Goal: Task Accomplishment & Management: Manage account settings

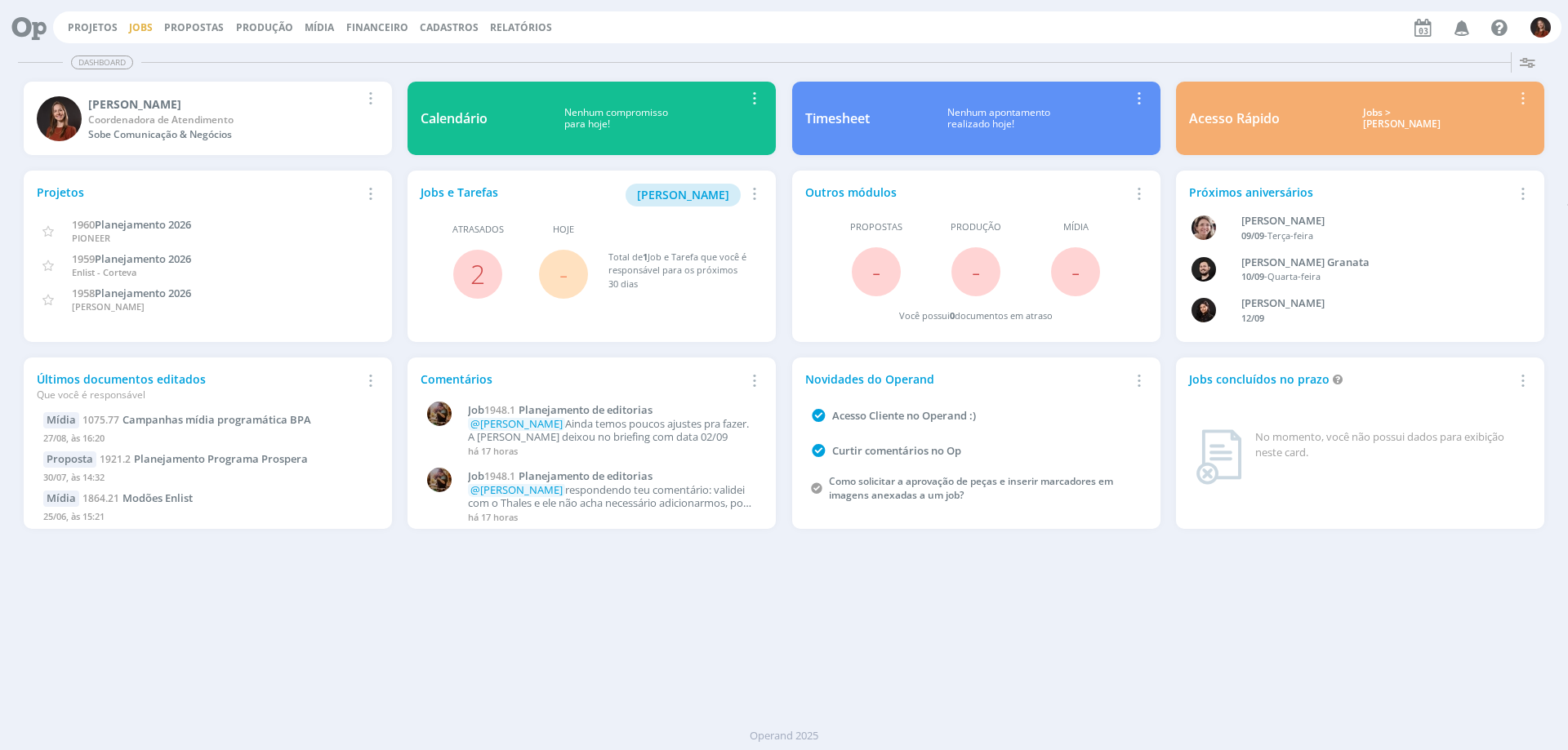
click at [139, 33] on link "Jobs" at bounding box center [140, 27] width 23 height 14
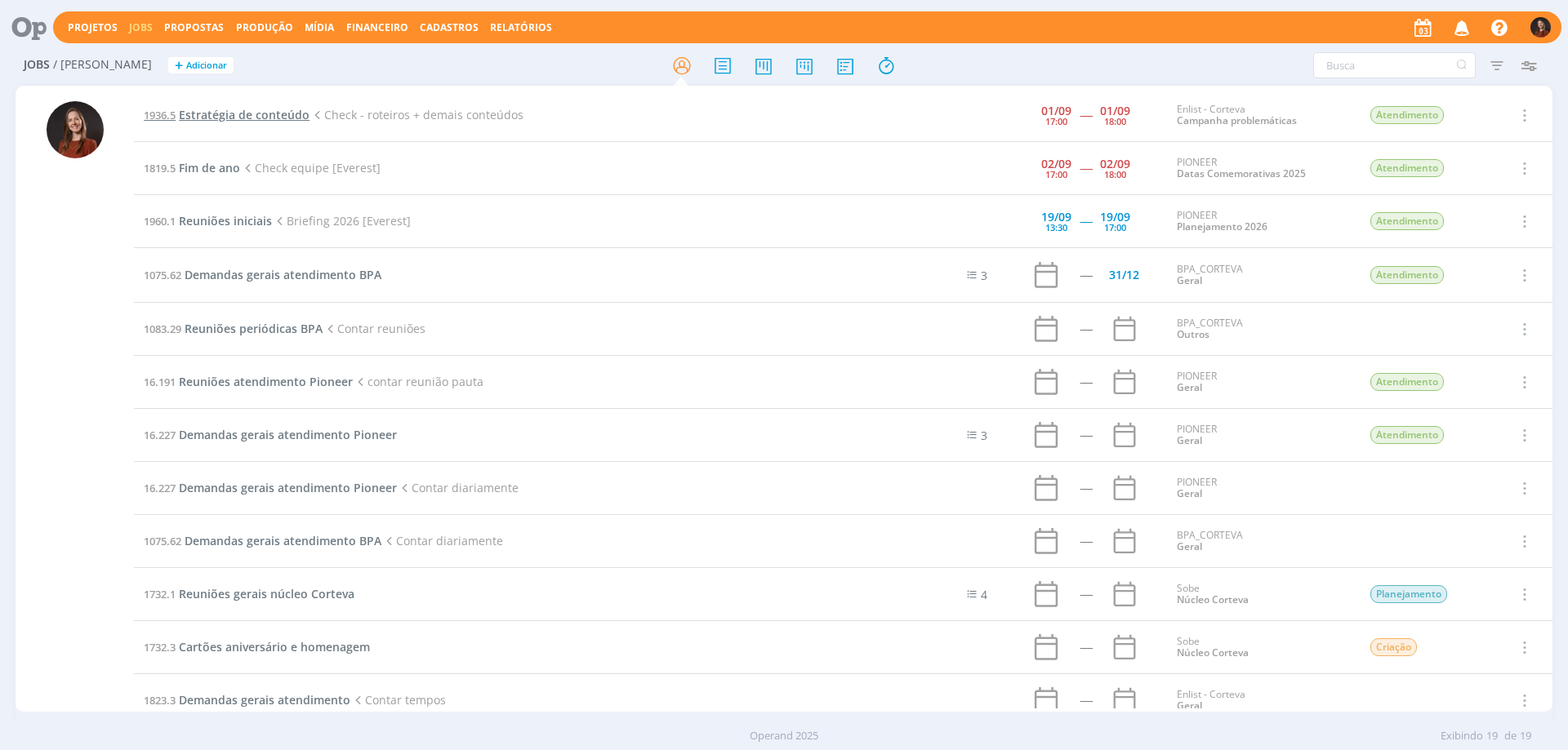
click at [228, 121] on span "Estratégia de conteúdo" at bounding box center [244, 114] width 131 height 16
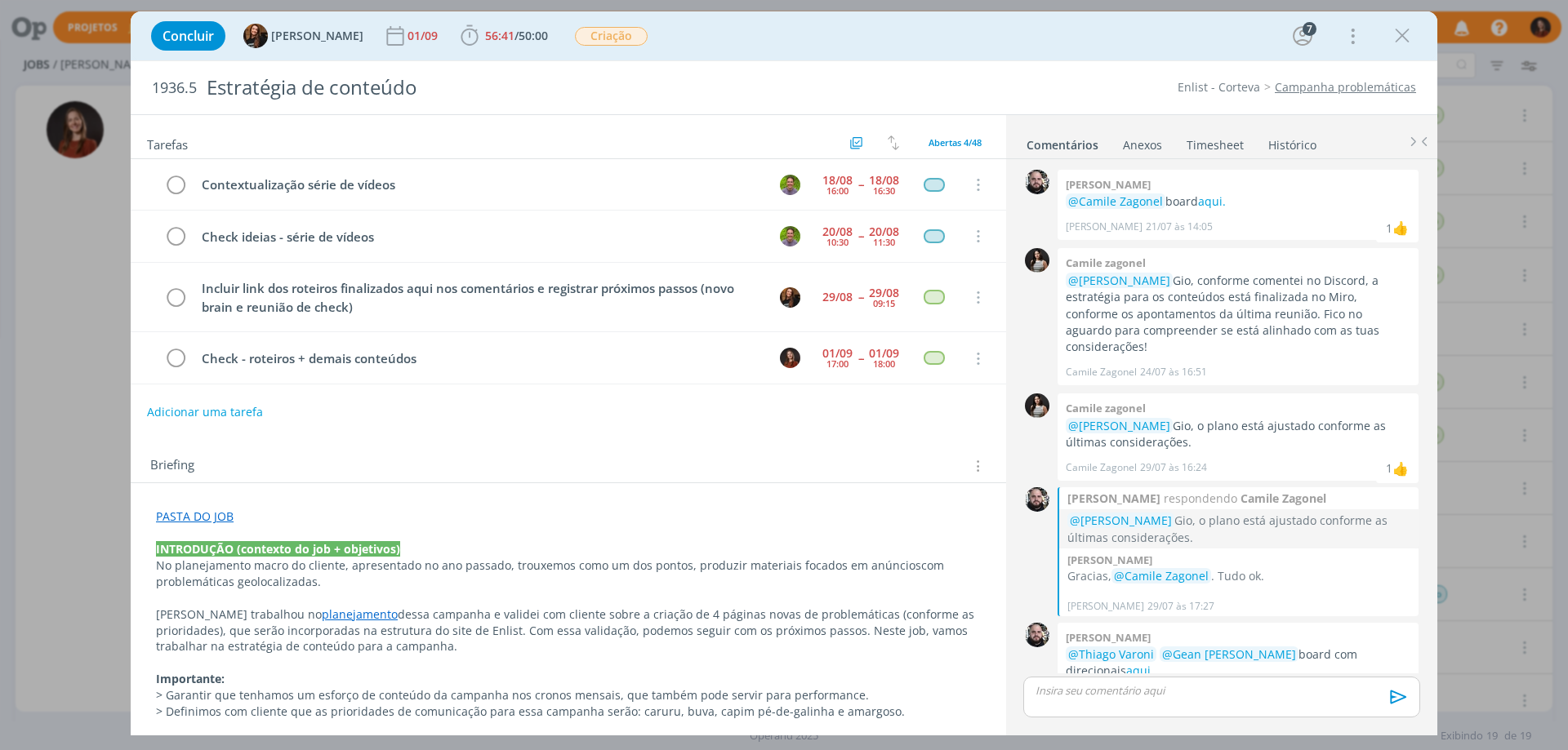
scroll to position [717, 0]
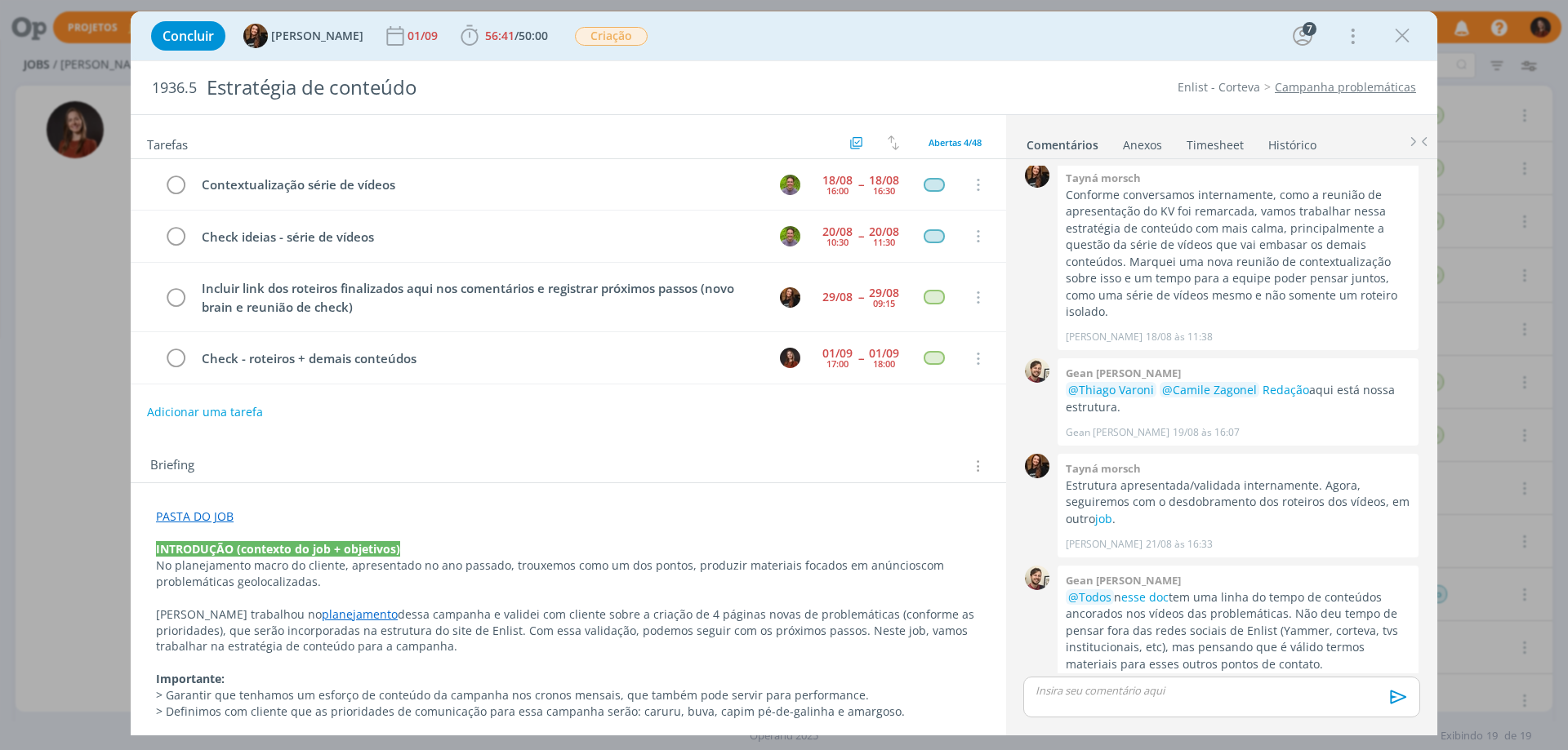
click at [1213, 151] on link "Timesheet" at bounding box center [1215, 141] width 59 height 23
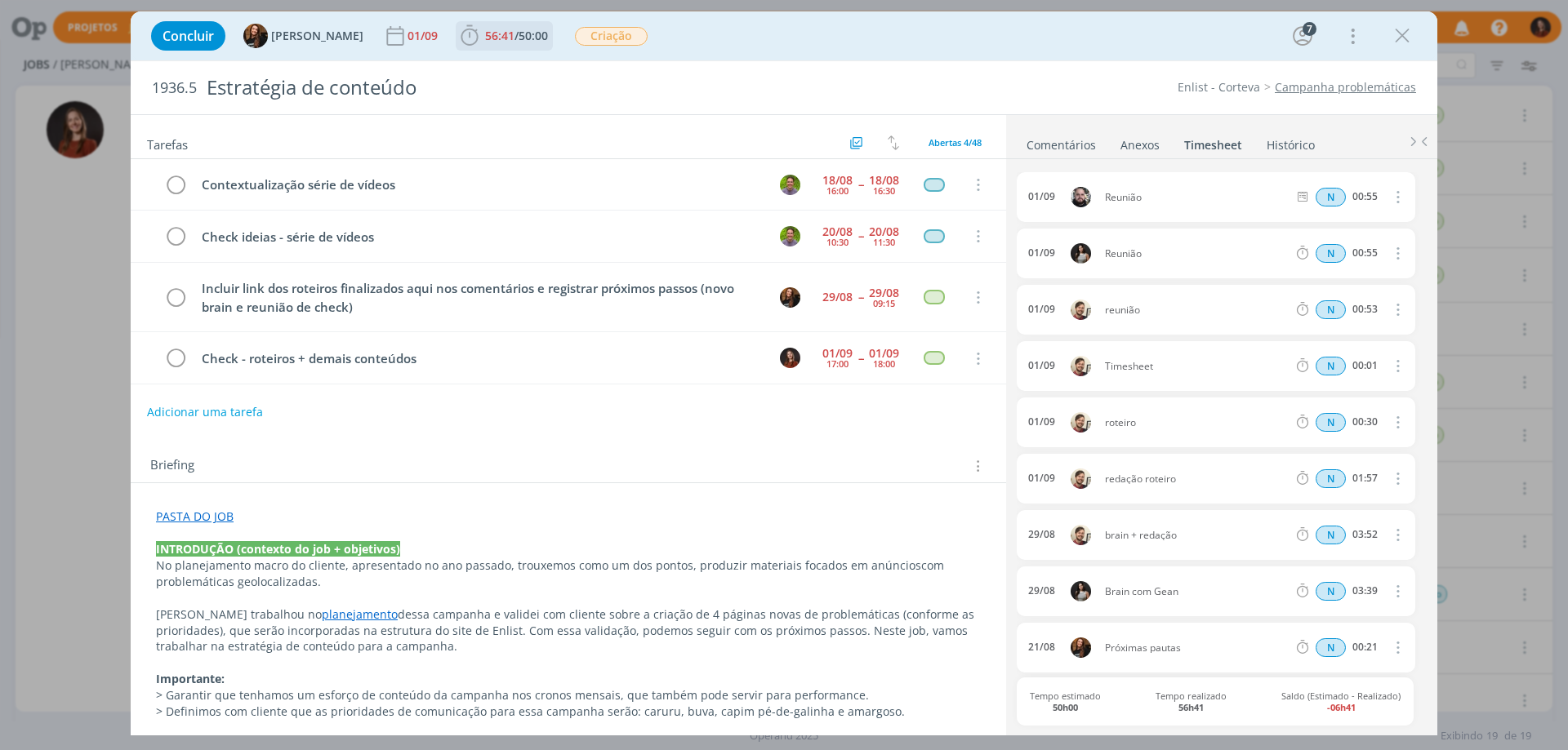
click at [481, 27] on span "56:41 / 50:00" at bounding box center [504, 35] width 94 height 24
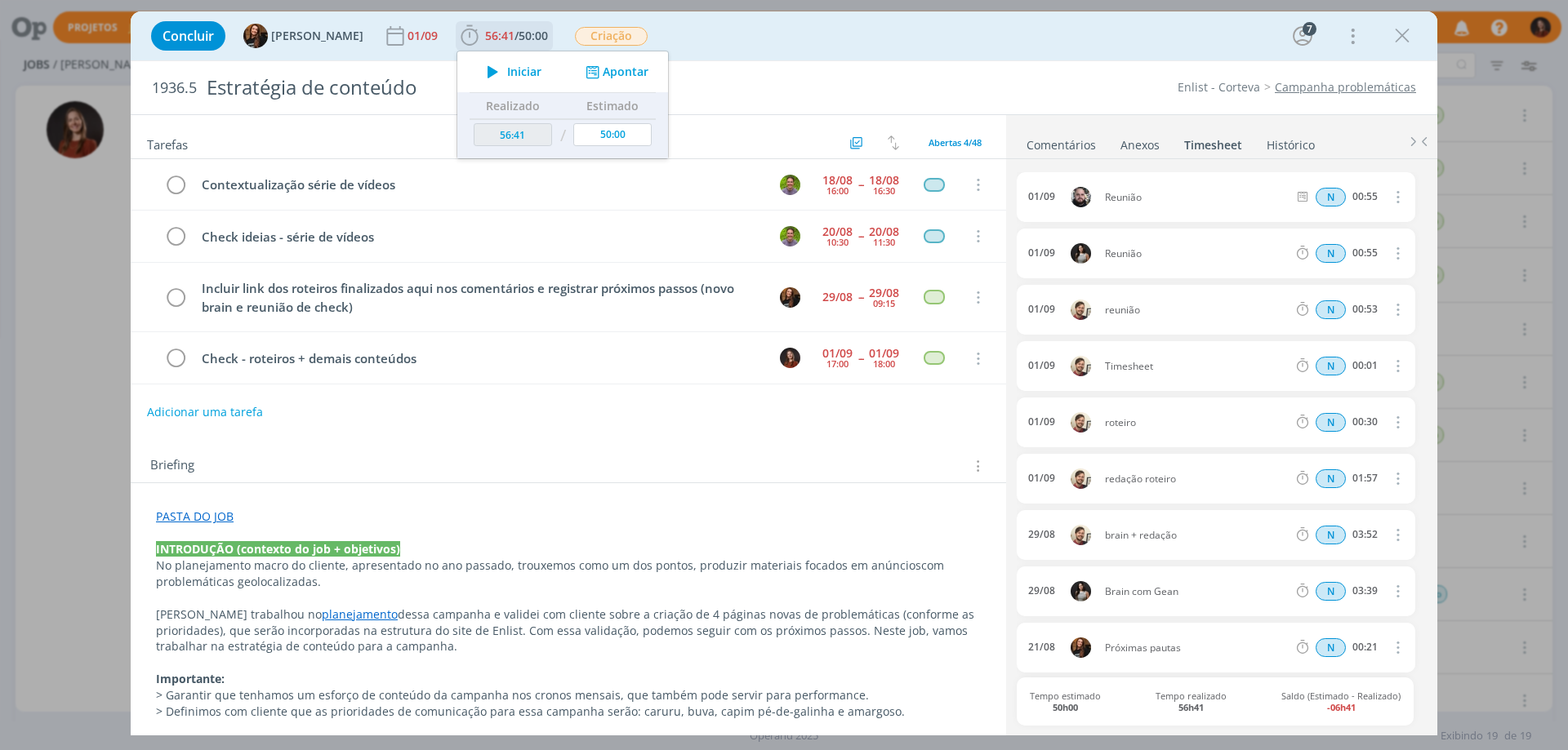
click at [613, 66] on button "Apontar" at bounding box center [614, 72] width 68 height 17
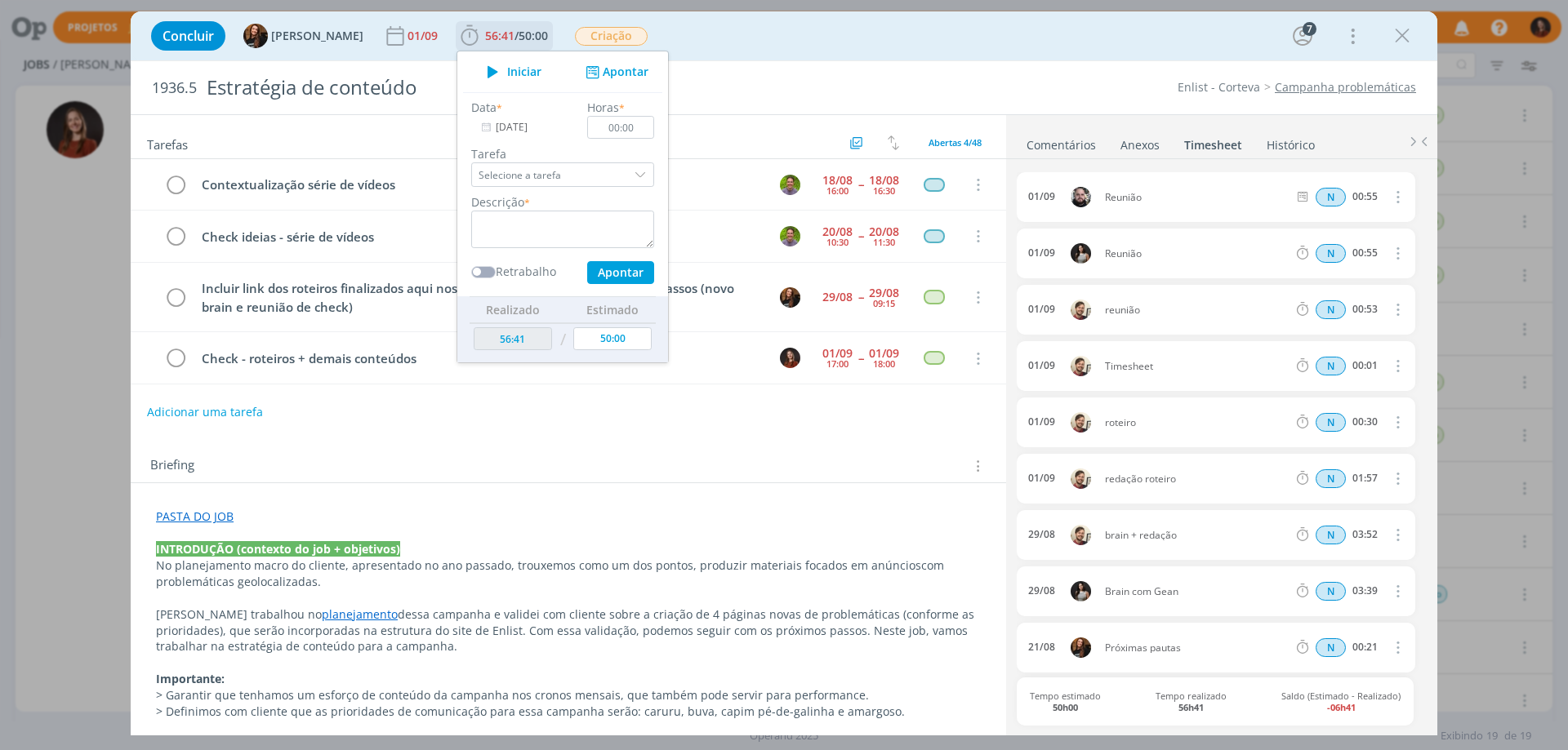
click at [506, 128] on input "[DATE]" at bounding box center [522, 127] width 102 height 23
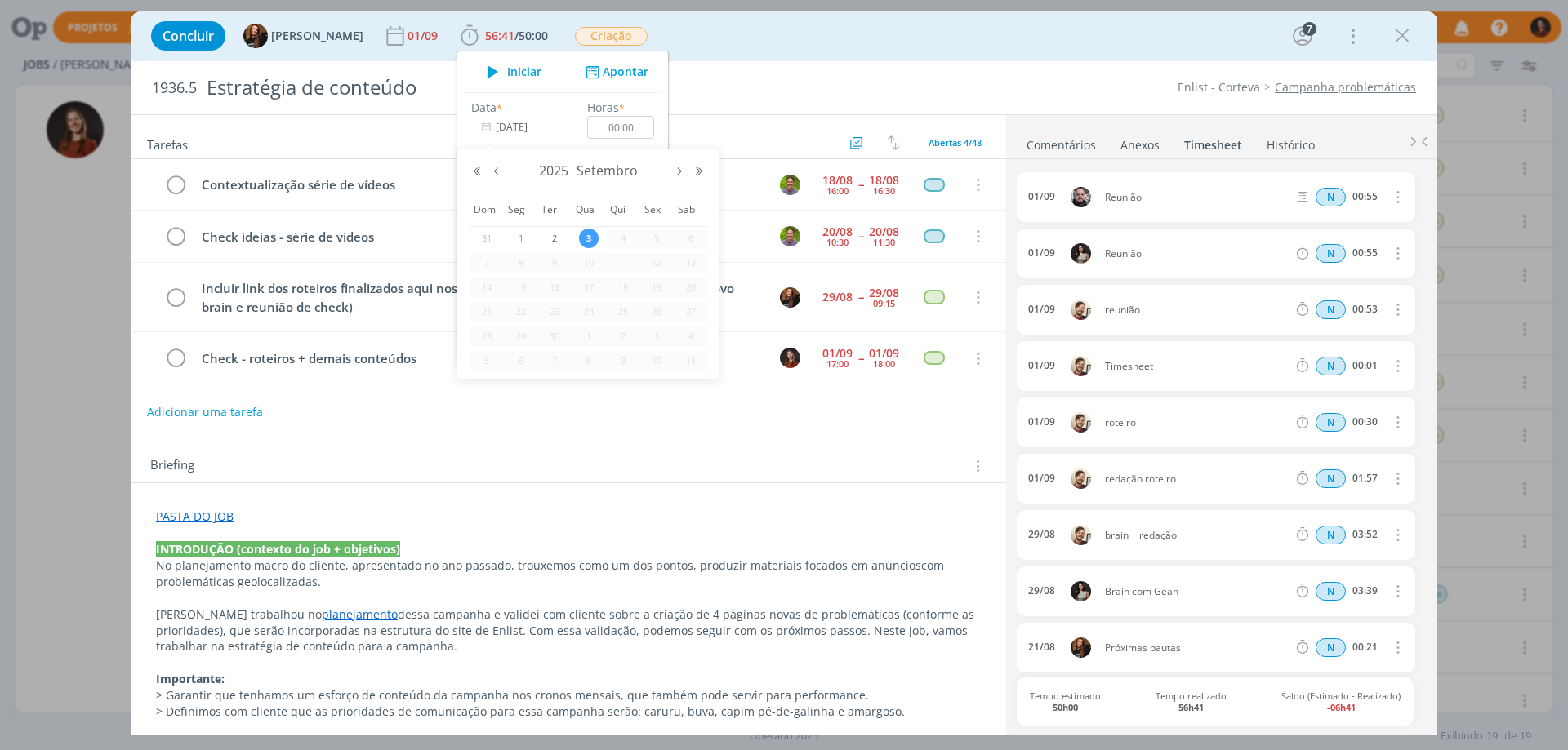
click at [512, 233] on span "1" at bounding box center [520, 238] width 20 height 20
type input "[DATE]"
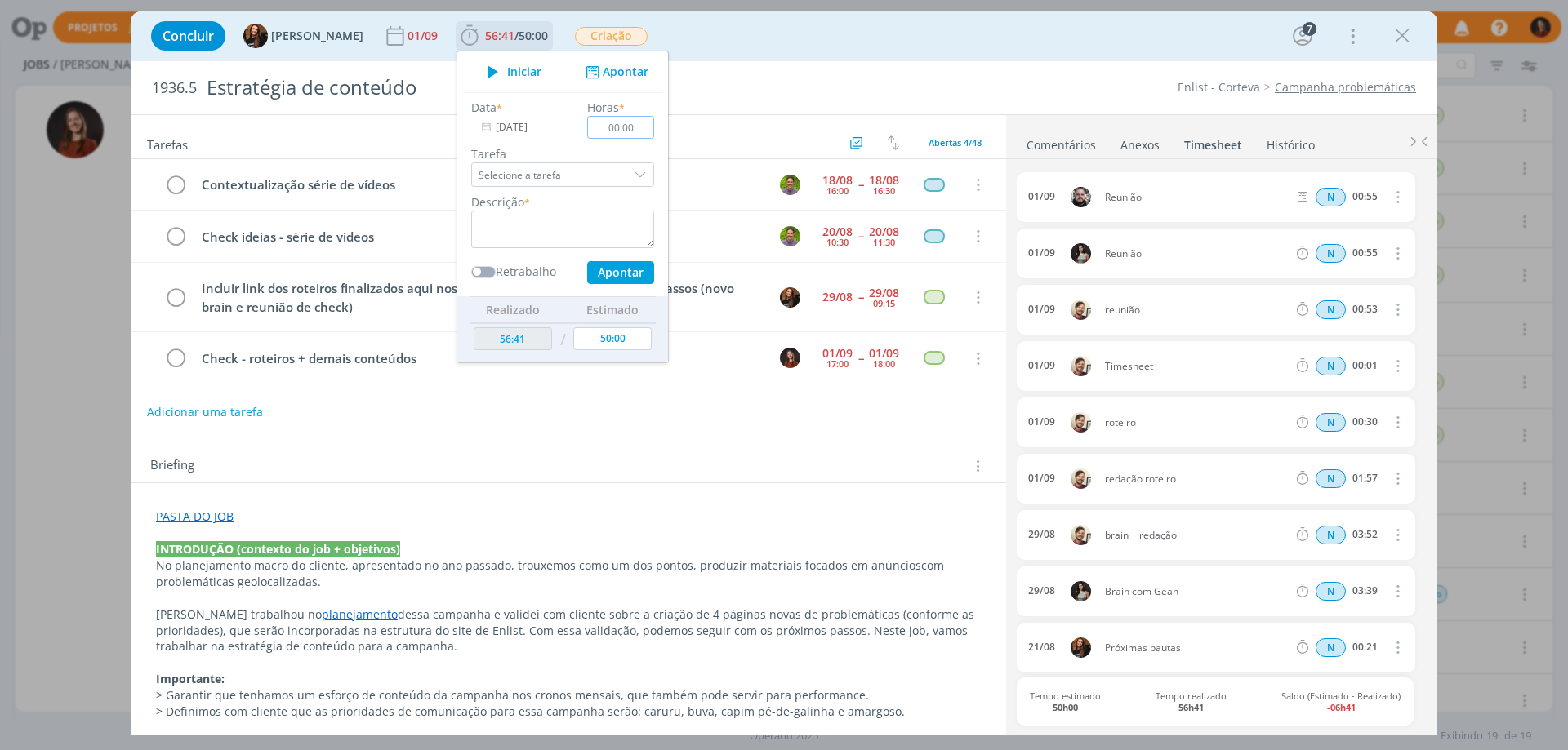
click at [628, 123] on input "00:00" at bounding box center [621, 127] width 67 height 23
type input "00:55"
click at [574, 241] on textarea "dialog" at bounding box center [562, 230] width 183 height 37
type textarea "Reunião interna"
click at [587, 274] on button "Apontar" at bounding box center [621, 272] width 67 height 23
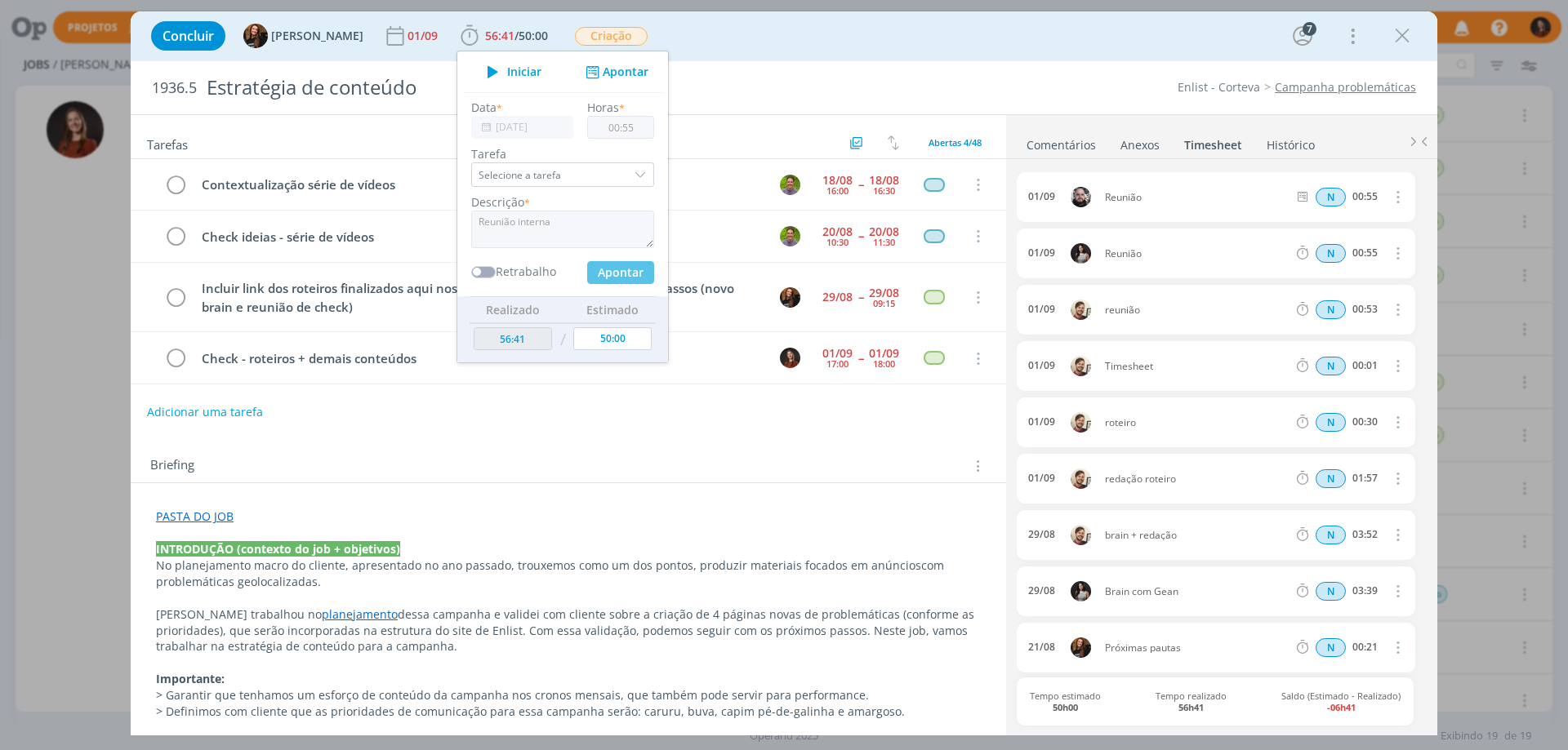
type input "57:36"
type input "[DATE]"
type input "00:00"
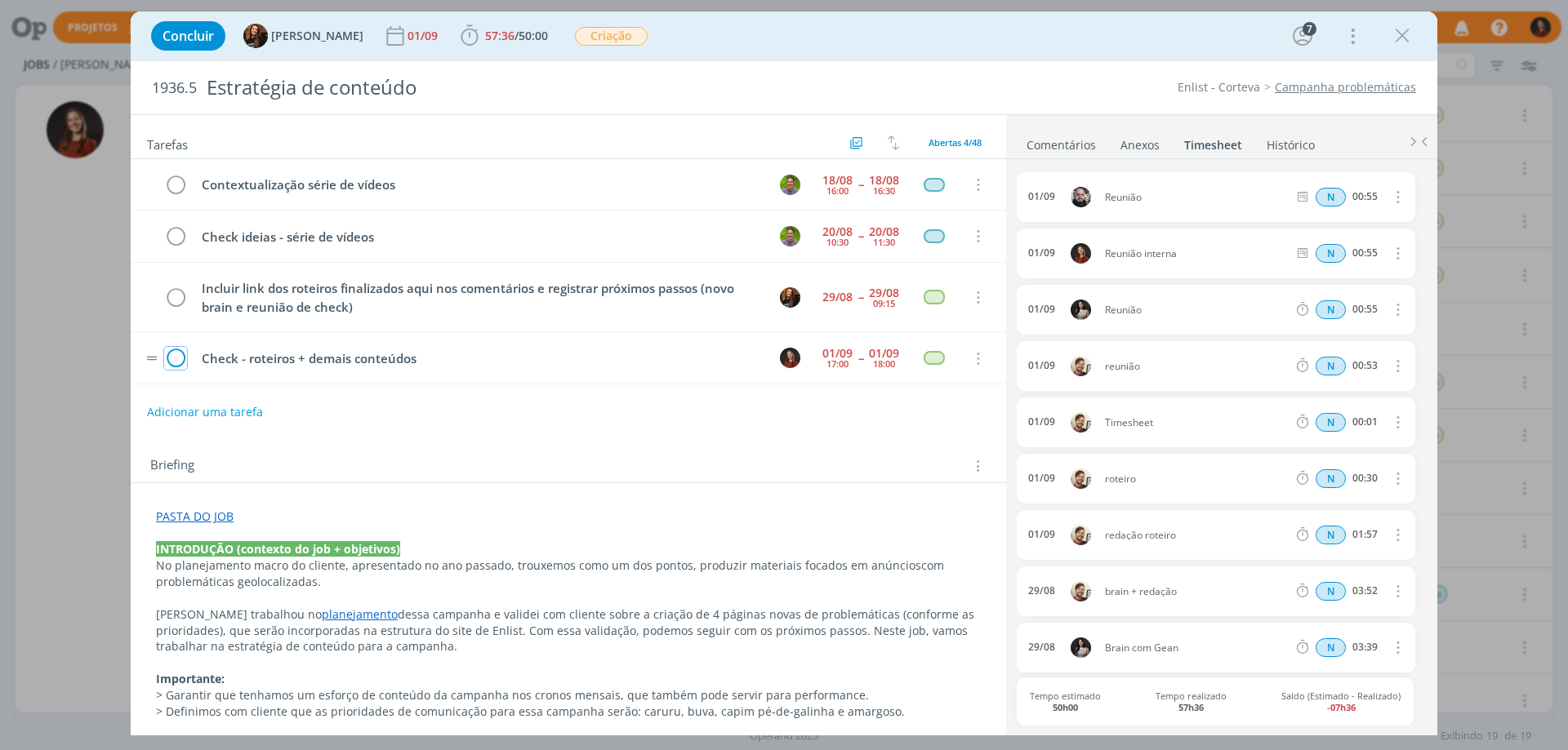
click at [171, 355] on icon "dialog" at bounding box center [176, 359] width 23 height 24
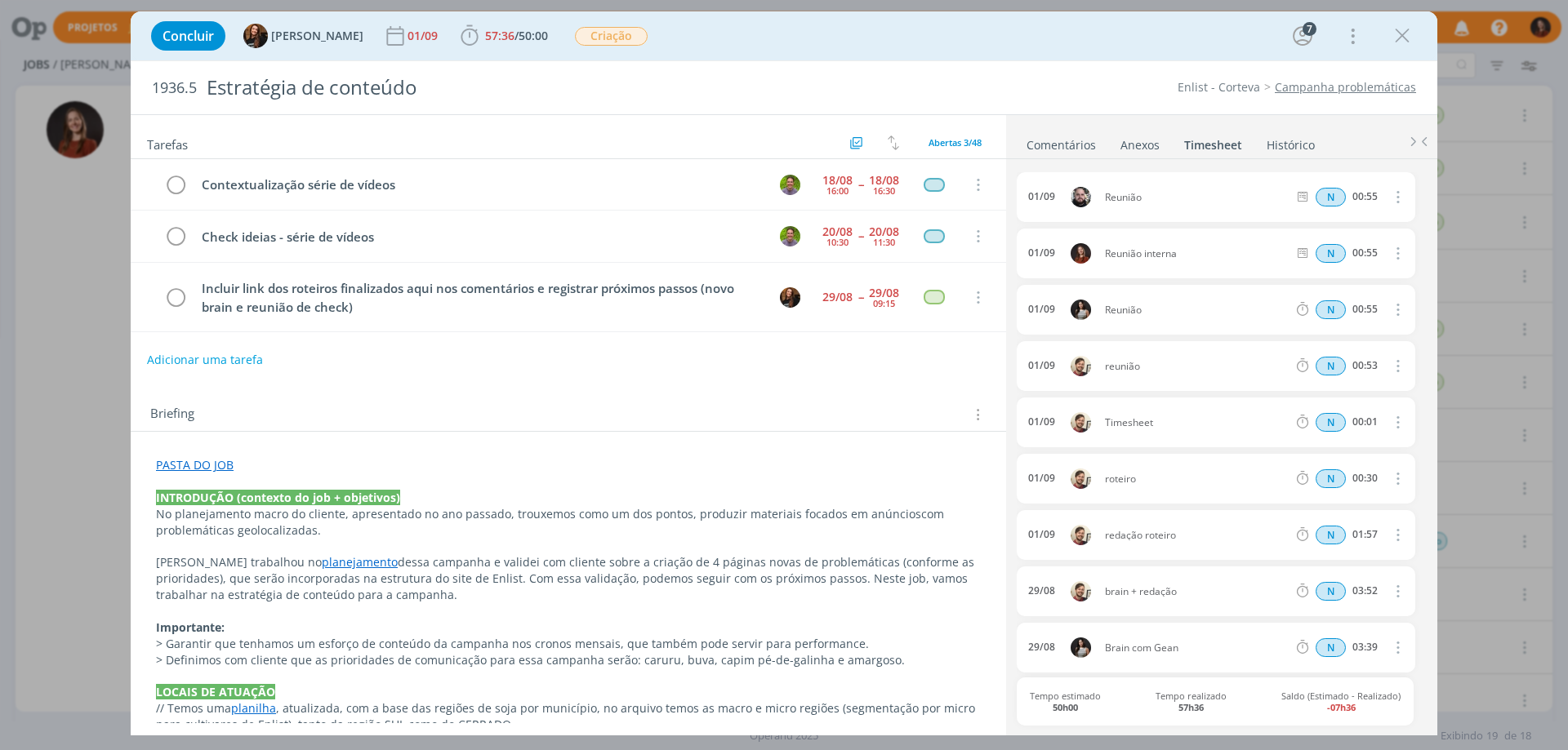
drag, startPoint x: 1407, startPoint y: 37, endPoint x: 421, endPoint y: 146, distance: 992.0
click at [1407, 37] on icon "dialog" at bounding box center [1402, 35] width 24 height 24
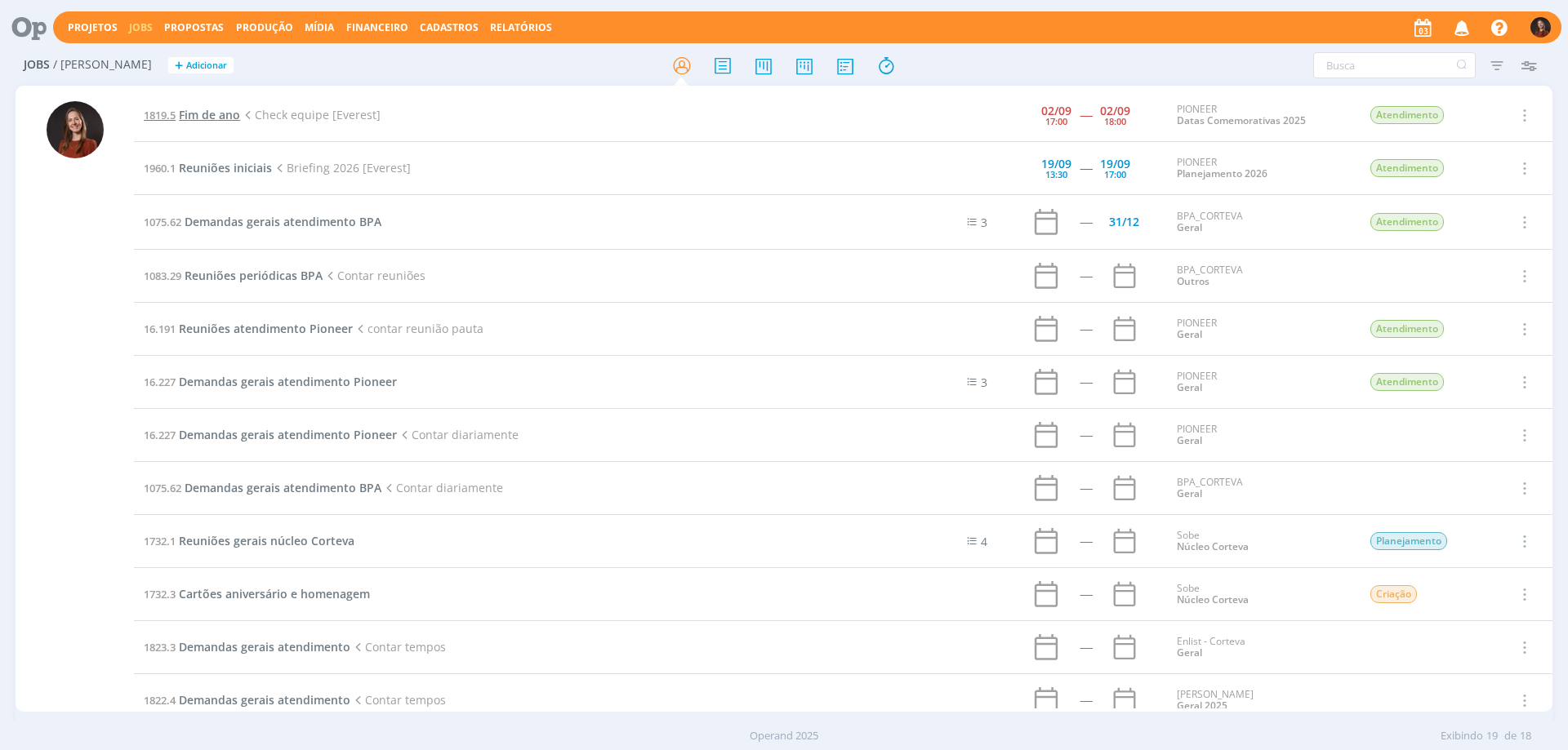
click at [204, 117] on span "Fim de ano" at bounding box center [209, 114] width 61 height 16
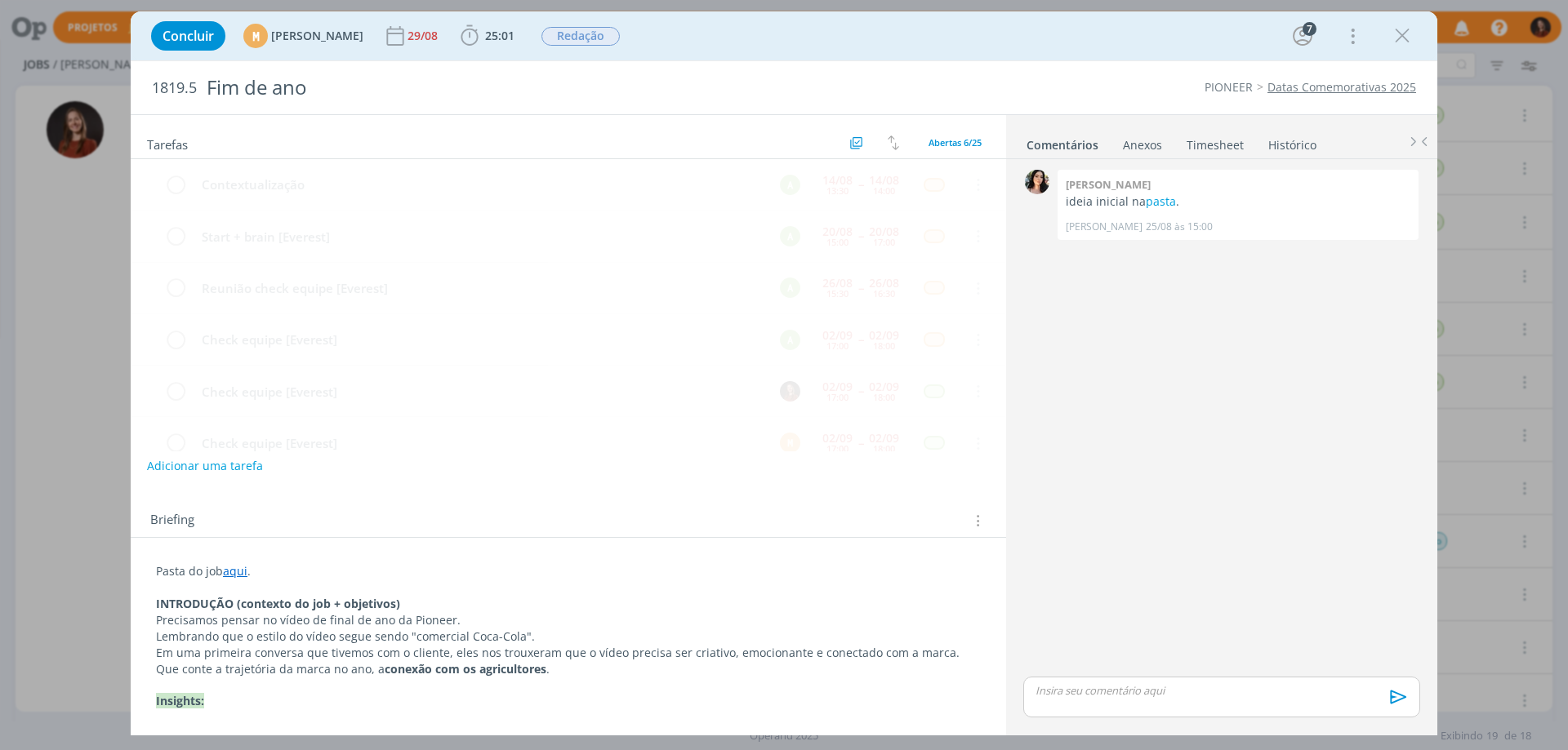
scroll to position [31, 0]
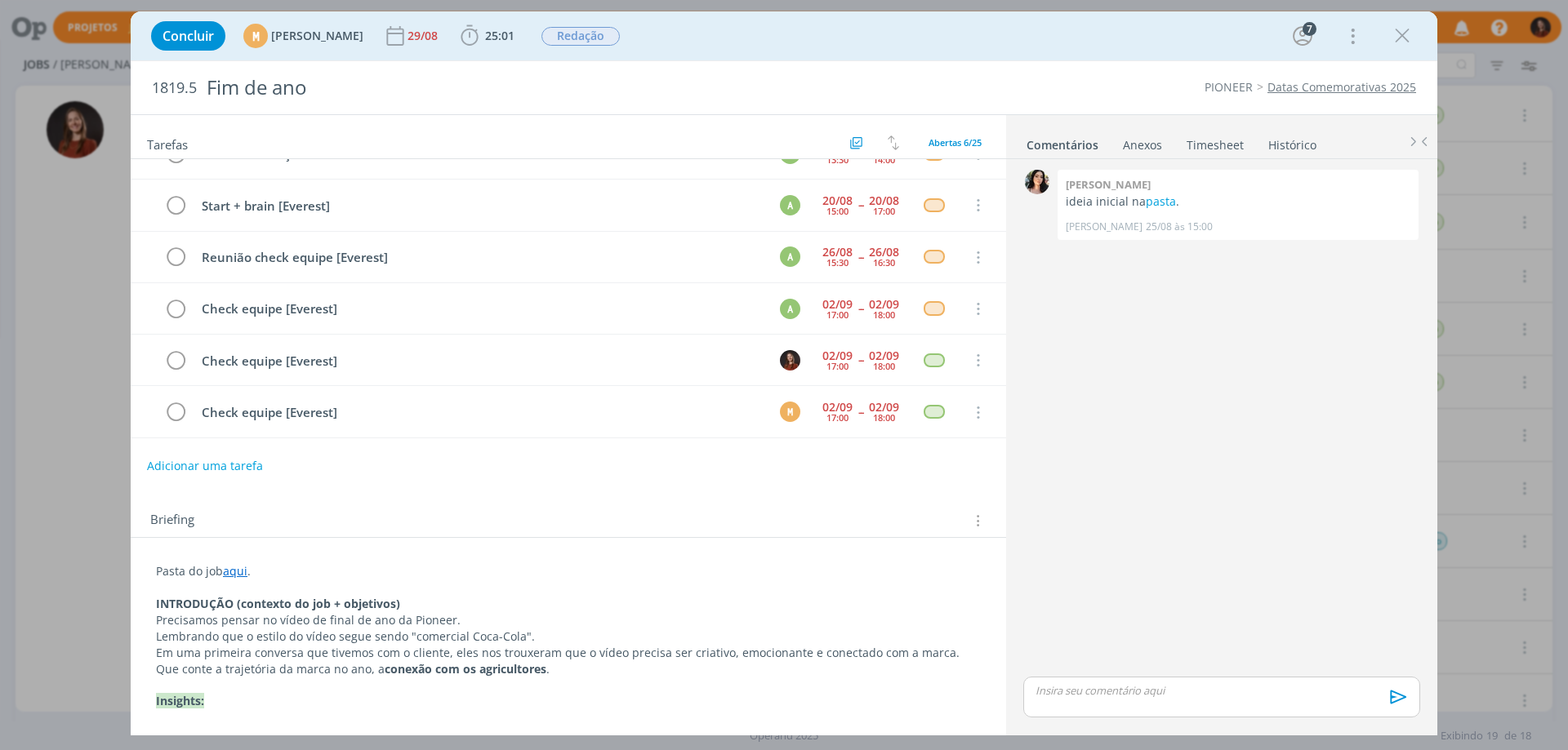
click at [1222, 148] on link "Timesheet" at bounding box center [1215, 141] width 59 height 23
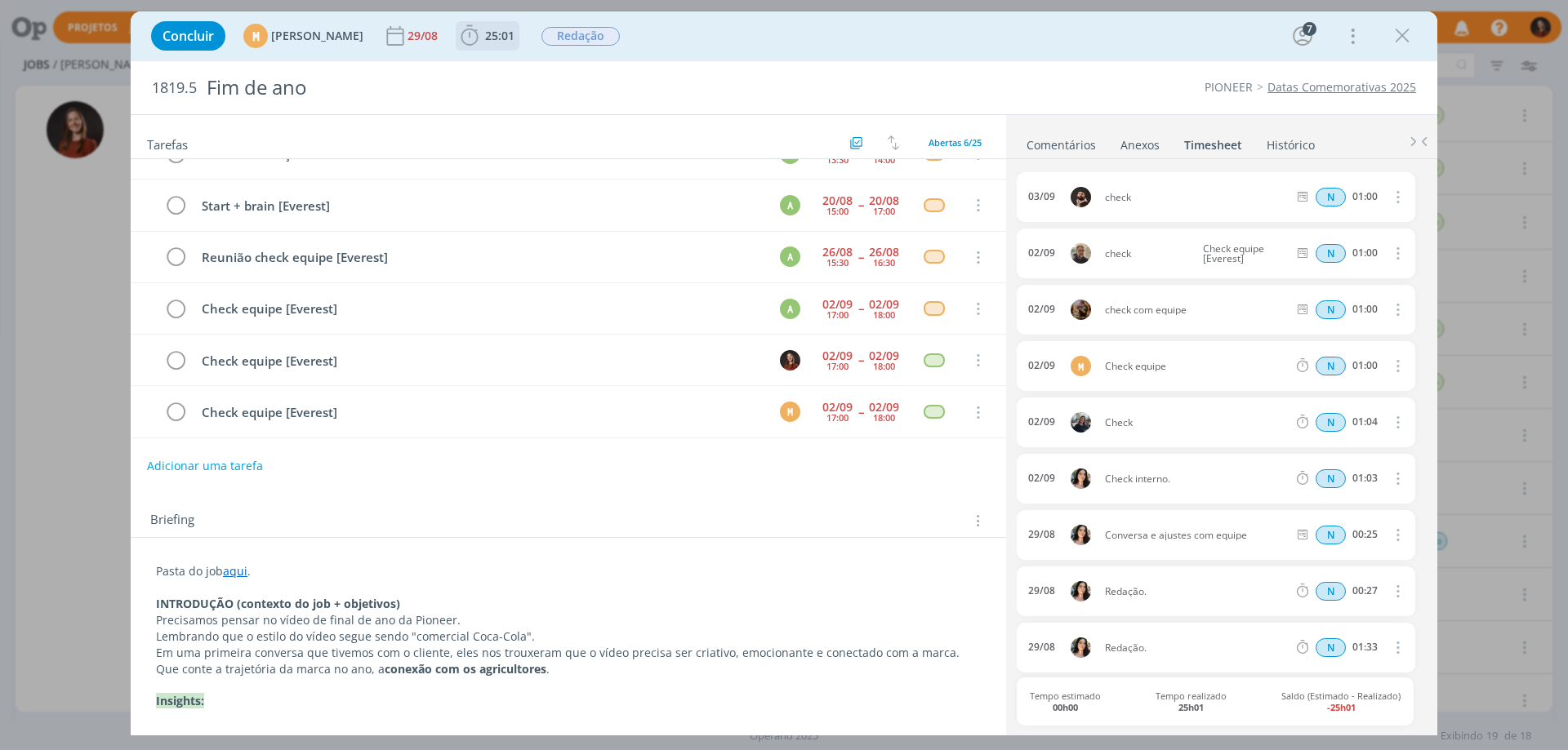
click at [518, 23] on span "25:01" at bounding box center [487, 35] width 60 height 24
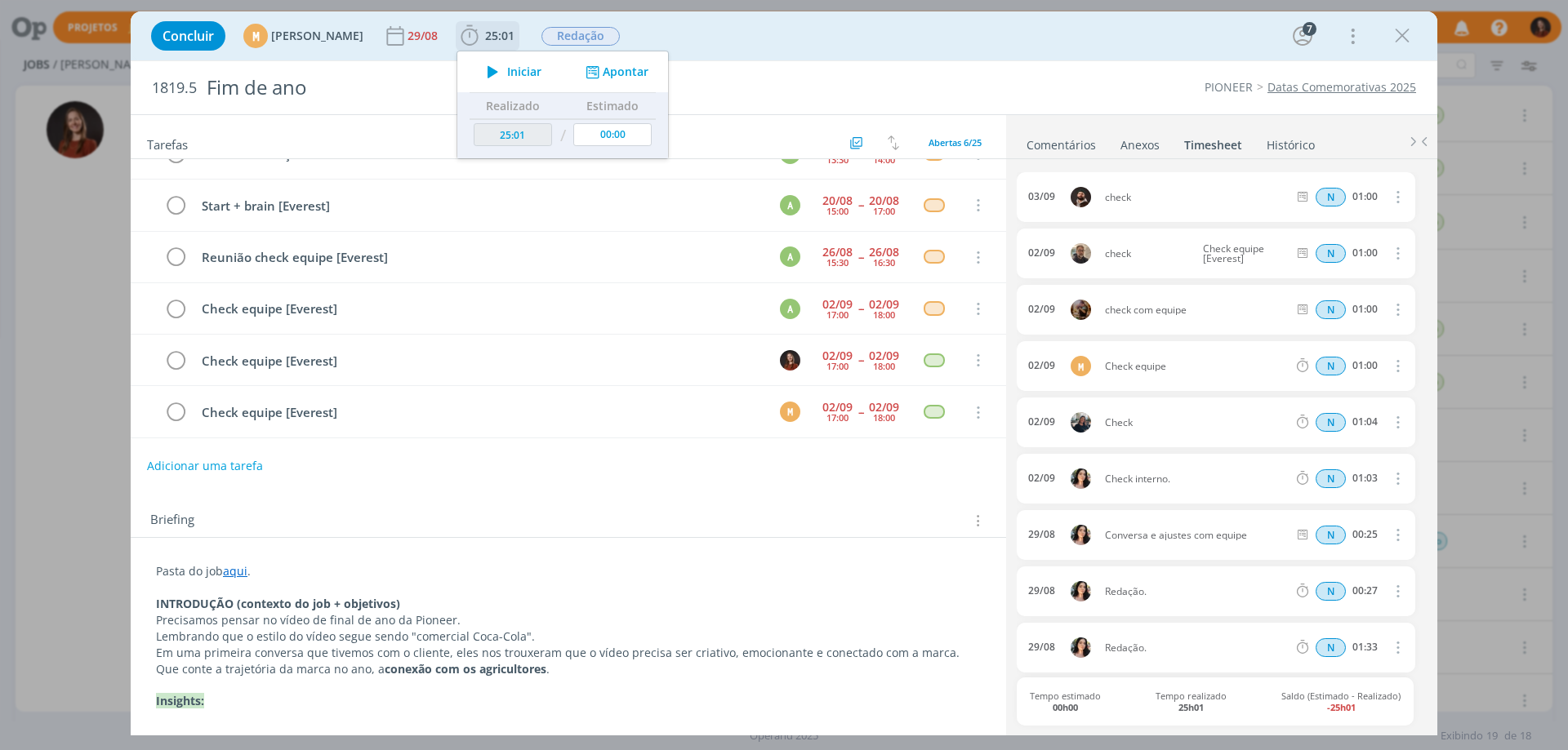
click at [649, 72] on button "Apontar" at bounding box center [614, 72] width 68 height 17
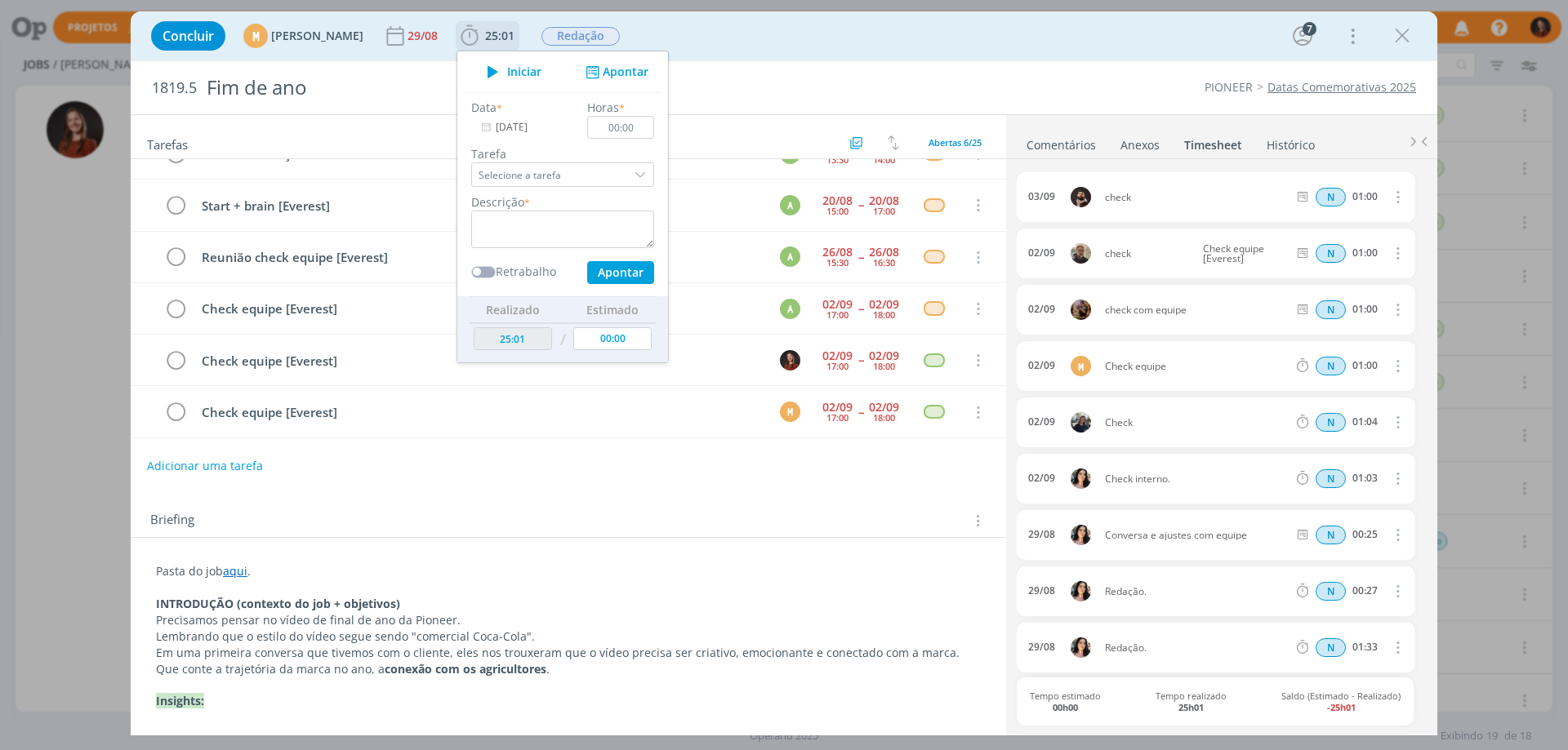
click at [563, 129] on input "[DATE]" at bounding box center [522, 127] width 102 height 23
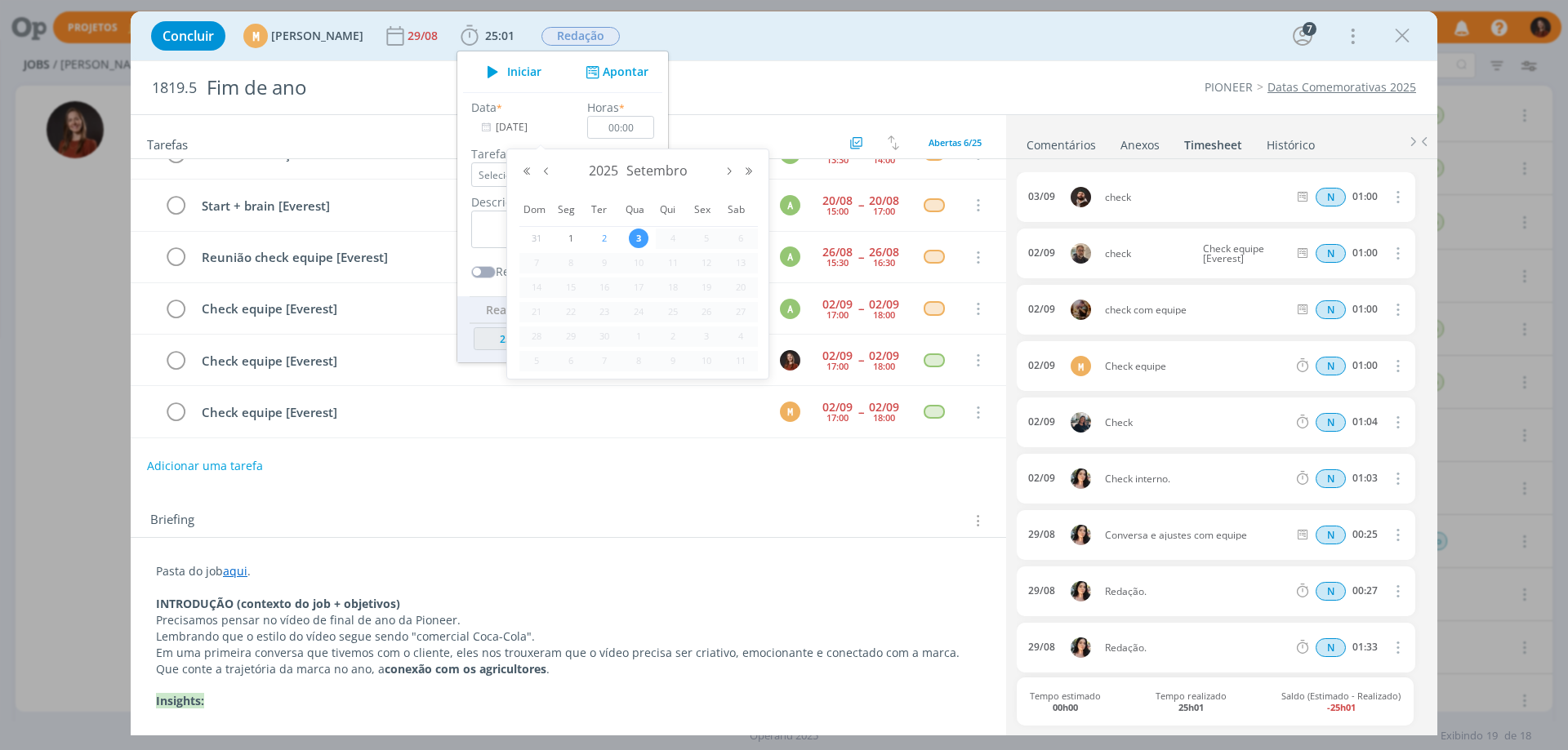
click at [608, 239] on span "2" at bounding box center [604, 238] width 20 height 20
type input "[DATE]"
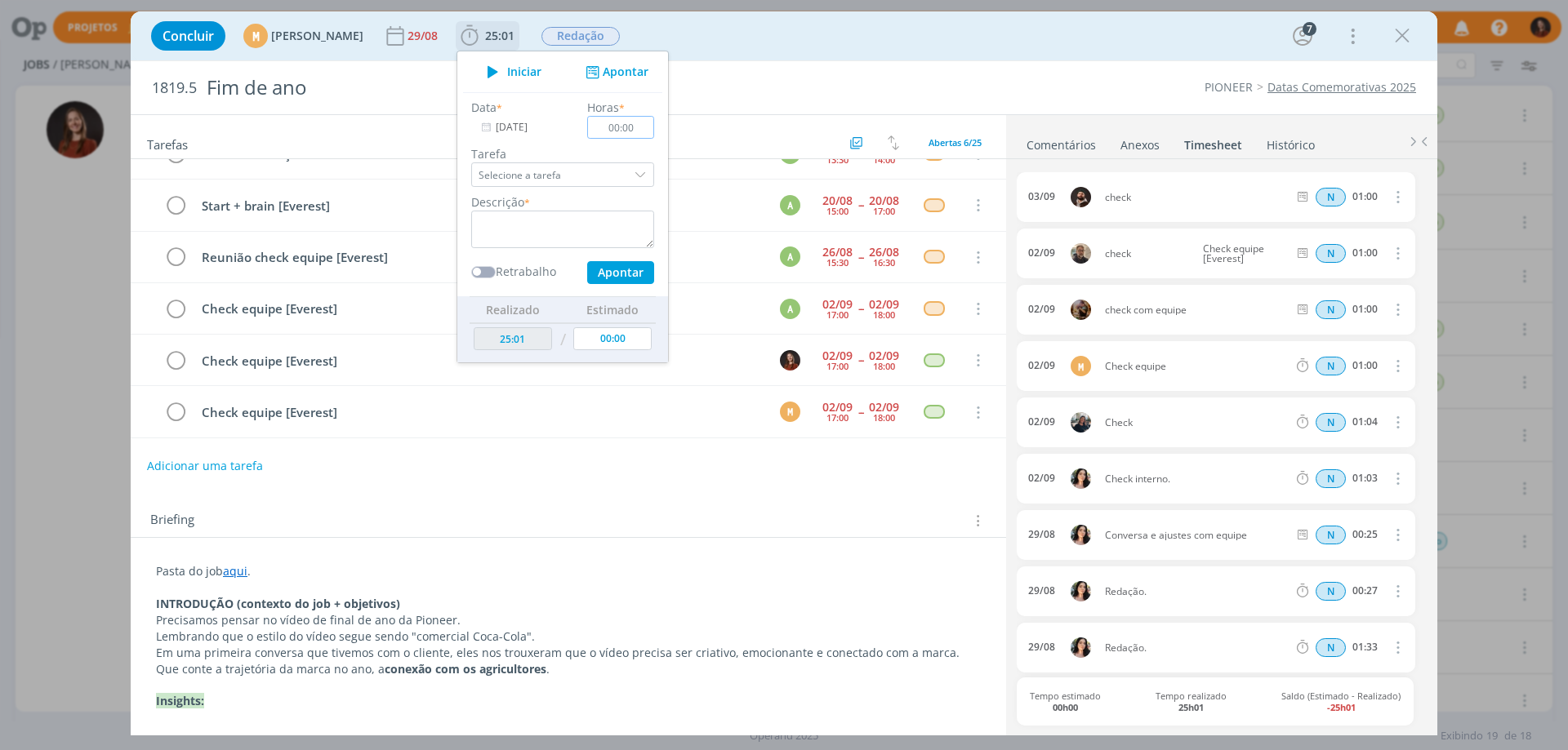
click at [654, 127] on input "00:00" at bounding box center [621, 127] width 67 height 23
type input "01:00"
click at [654, 225] on textarea "dialog" at bounding box center [562, 230] width 183 height 37
type textarea "Check interno"
click at [654, 271] on button "Apontar" at bounding box center [621, 272] width 67 height 23
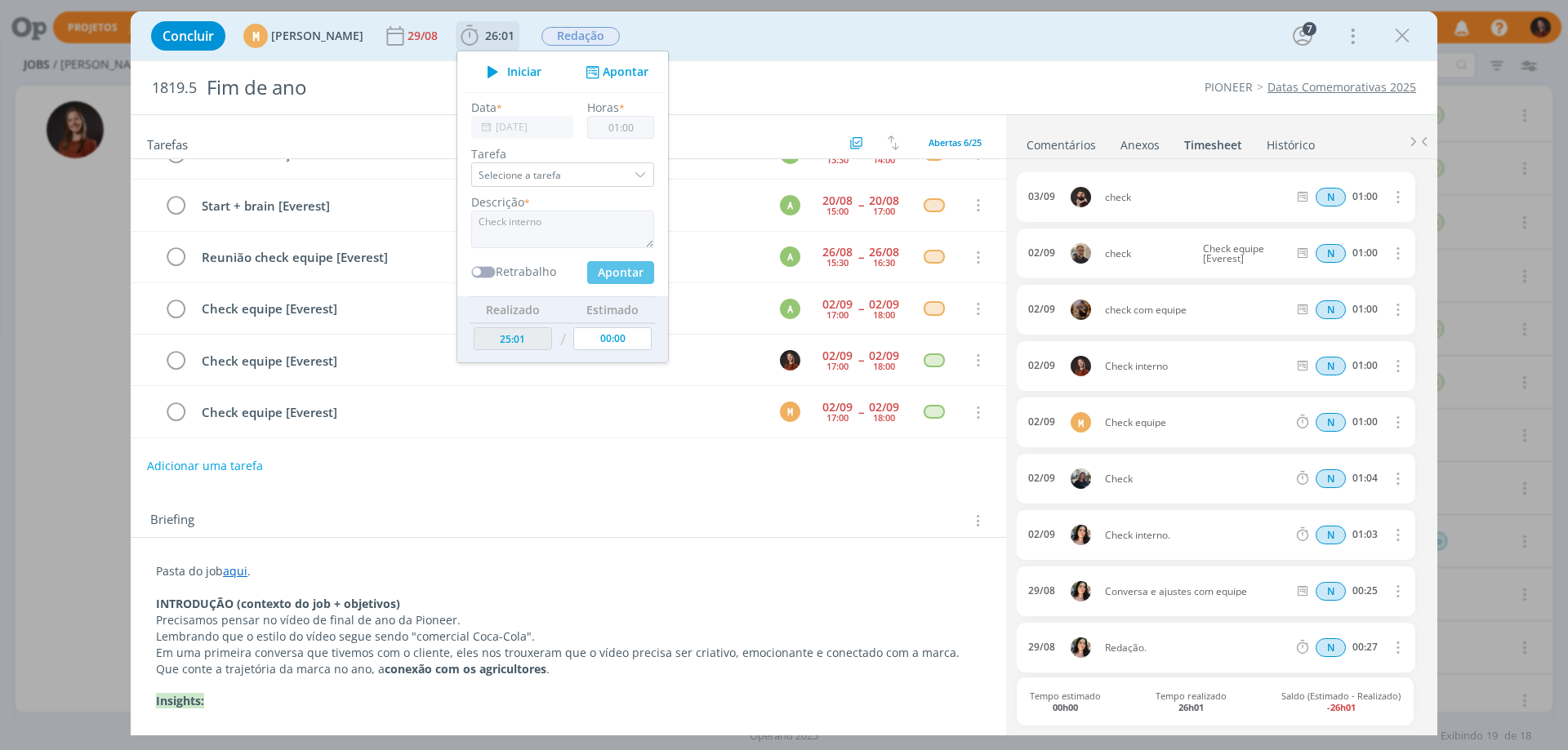
type input "26:01"
type input "[DATE]"
type input "00:00"
click at [174, 361] on icon "dialog" at bounding box center [176, 361] width 23 height 24
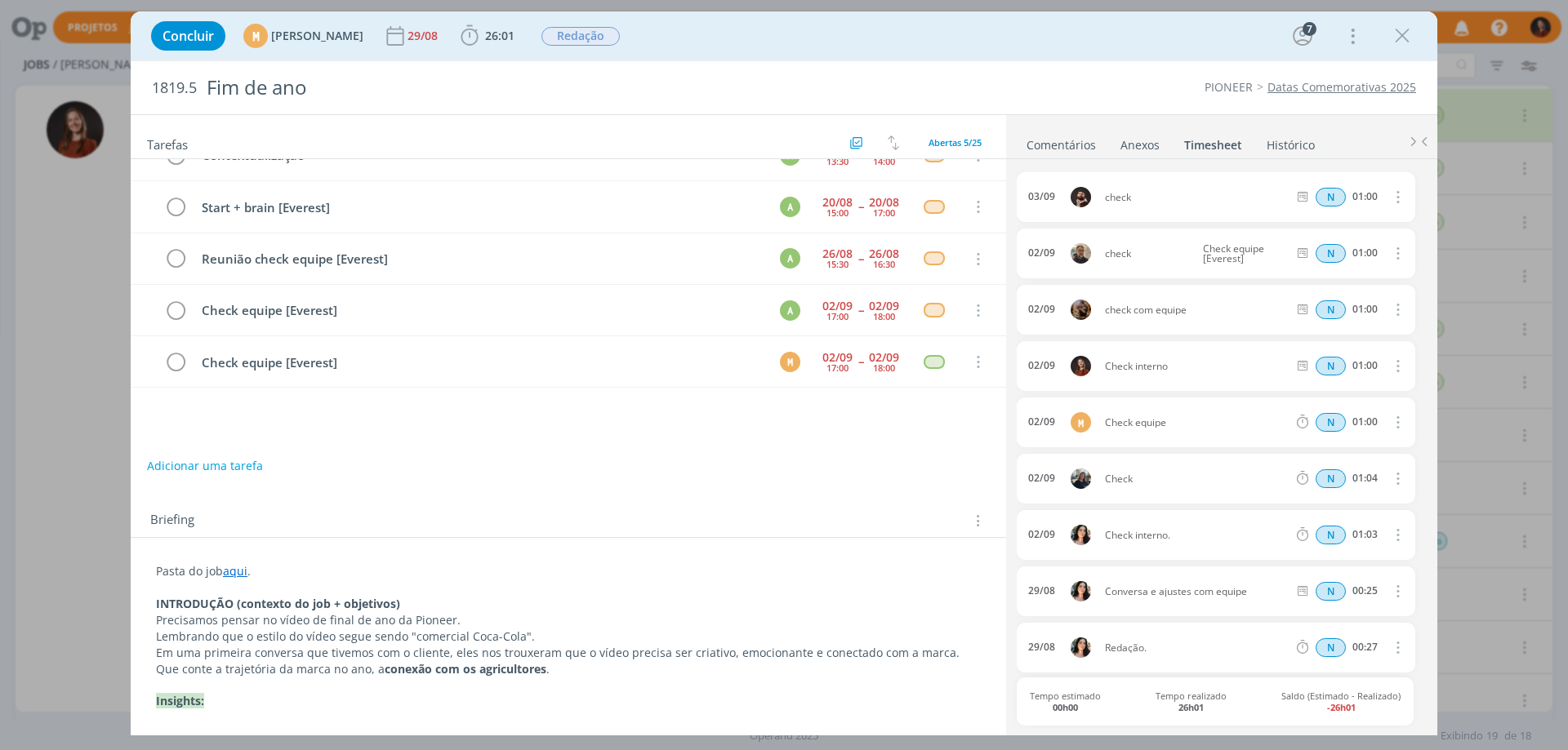
scroll to position [0, 0]
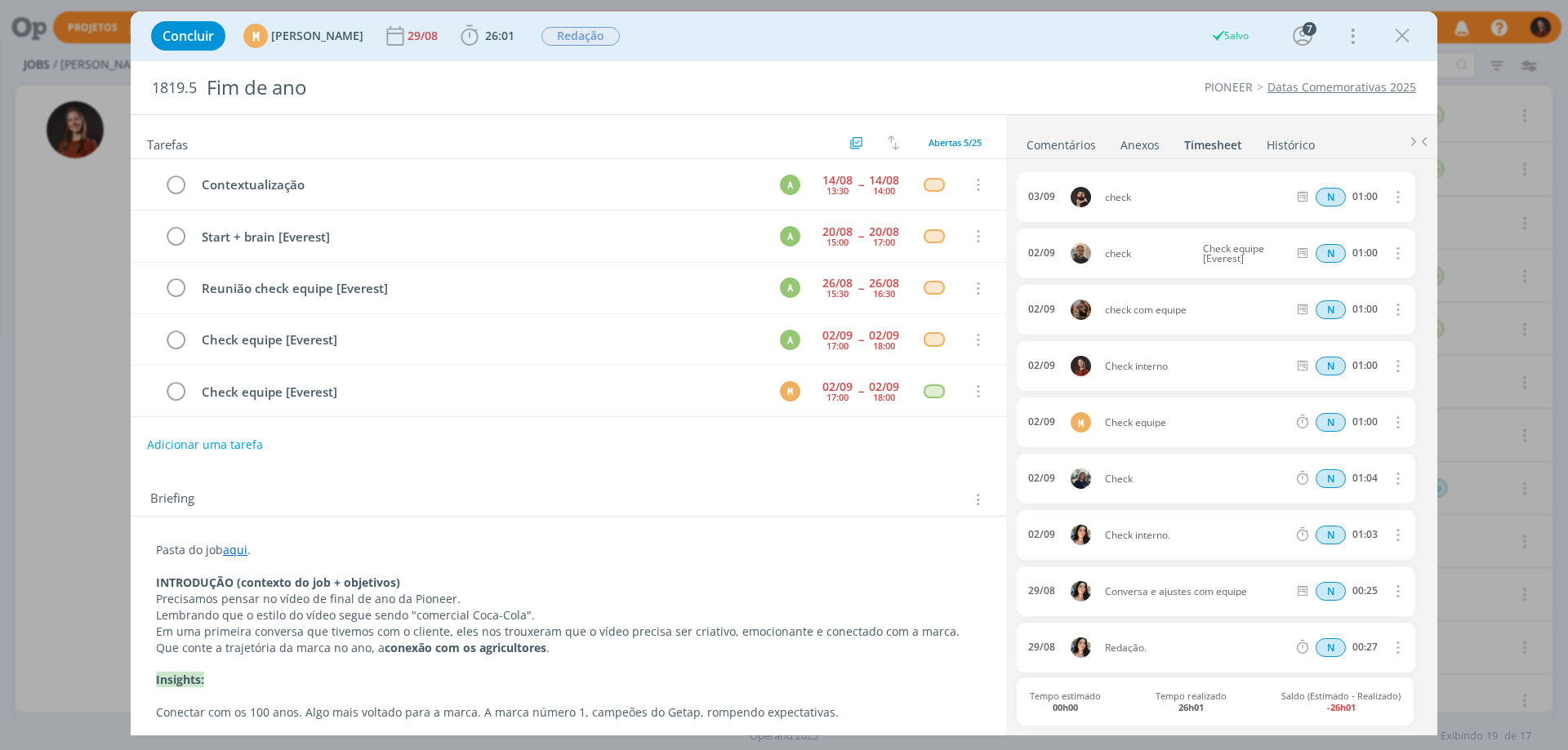
drag, startPoint x: 1407, startPoint y: 34, endPoint x: 339, endPoint y: 121, distance: 1071.5
click at [1407, 34] on icon "dialog" at bounding box center [1402, 35] width 24 height 24
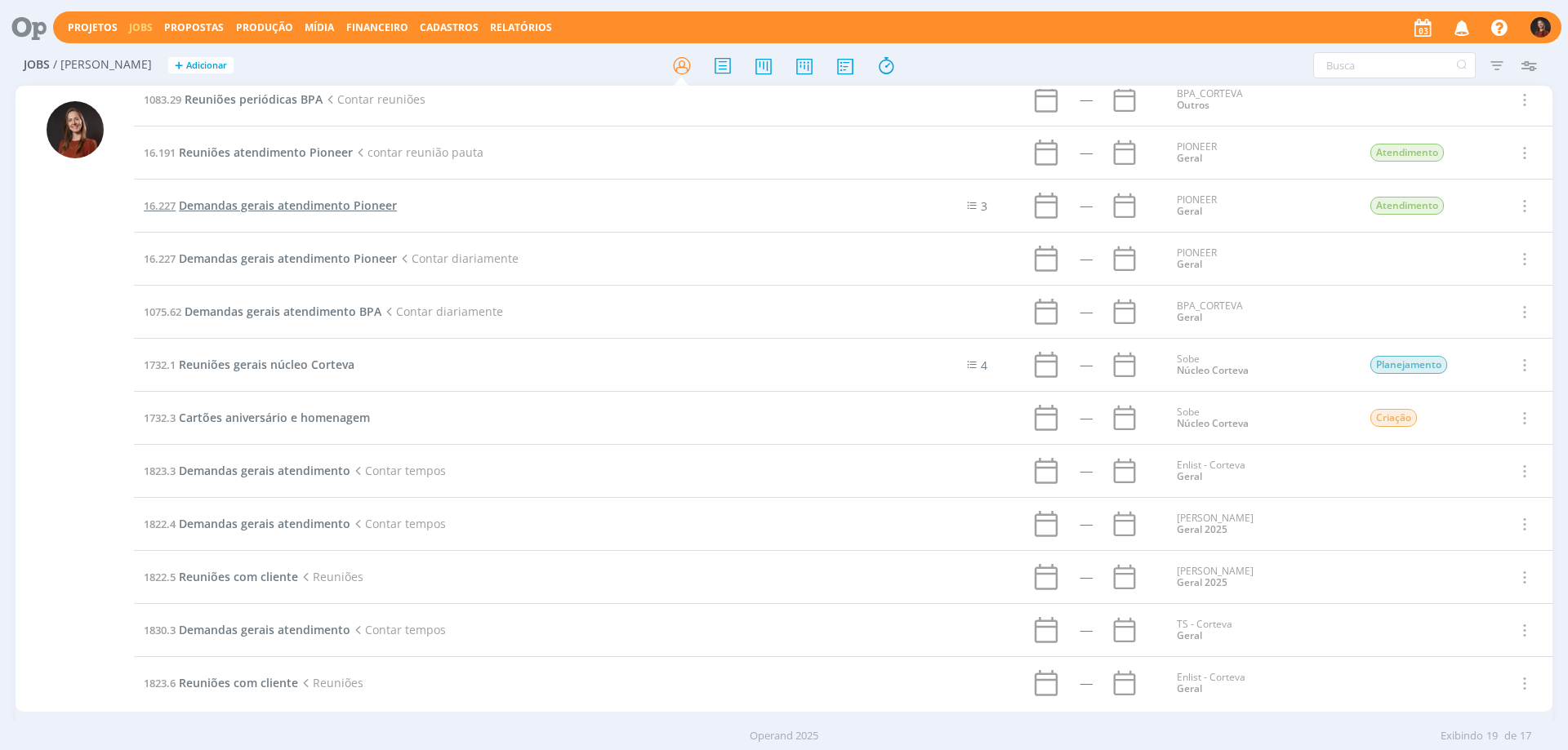
scroll to position [164, 0]
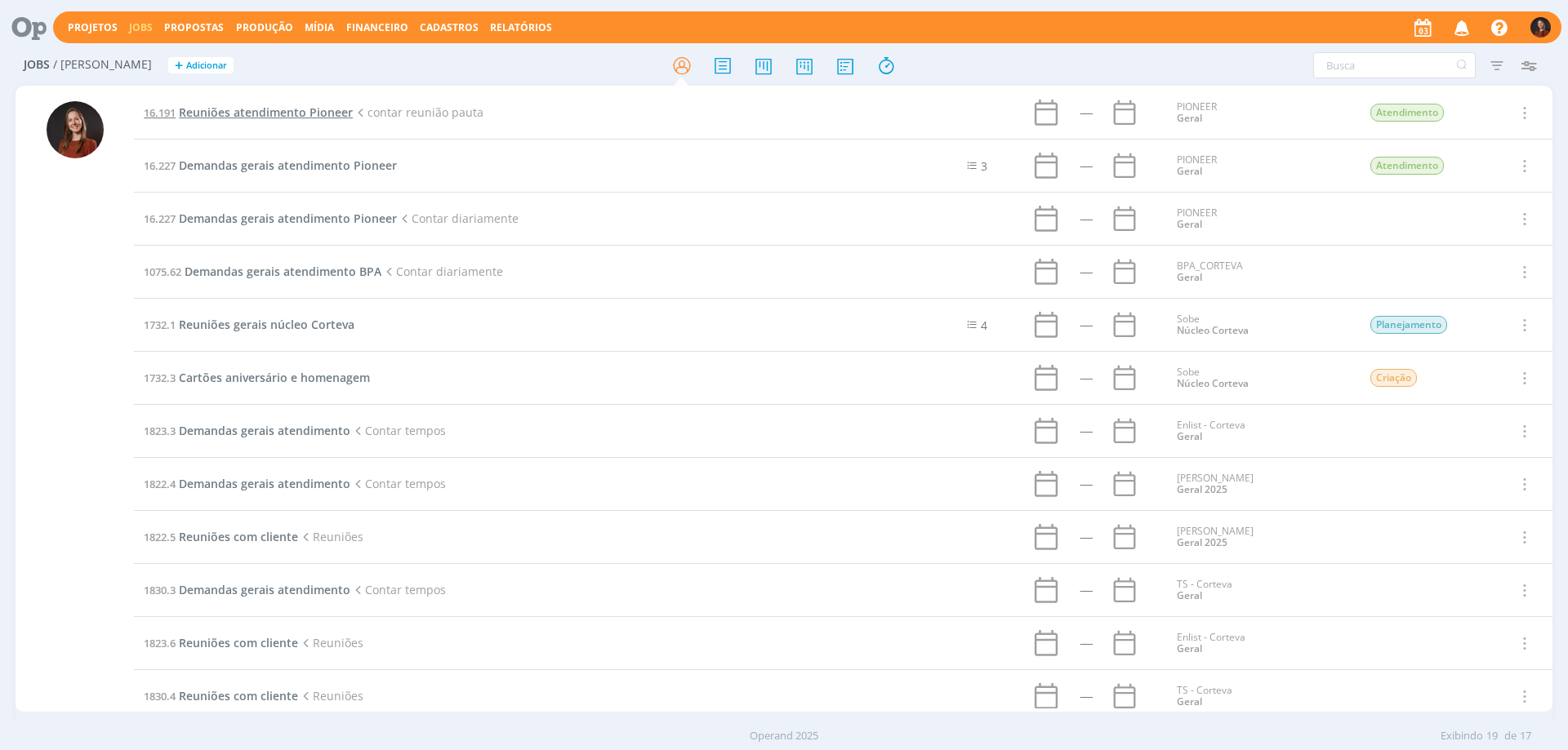
click at [292, 112] on span "Reuniões atendimento Pioneer" at bounding box center [265, 112] width 174 height 16
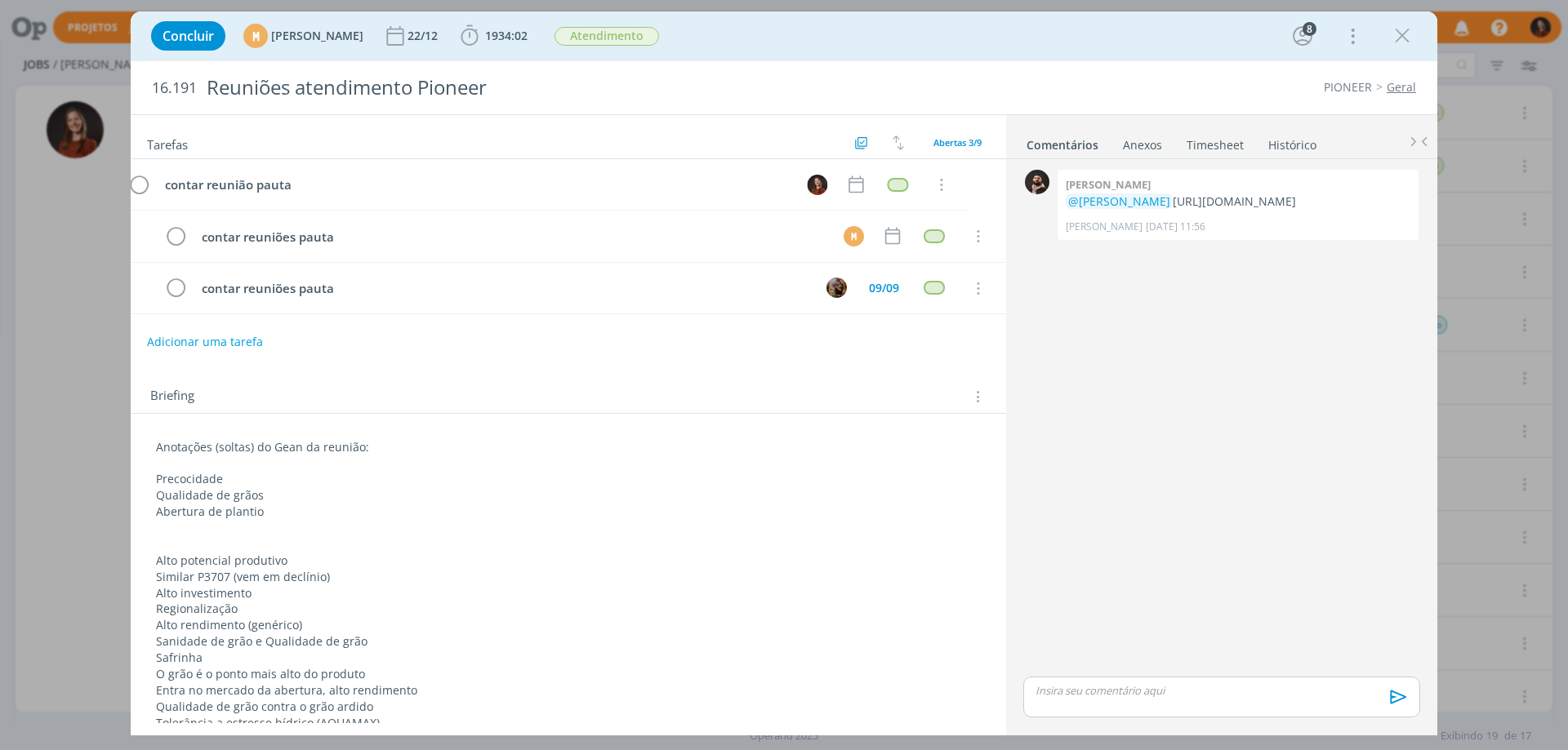
click at [1219, 148] on link "Timesheet" at bounding box center [1215, 141] width 59 height 23
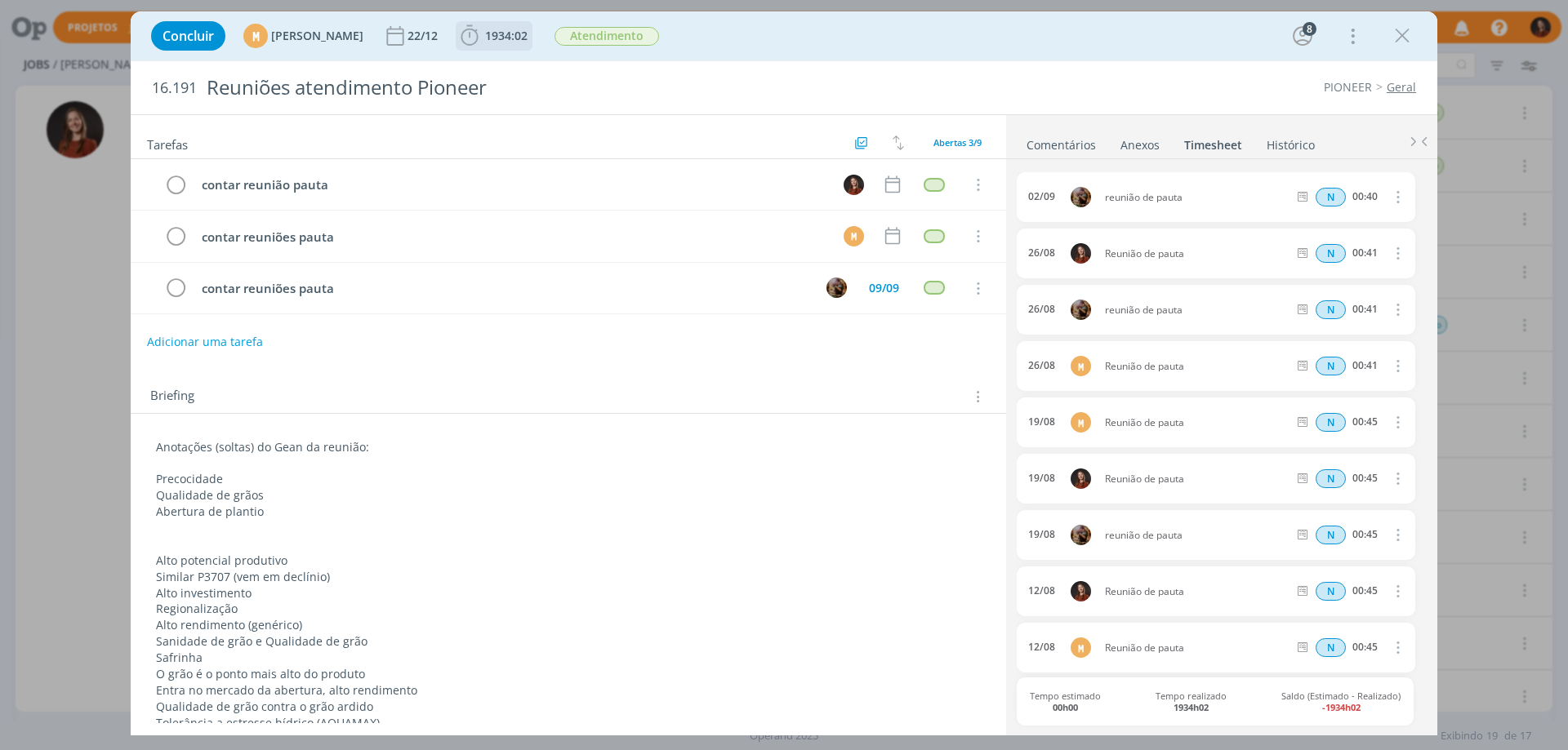
click at [481, 28] on icon "dialog" at bounding box center [469, 35] width 24 height 24
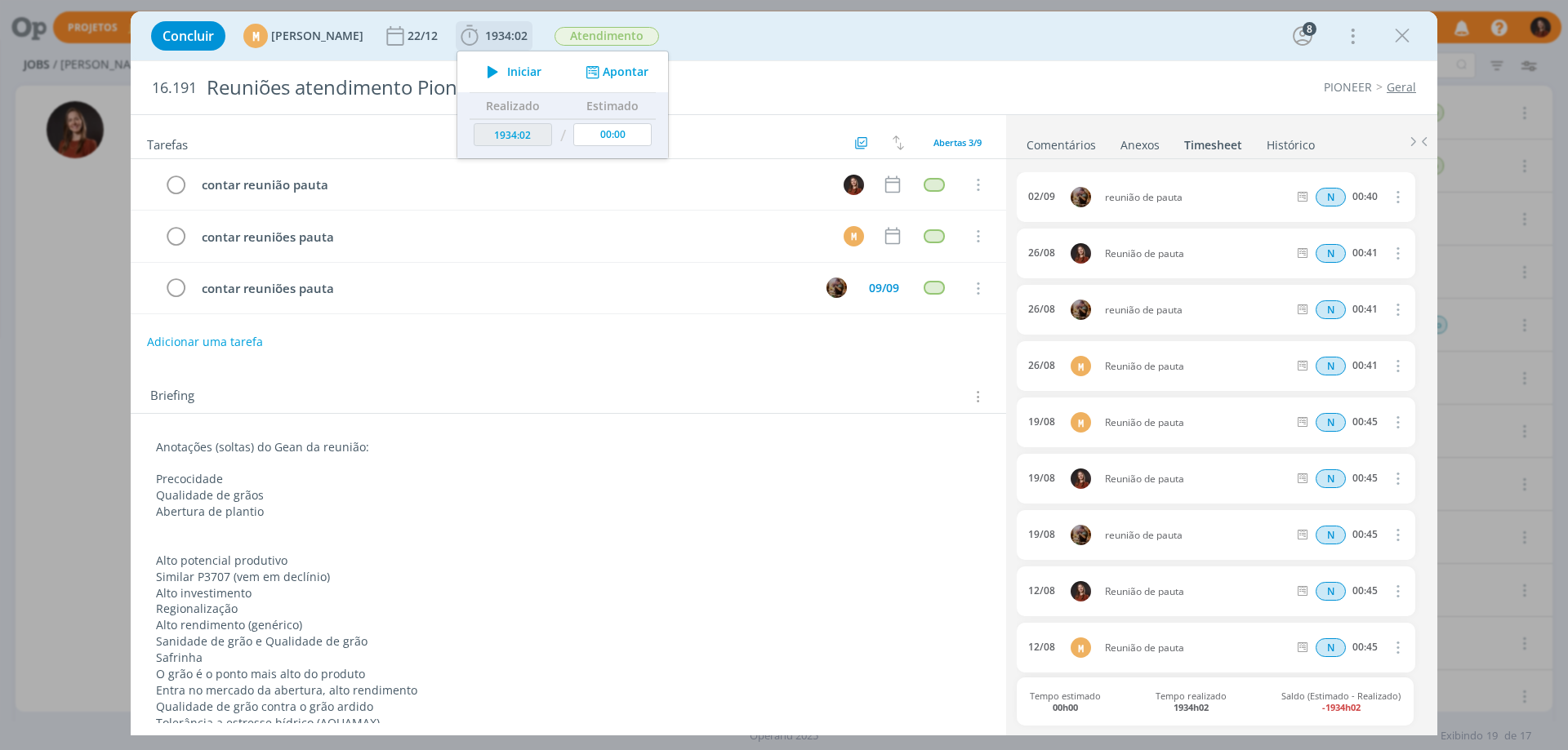
click at [649, 65] on button "Apontar" at bounding box center [614, 72] width 68 height 17
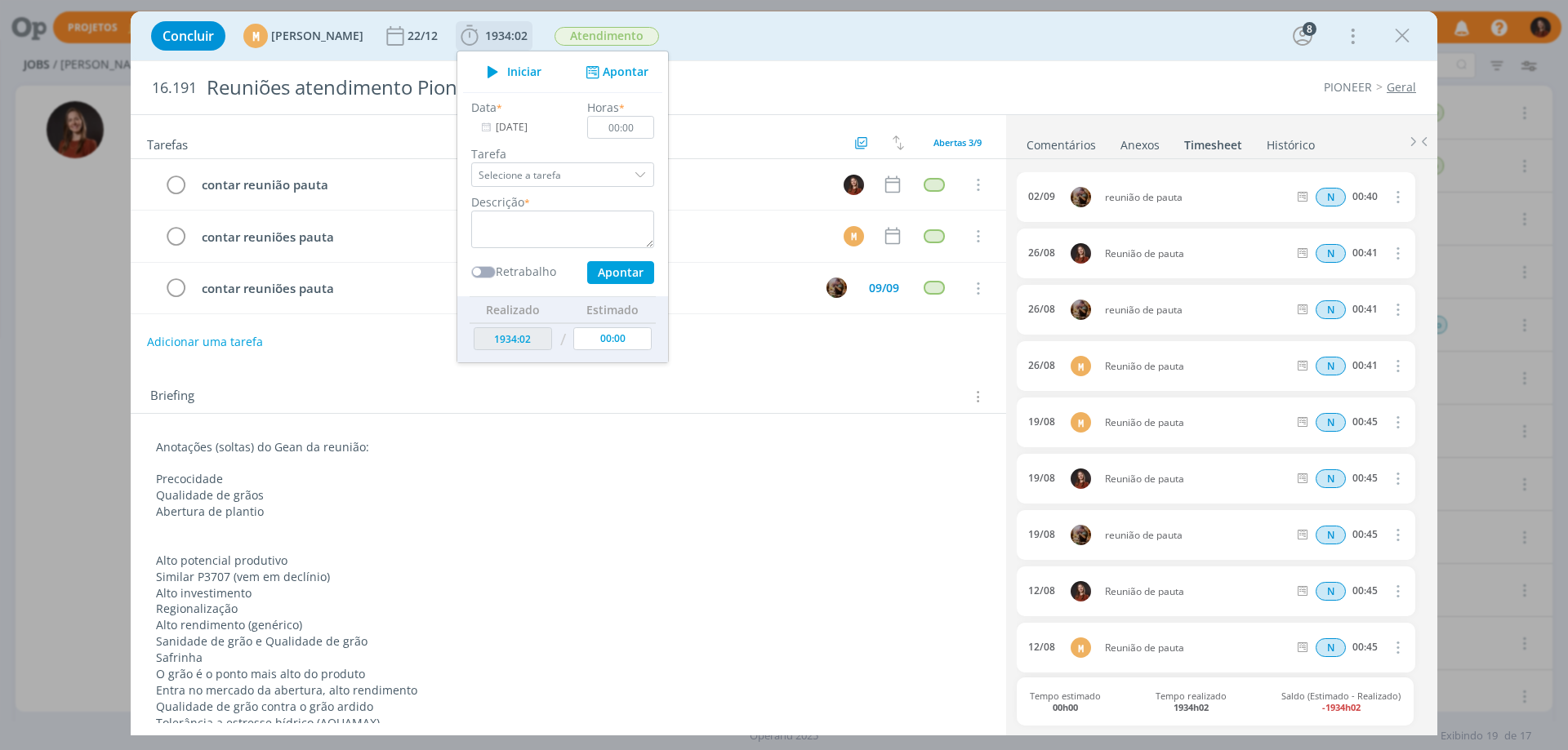
click at [552, 120] on input "[DATE]" at bounding box center [522, 127] width 102 height 23
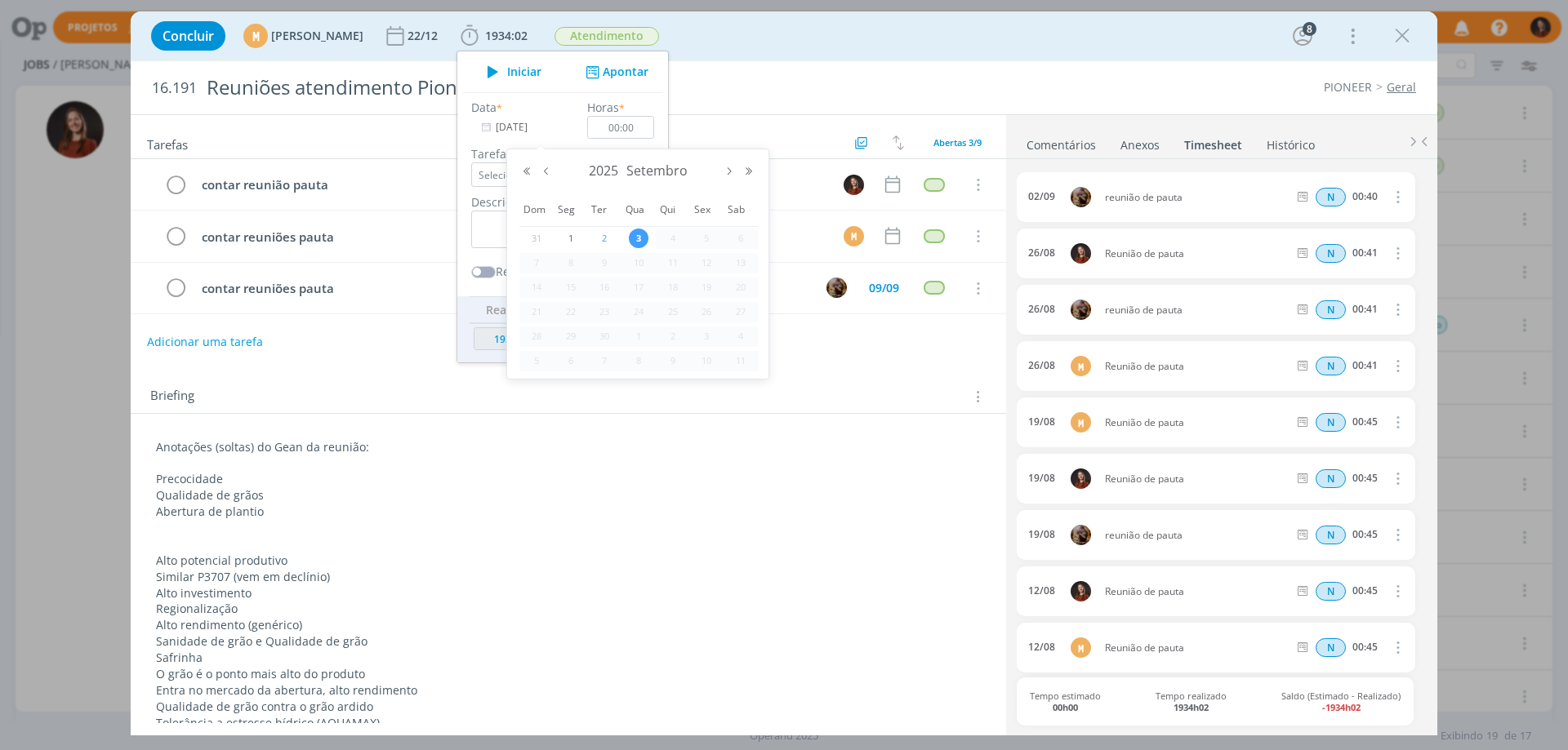
click at [606, 243] on span "2" at bounding box center [604, 238] width 20 height 20
type input "[DATE]"
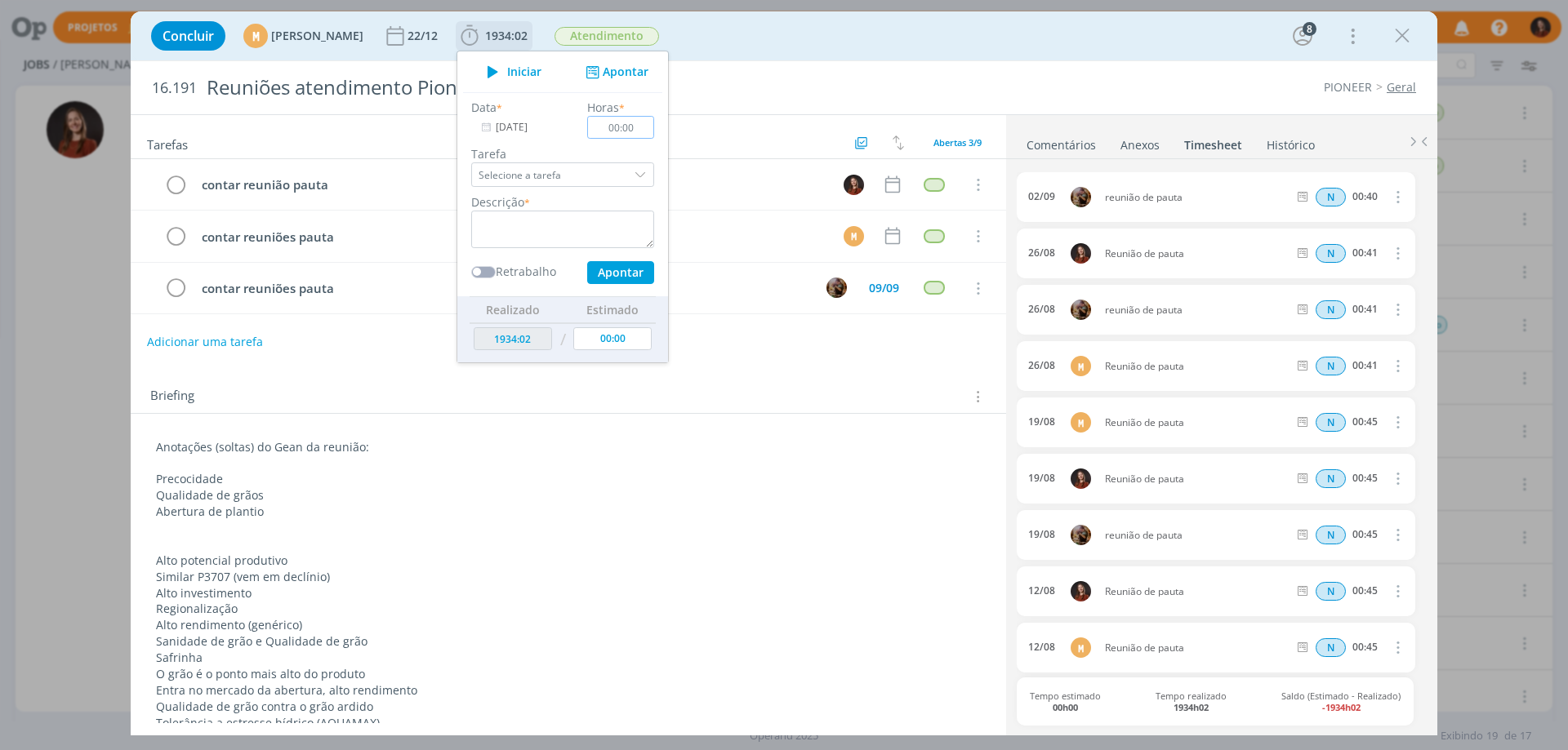
click at [654, 128] on input "00:00" at bounding box center [621, 127] width 67 height 23
type input "01:00"
click at [654, 228] on textarea "dialog" at bounding box center [562, 230] width 183 height 37
type textarea "Reunião de pauta"
click at [654, 281] on button "Apontar" at bounding box center [621, 272] width 67 height 23
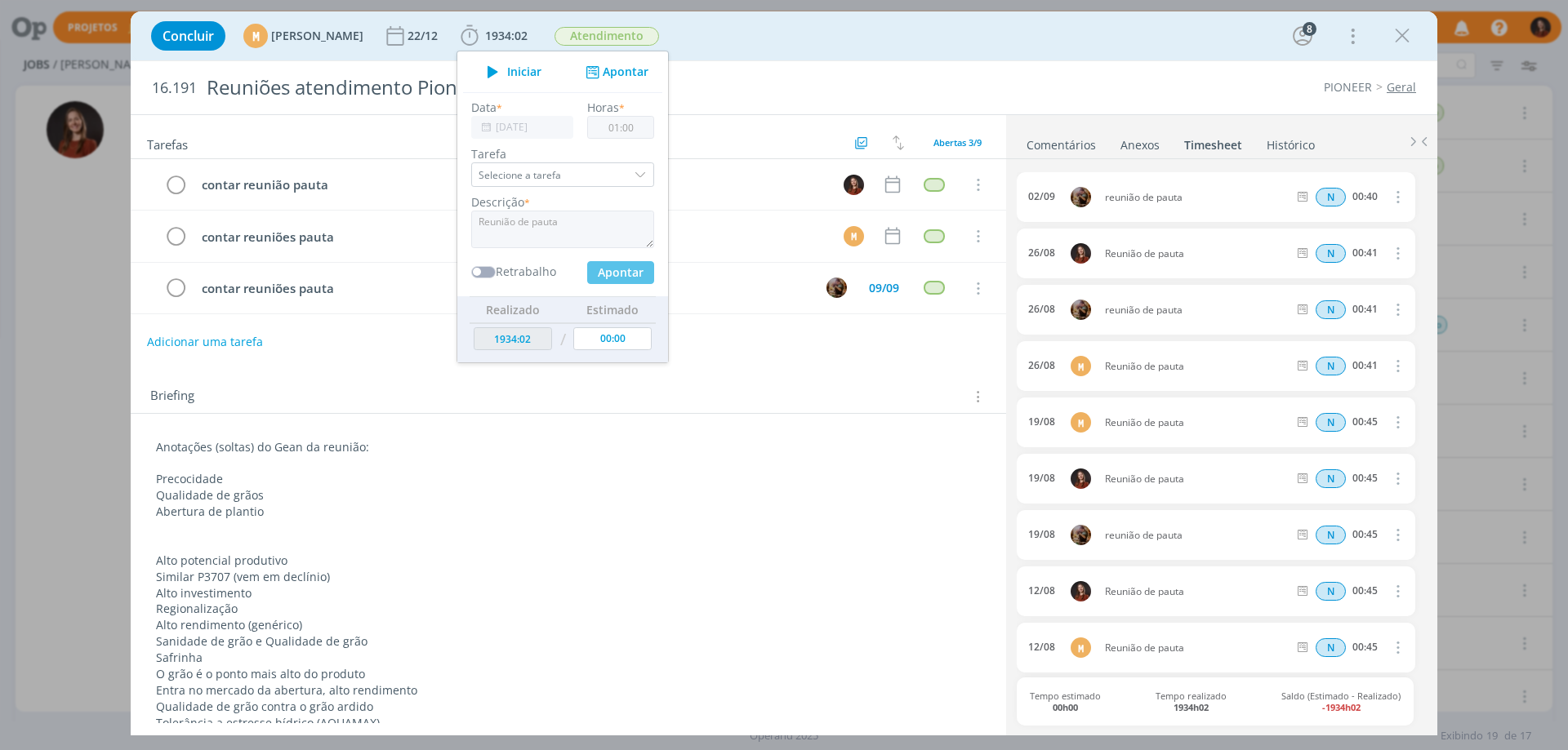
type input "1935:02"
type input "[DATE]"
type input "00:00"
click at [1403, 32] on icon "dialog" at bounding box center [1402, 35] width 24 height 24
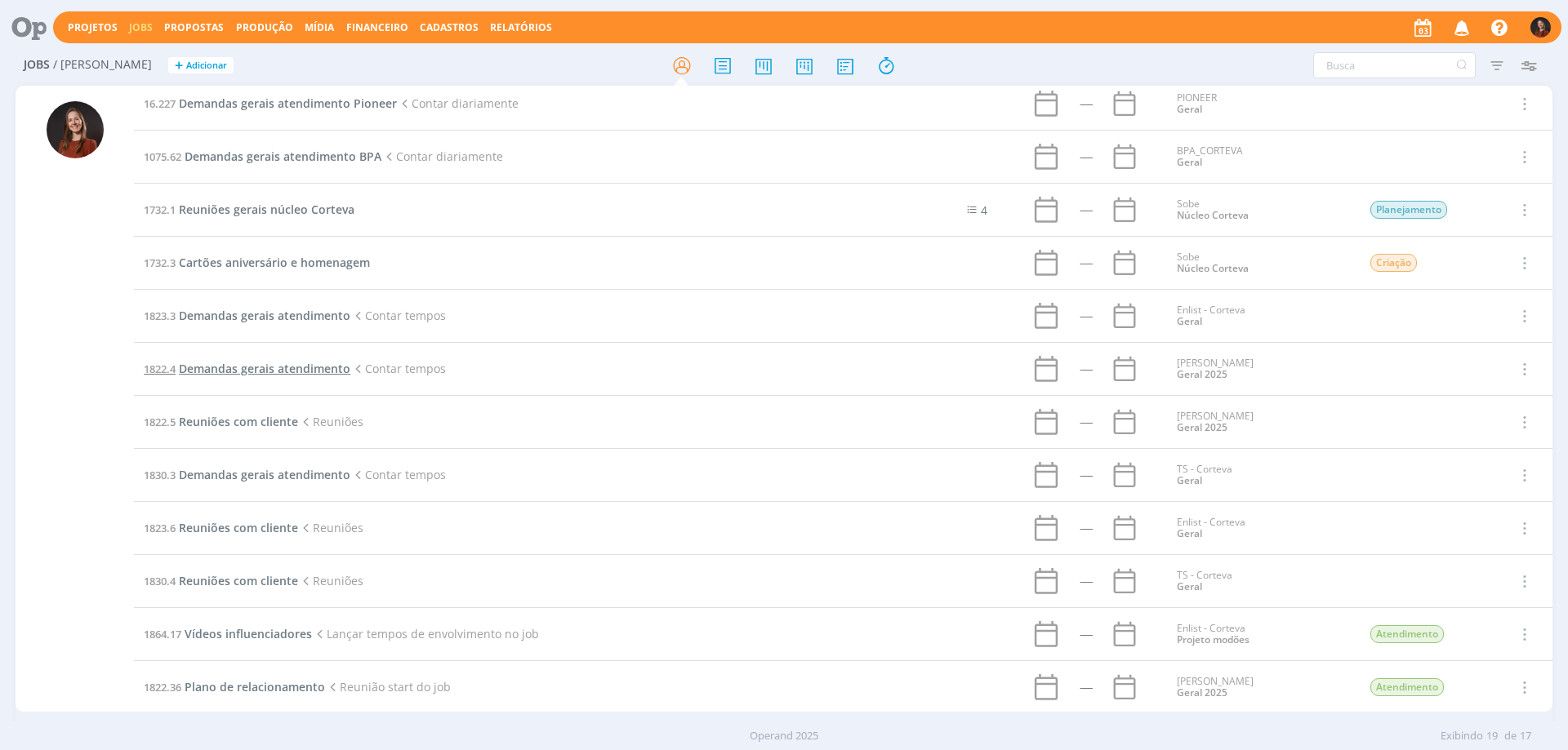
scroll to position [284, 0]
click at [263, 520] on span "Reuniões com cliente" at bounding box center [238, 521] width 119 height 16
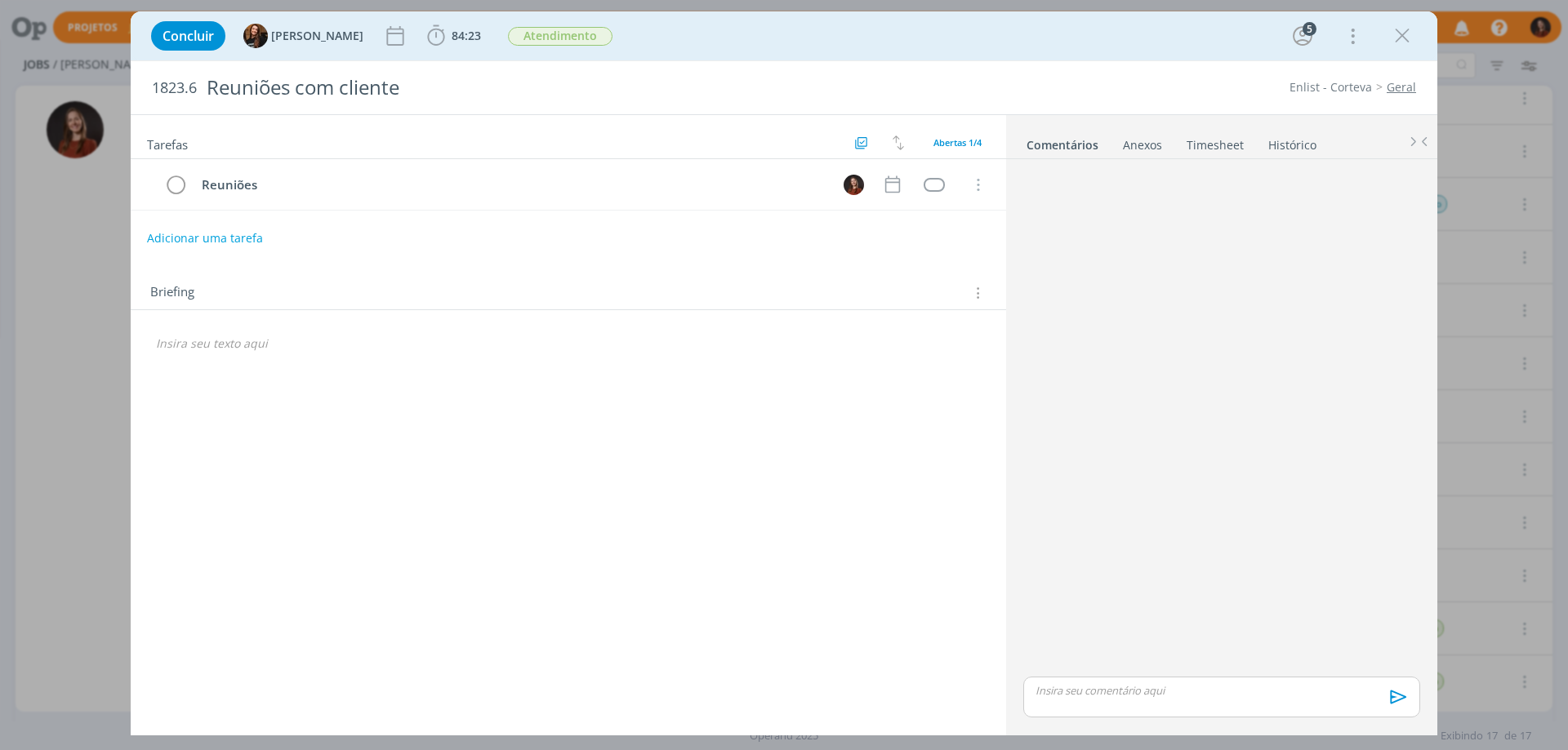
click at [1208, 131] on link "Timesheet" at bounding box center [1215, 141] width 59 height 23
click at [452, 37] on span "84:23" at bounding box center [467, 35] width 30 height 16
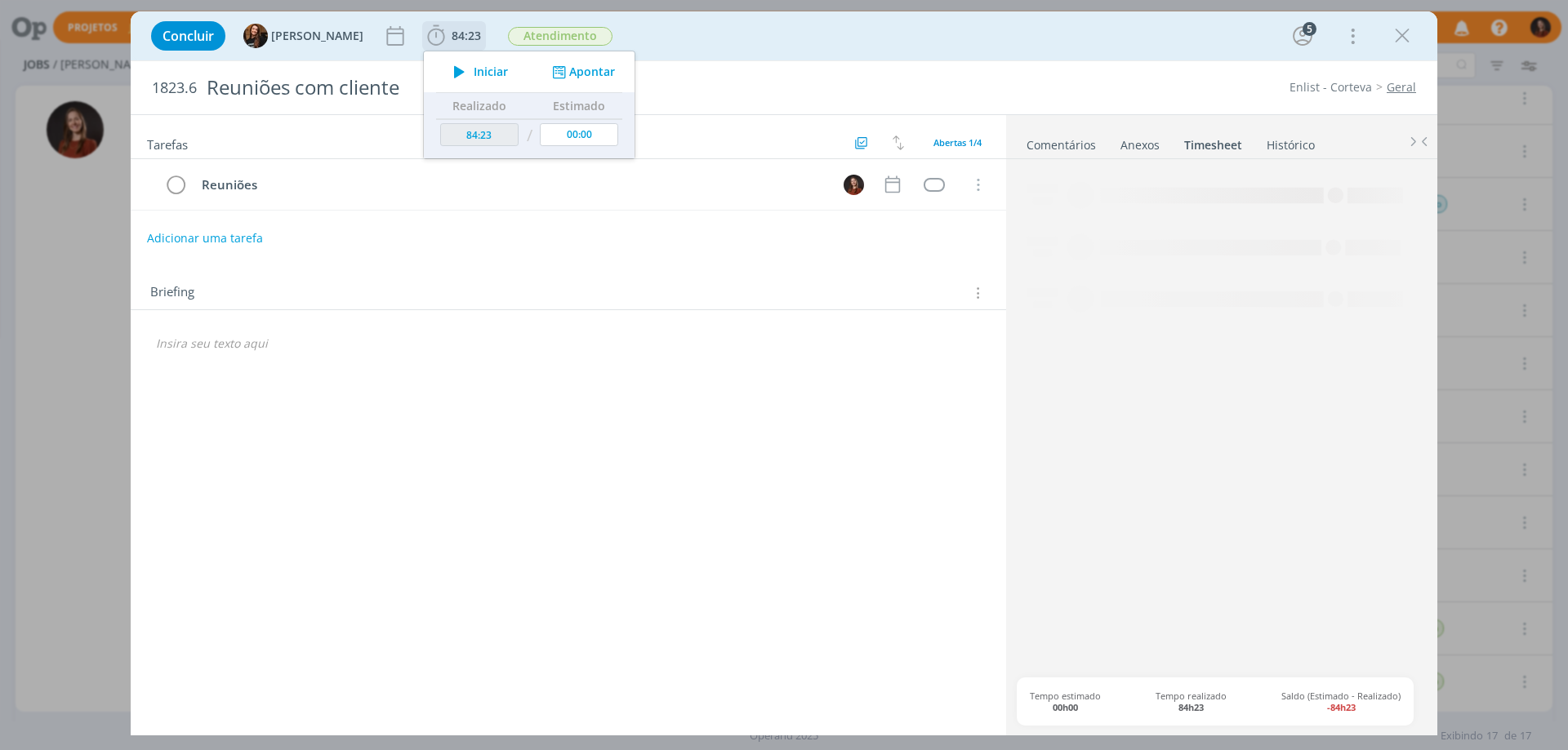
click at [574, 73] on button "Apontar" at bounding box center [581, 72] width 68 height 17
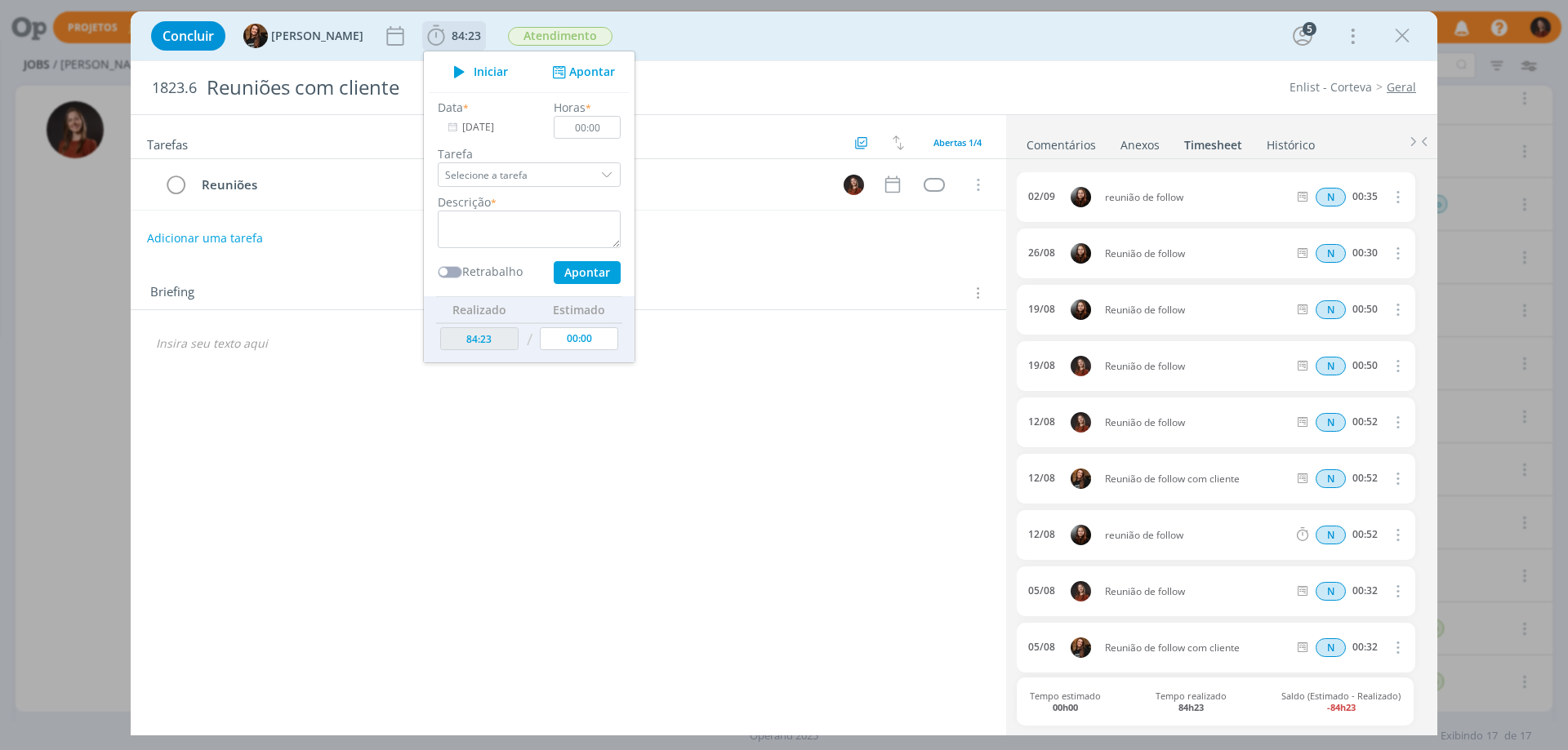
click at [469, 127] on input "[DATE]" at bounding box center [489, 127] width 102 height 23
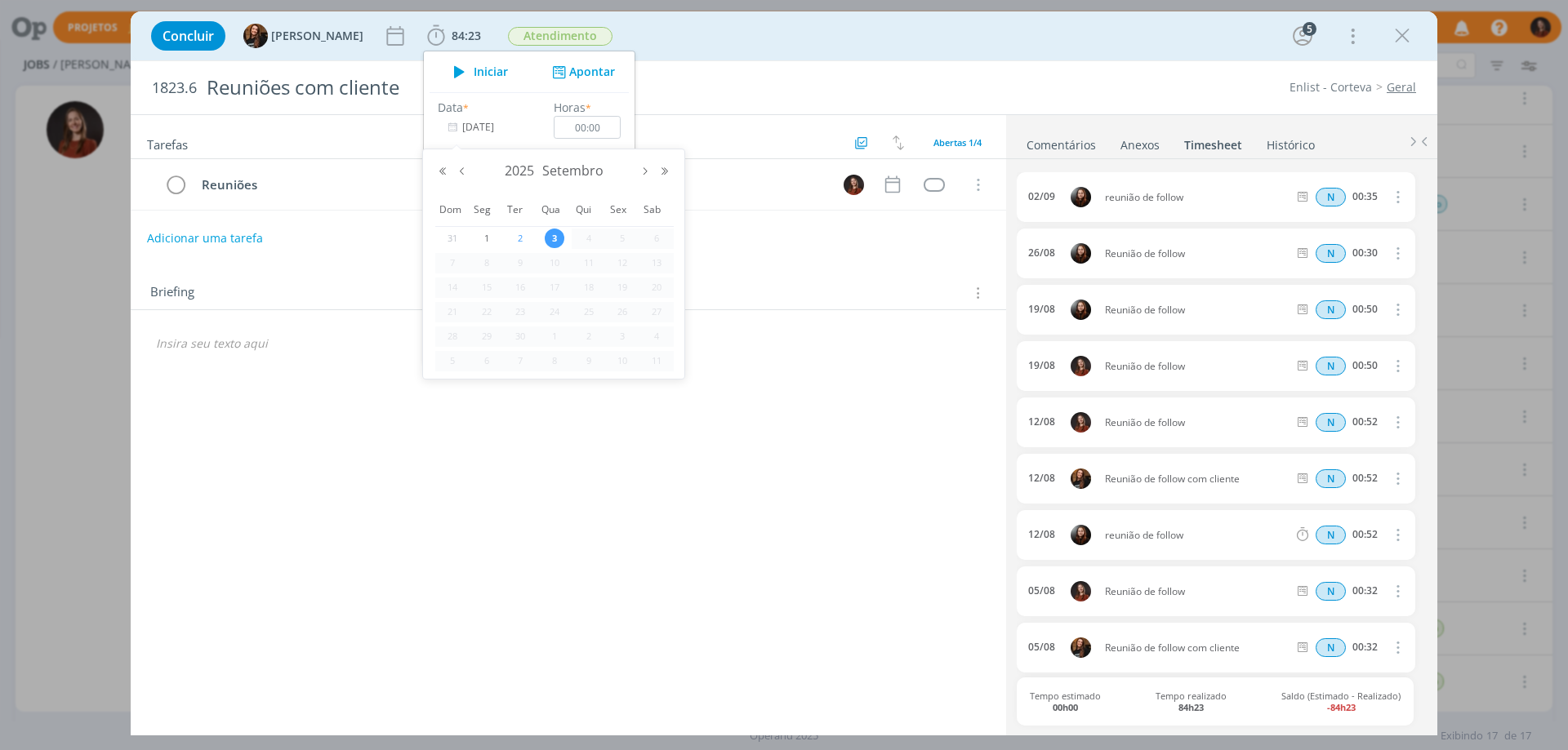
click at [524, 234] on span "2" at bounding box center [520, 238] width 20 height 20
type input "[DATE]"
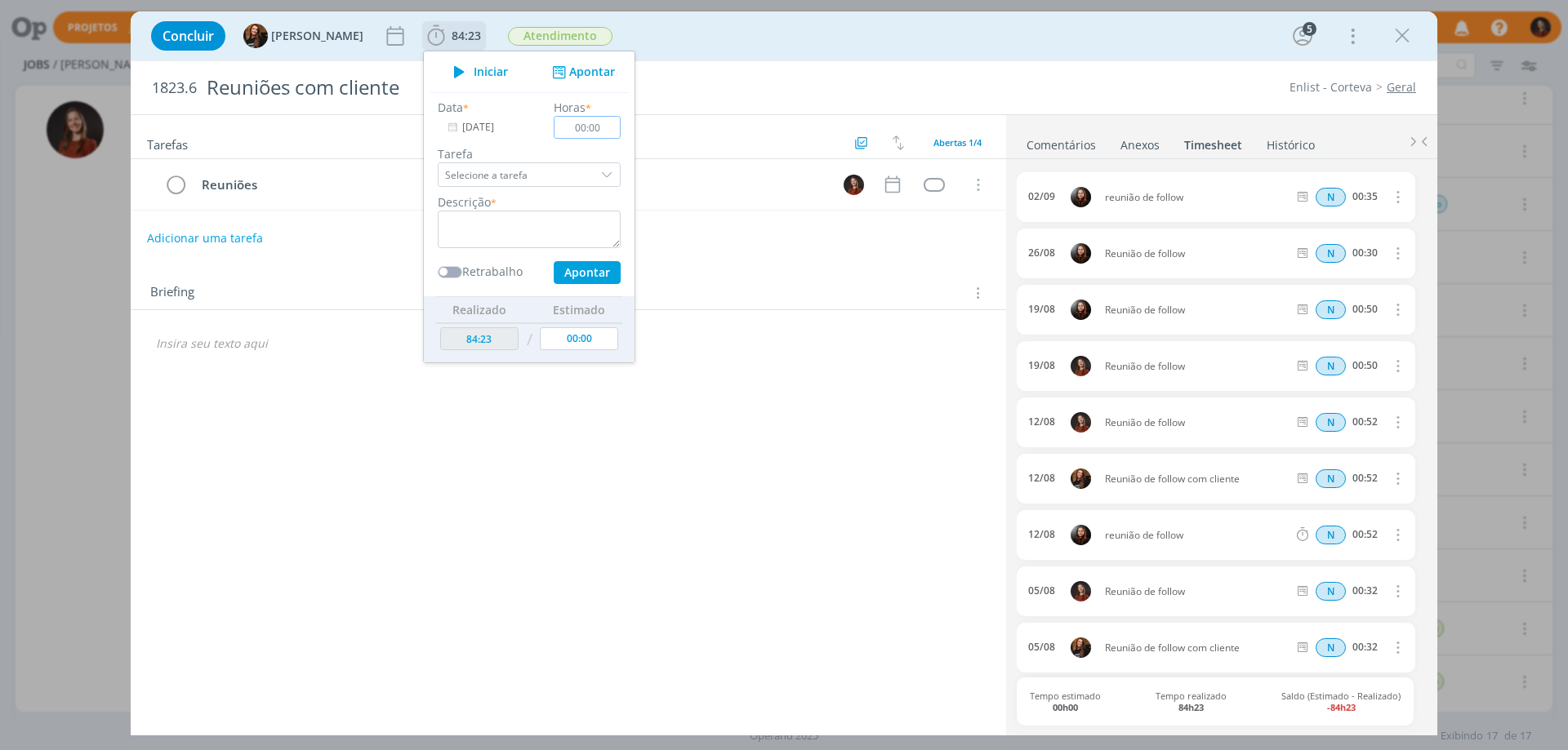
click at [595, 127] on input "00:00" at bounding box center [587, 127] width 67 height 23
type input "00:35"
click at [568, 232] on textarea "dialog" at bounding box center [529, 230] width 183 height 37
type textarea "Reunião de follow"
click at [566, 268] on button "Apontar" at bounding box center [587, 272] width 67 height 23
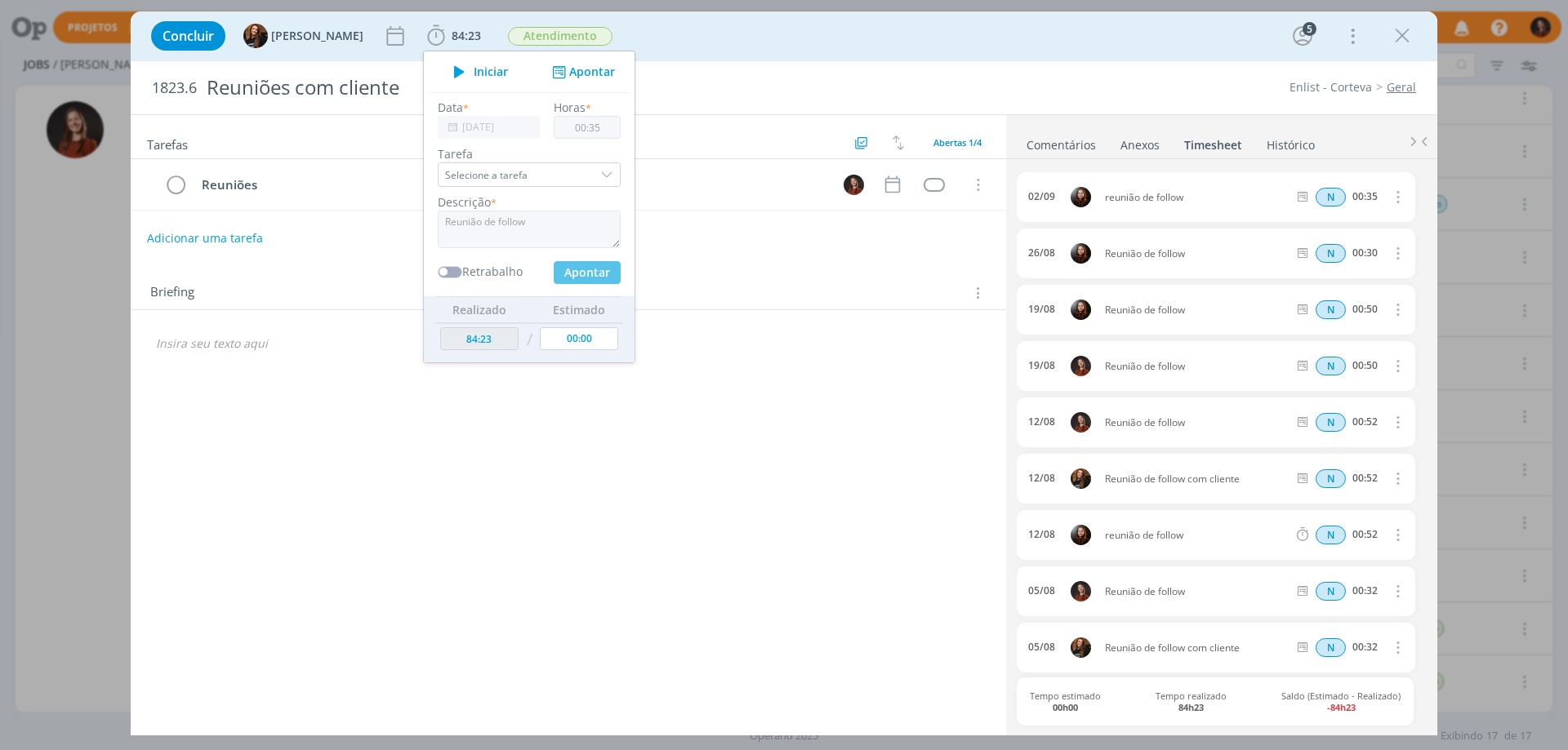
type input "84:58"
type input "[DATE]"
type input "00:00"
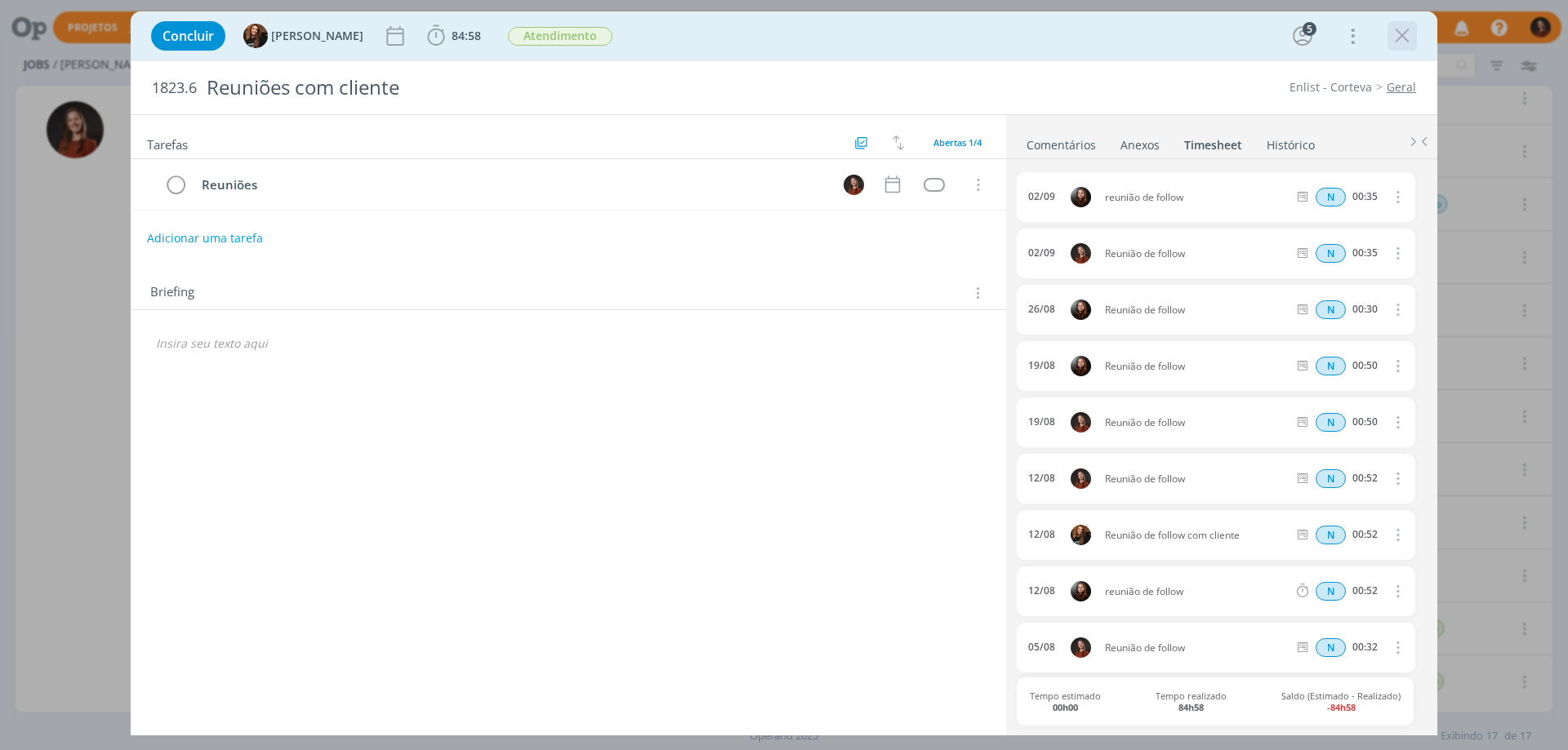
click at [1401, 35] on icon "dialog" at bounding box center [1402, 35] width 24 height 24
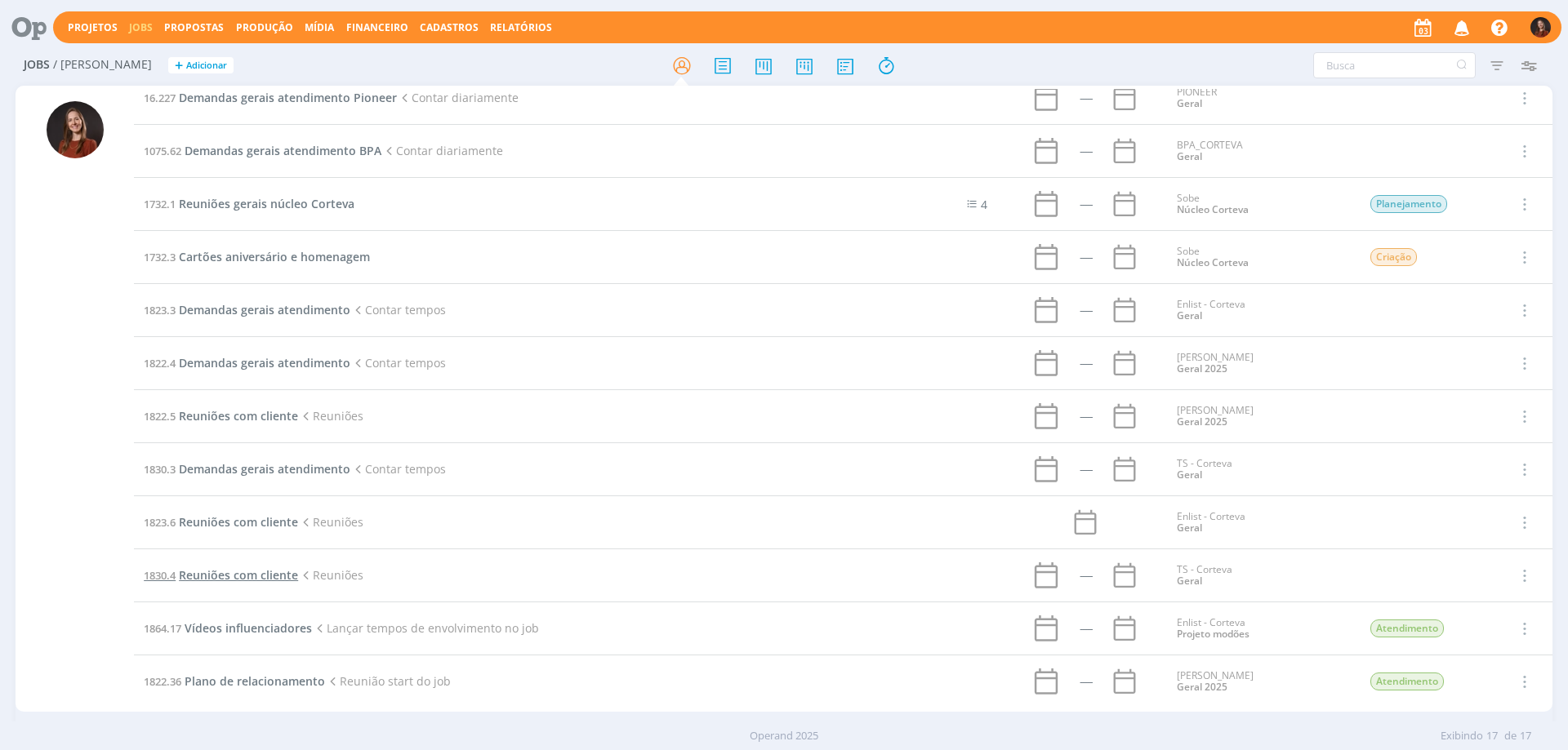
click at [237, 573] on span "Reuniões com cliente" at bounding box center [238, 575] width 119 height 16
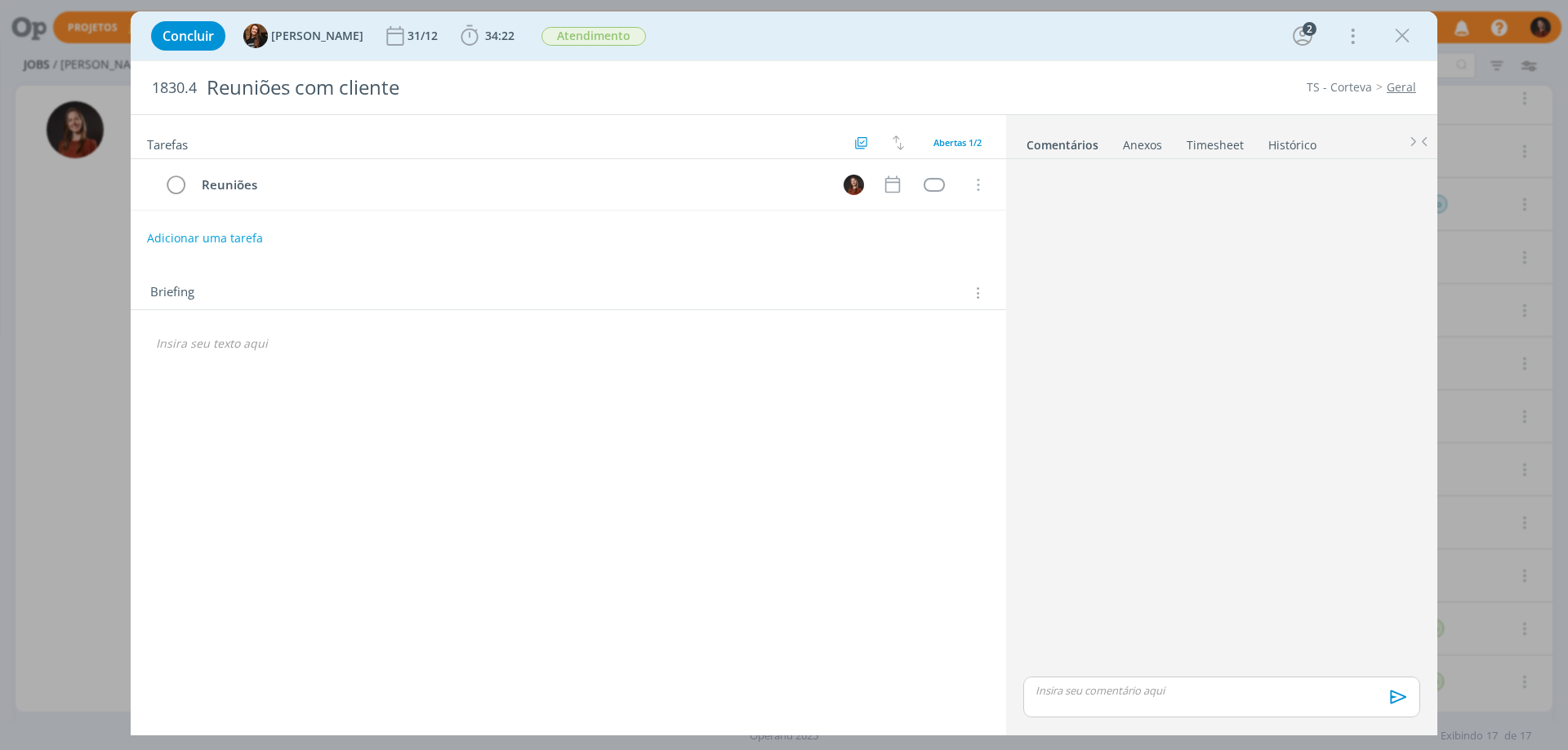
click at [1226, 145] on link "Timesheet" at bounding box center [1215, 141] width 59 height 23
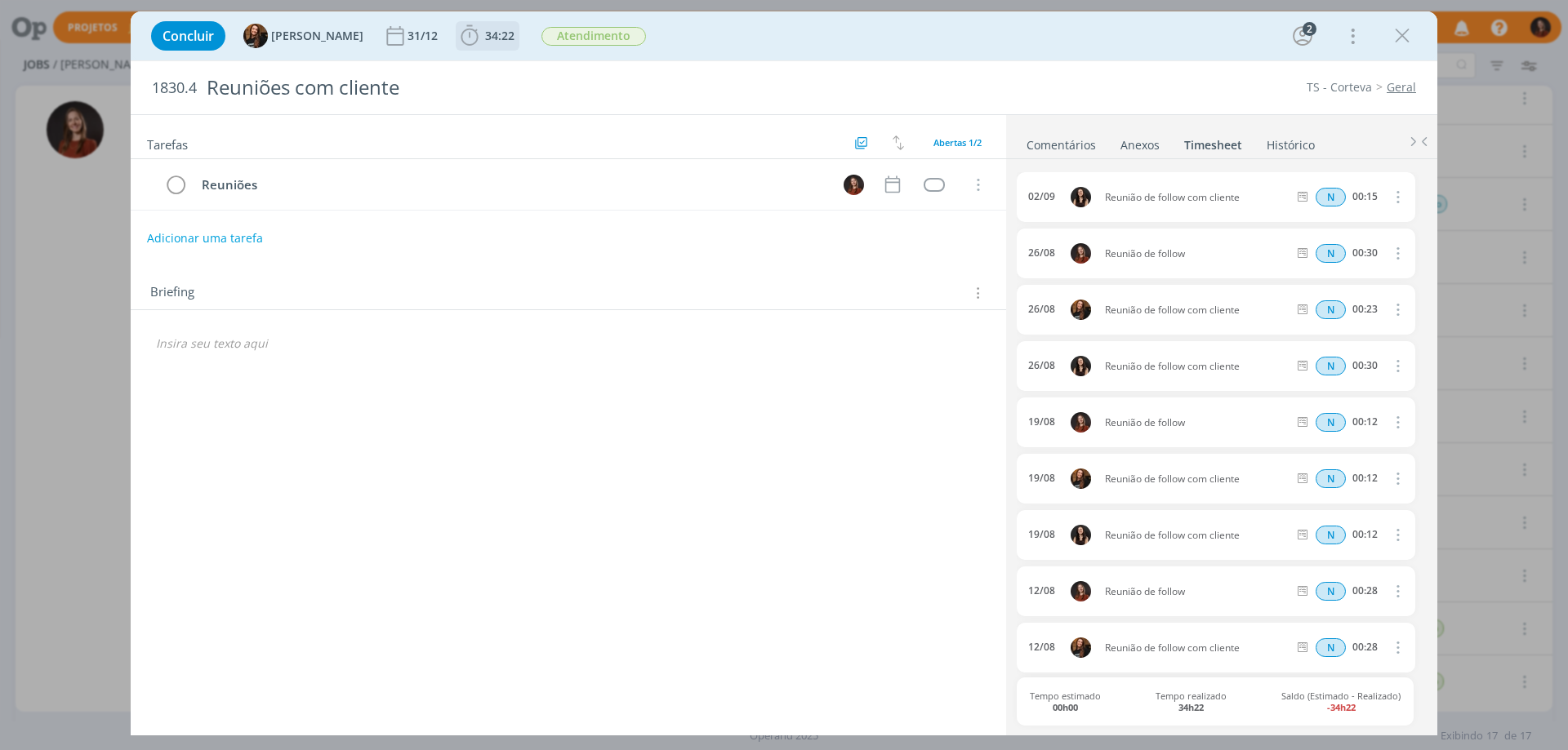
click at [485, 37] on span "34:22" at bounding box center [500, 35] width 30 height 16
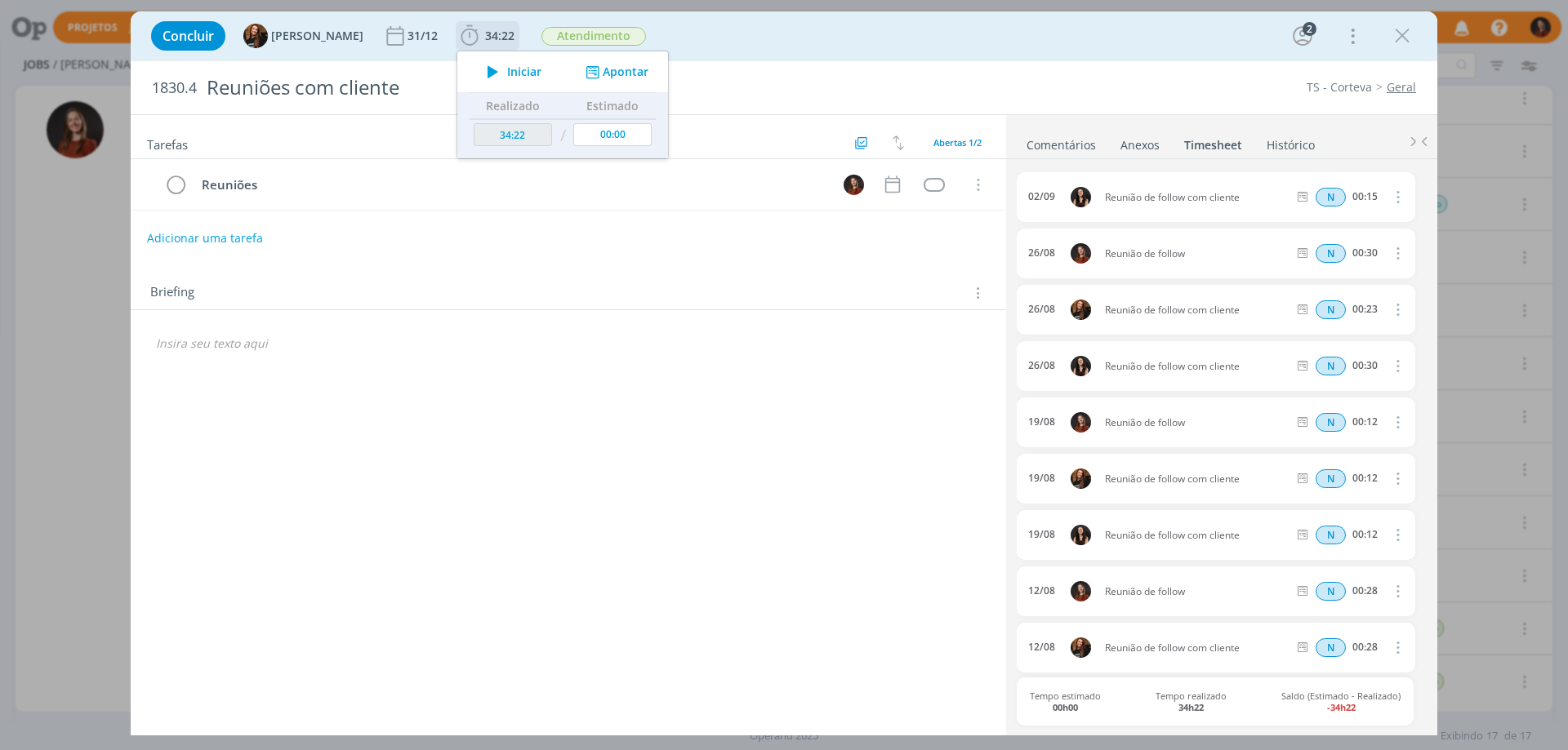
click at [614, 77] on button "Apontar" at bounding box center [614, 72] width 68 height 17
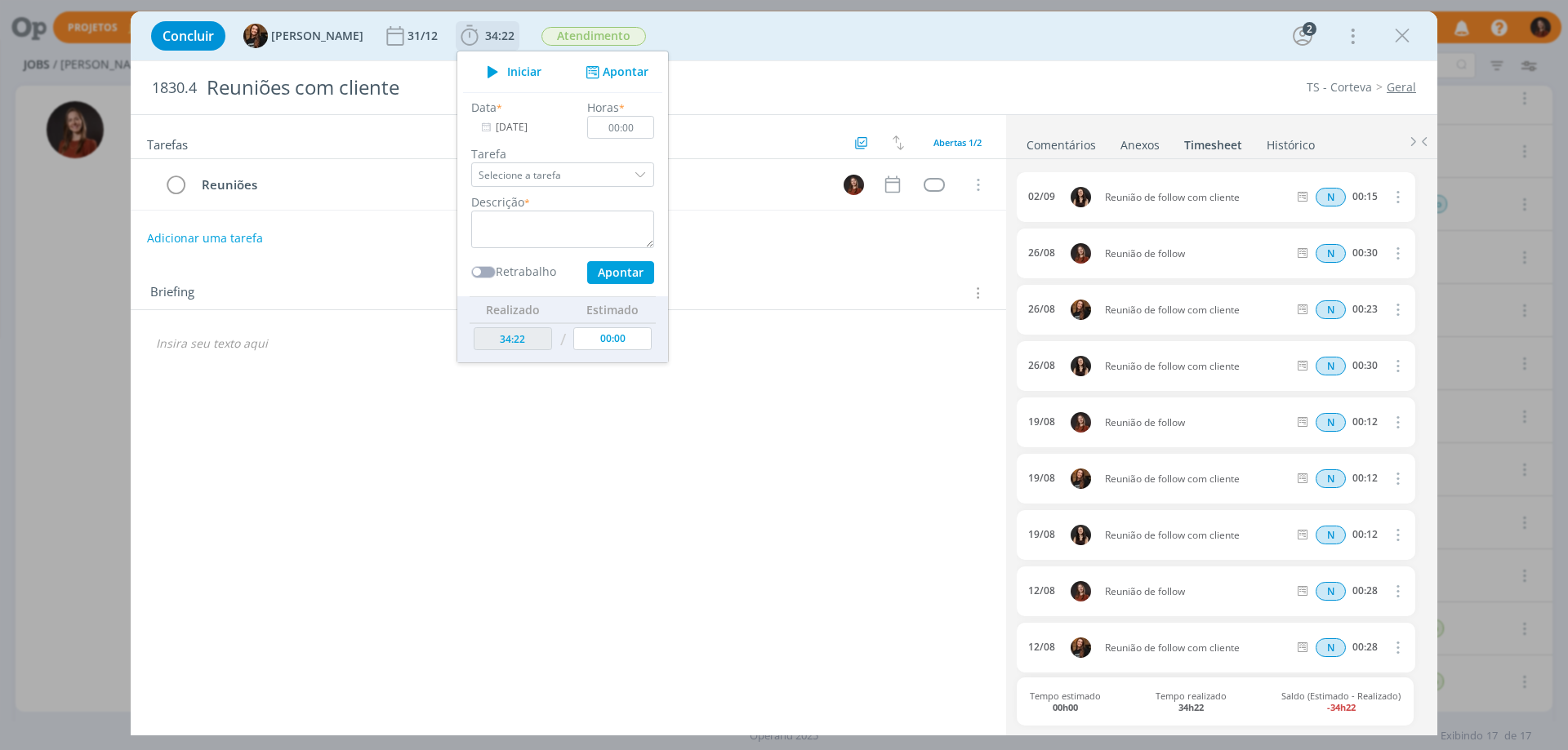
click at [498, 128] on input "[DATE]" at bounding box center [522, 127] width 102 height 23
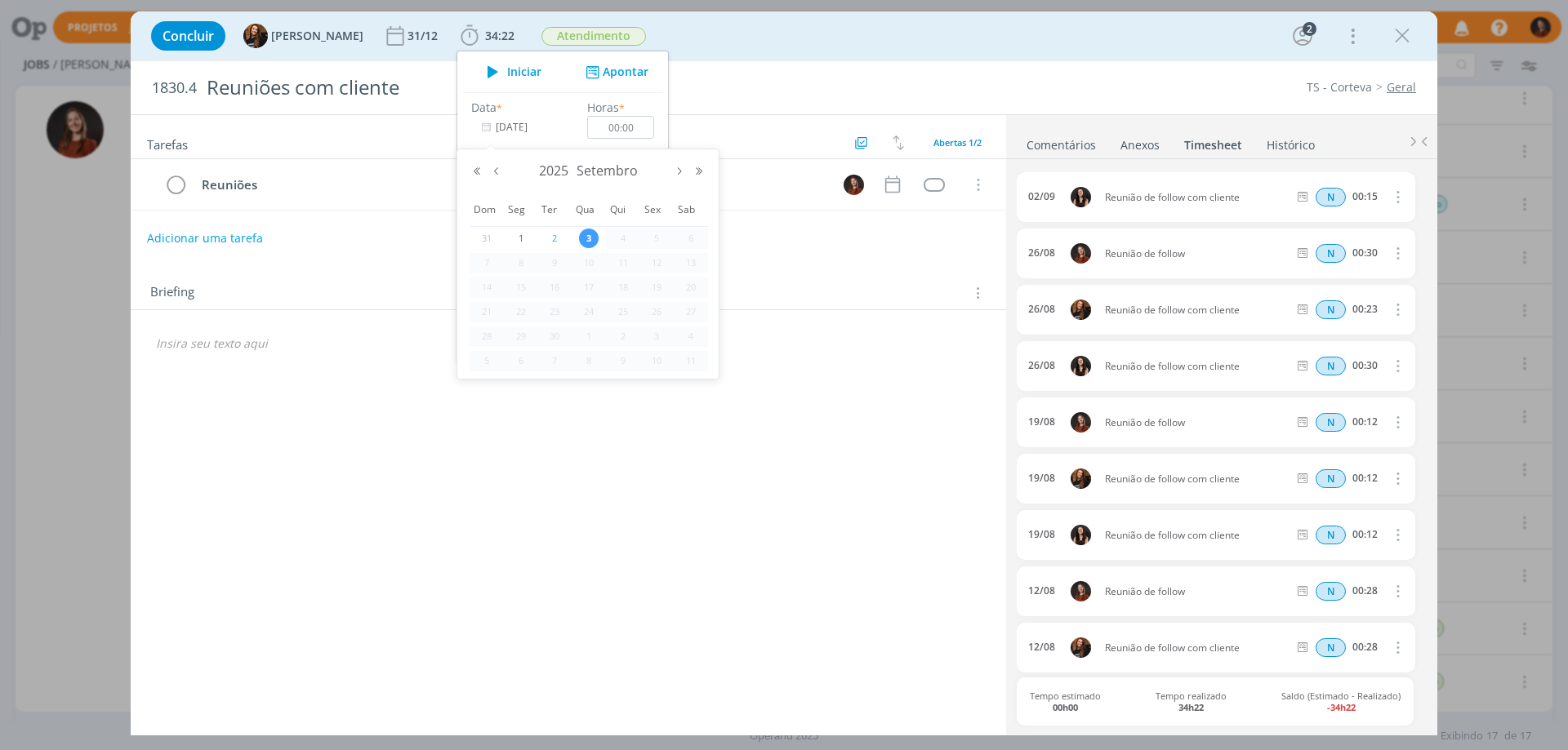
click at [555, 230] on span "2" at bounding box center [554, 238] width 20 height 20
type input "[DATE]"
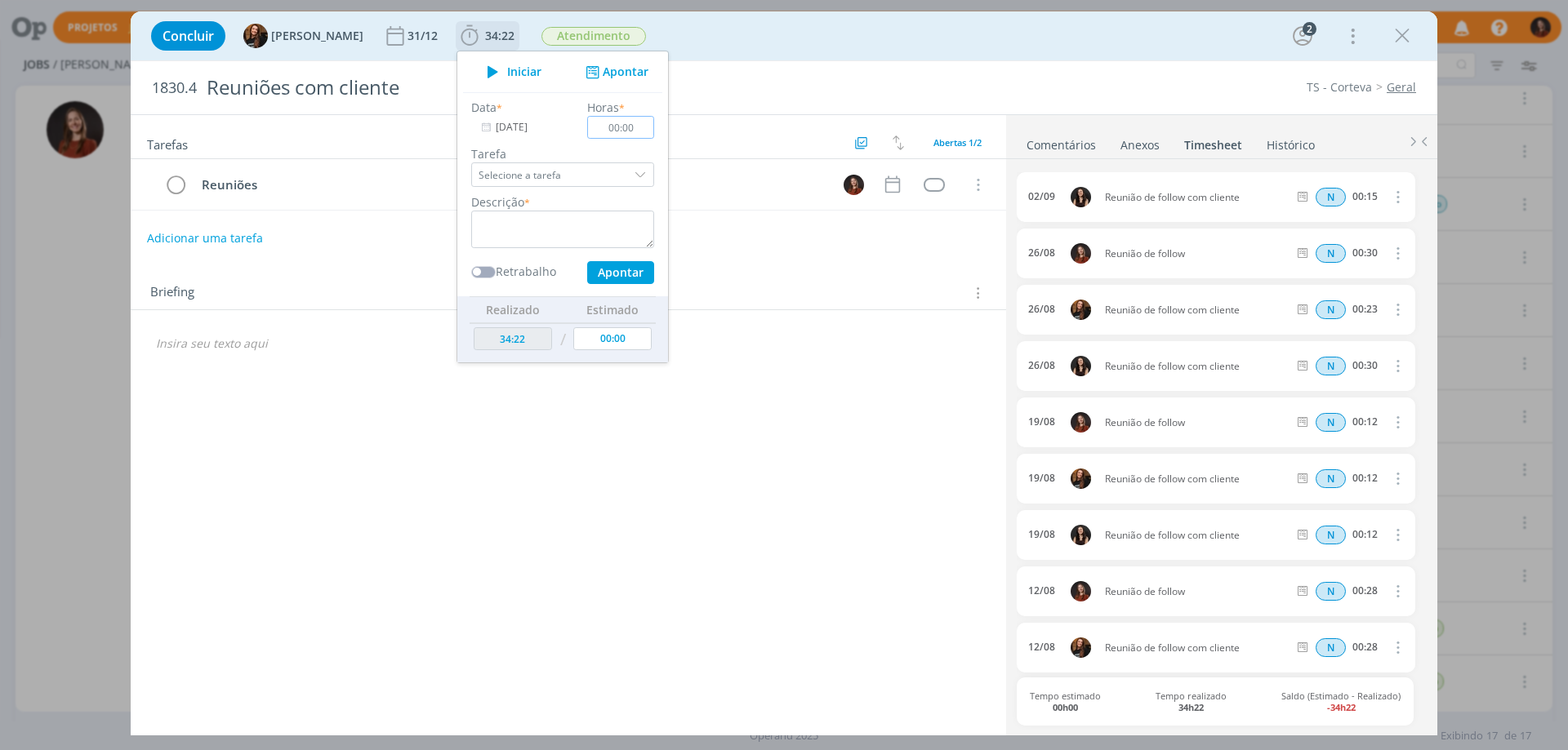
click at [631, 123] on input "00:00" at bounding box center [621, 127] width 67 height 23
type input "00:15"
click at [581, 239] on textarea "dialog" at bounding box center [562, 230] width 183 height 37
click at [471, 218] on textarea "reunião de follow" at bounding box center [562, 230] width 183 height 37
type textarea "Reunião de follow"
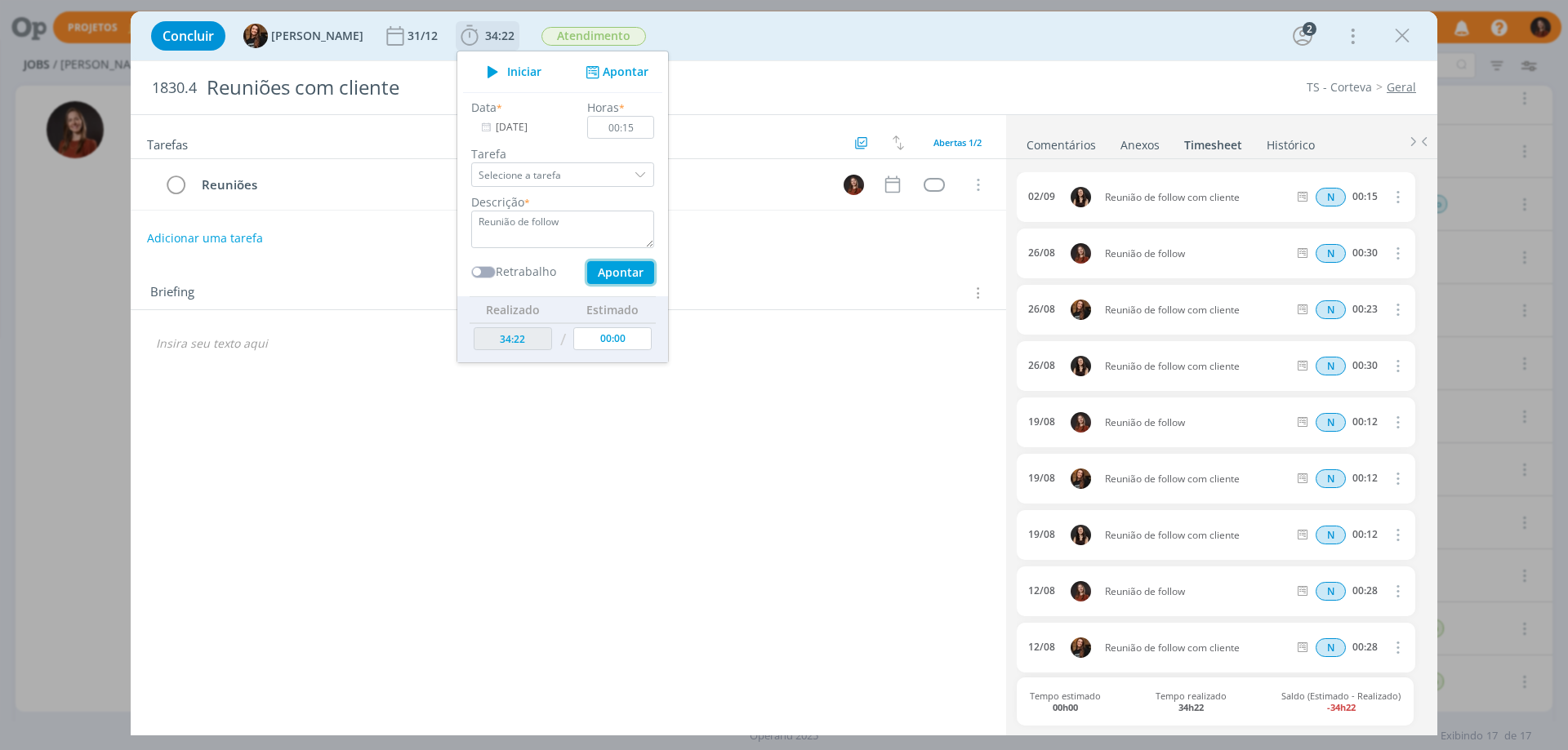
click at [614, 272] on button "Apontar" at bounding box center [621, 272] width 67 height 23
type input "[DATE]"
type input "00:00"
type input "34:37"
click at [1407, 40] on icon "dialog" at bounding box center [1402, 35] width 24 height 24
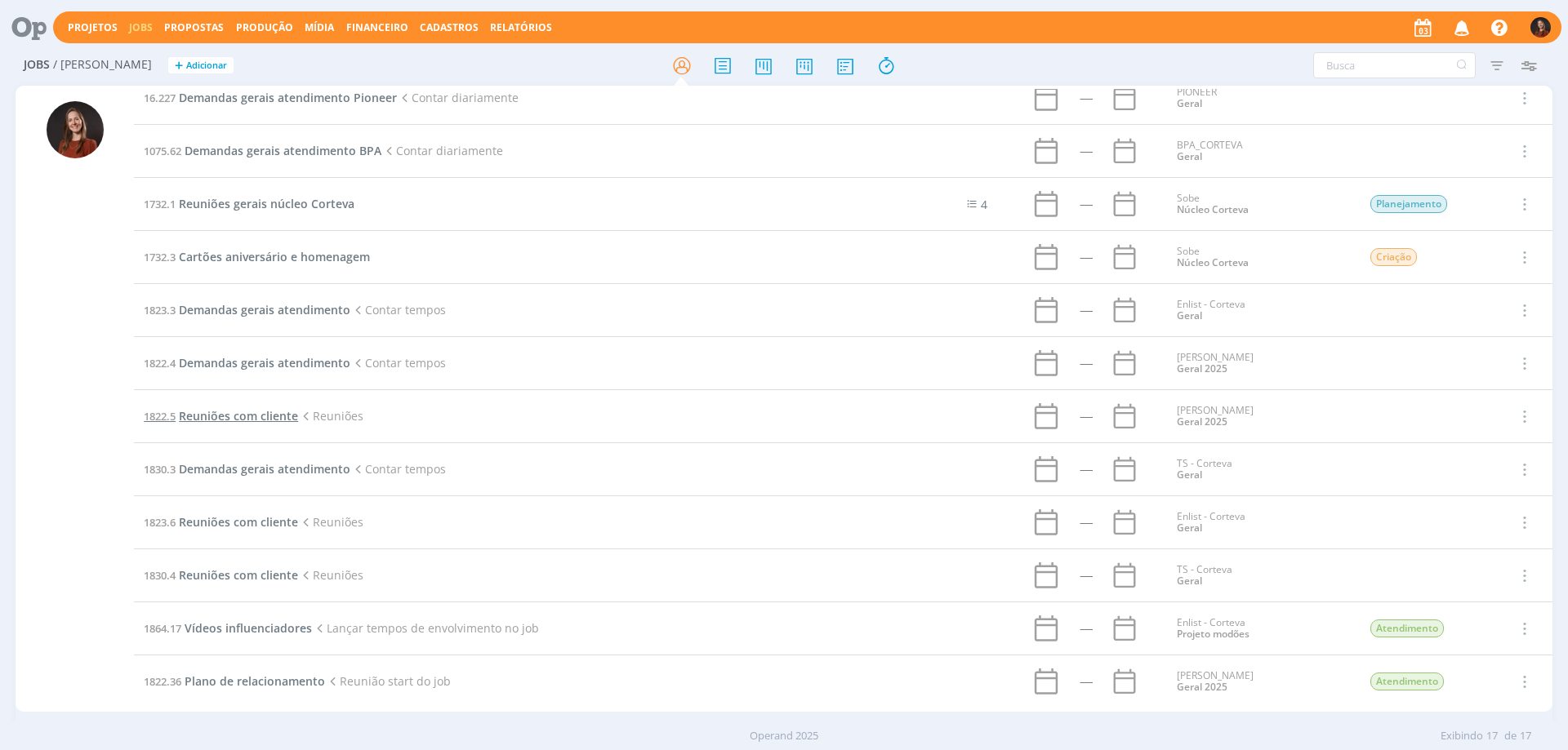
click at [272, 411] on span "Reuniões com cliente" at bounding box center [238, 415] width 119 height 16
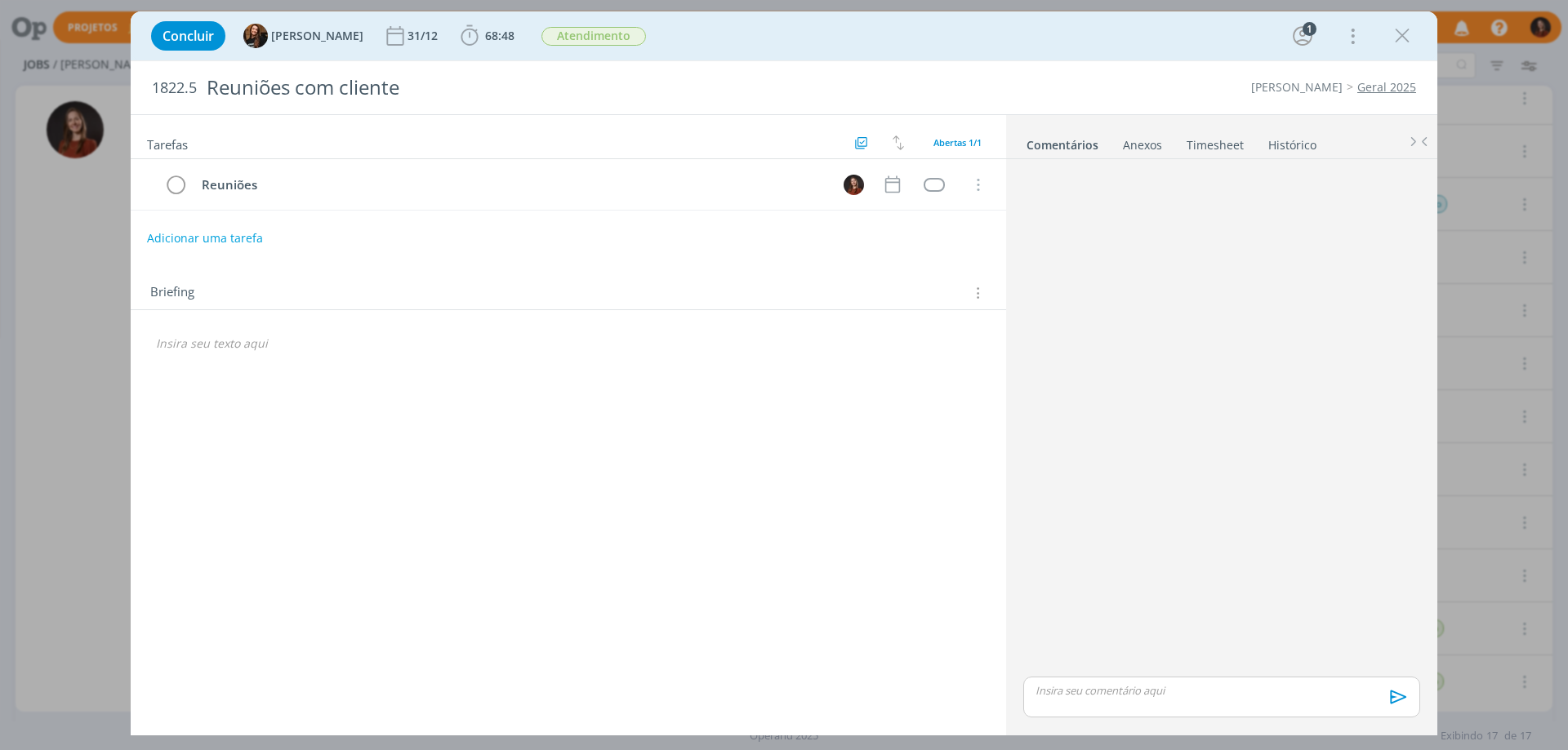
click at [1222, 151] on link "Timesheet" at bounding box center [1215, 141] width 59 height 23
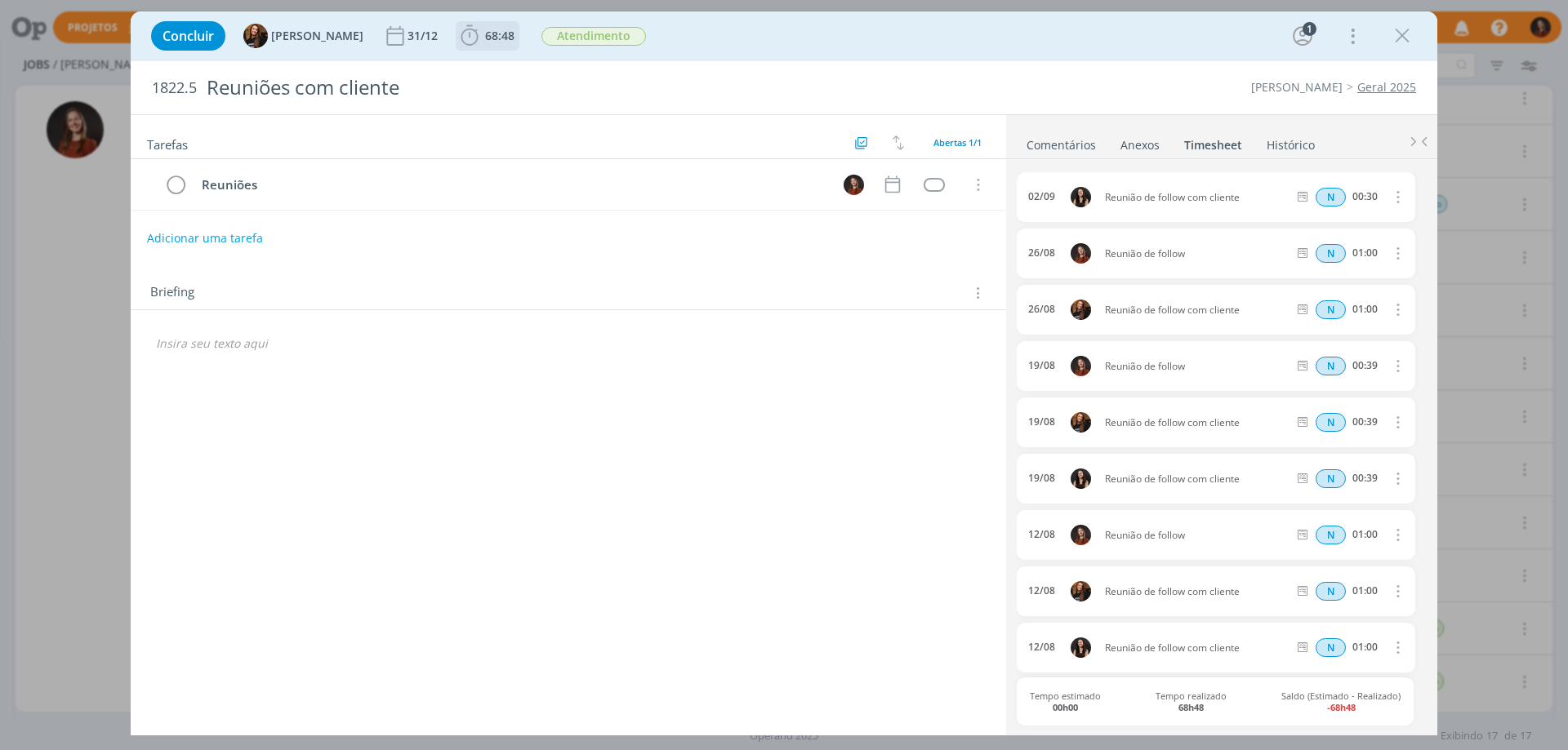
click at [473, 45] on span "68:48" at bounding box center [487, 35] width 60 height 24
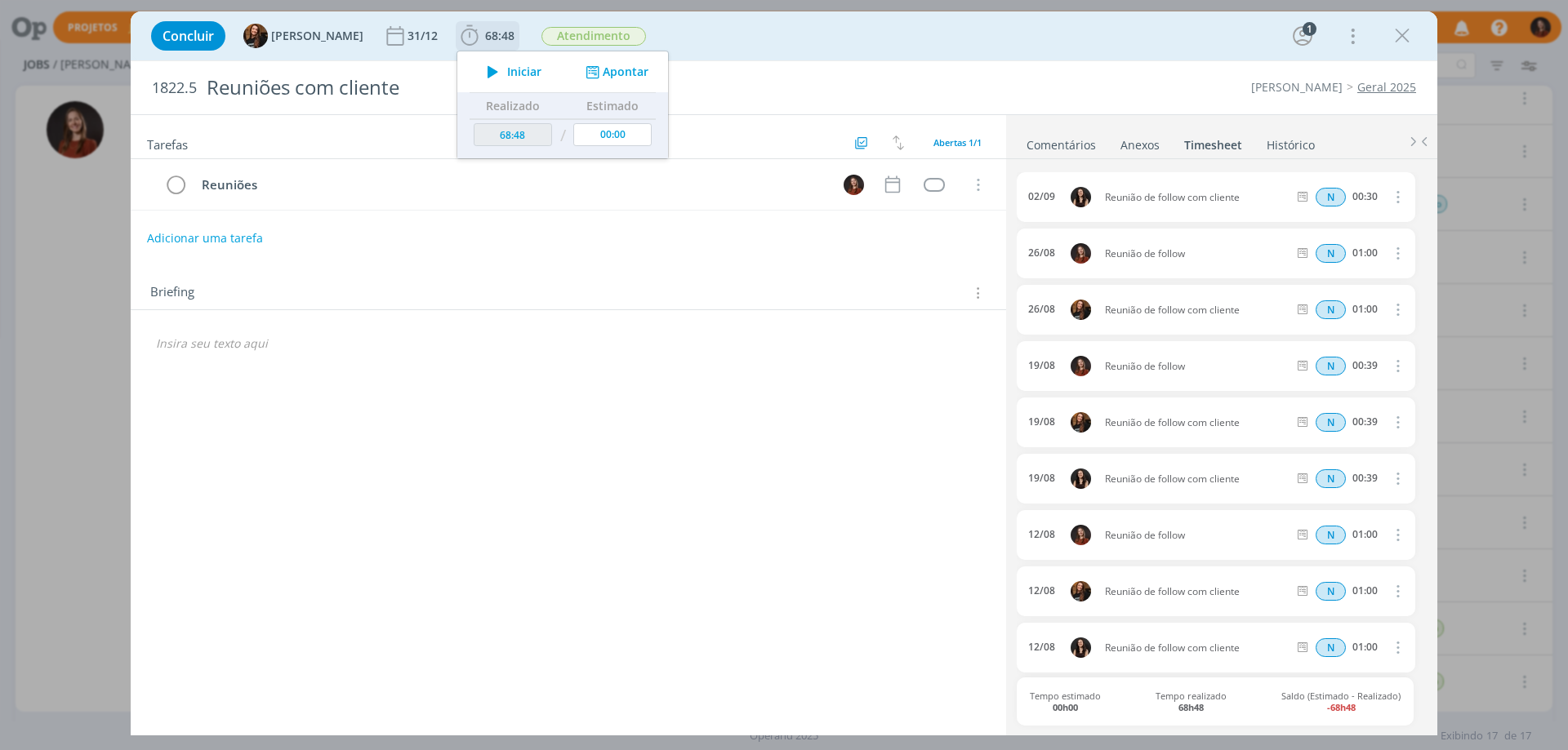
click at [592, 71] on button "Apontar" at bounding box center [614, 72] width 68 height 17
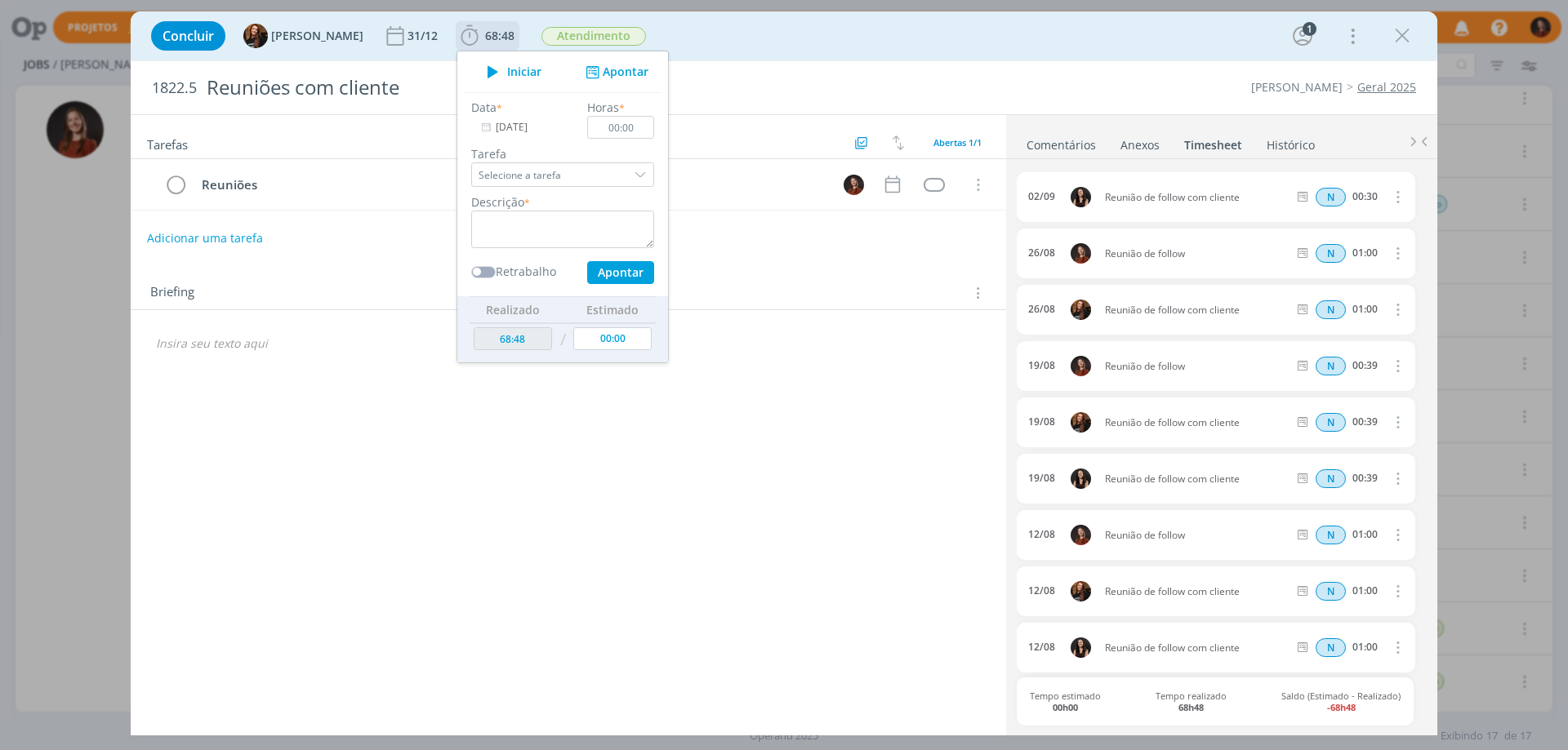
click at [513, 125] on input "[DATE]" at bounding box center [522, 127] width 102 height 23
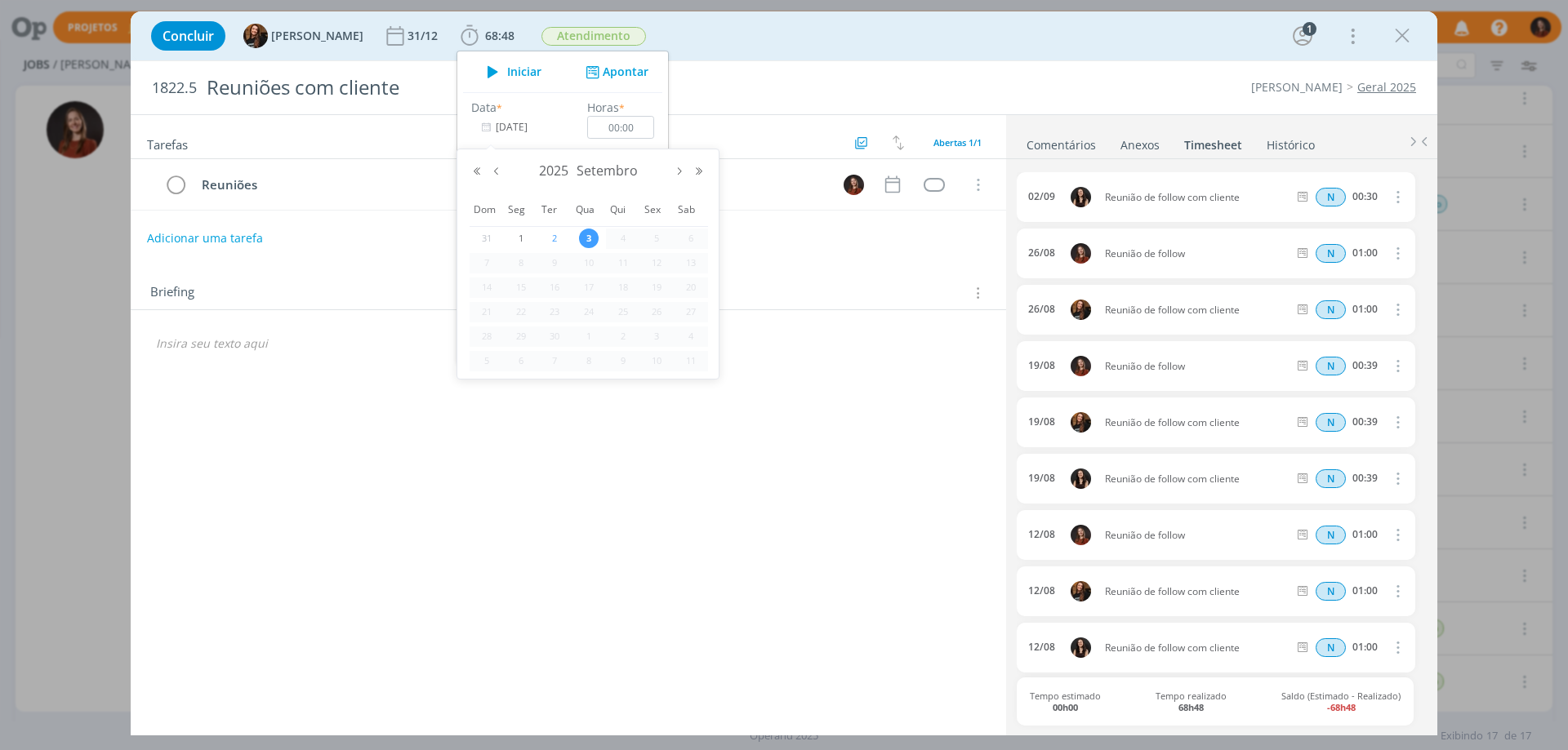
click at [552, 235] on span "2" at bounding box center [554, 238] width 20 height 20
type input "[DATE]"
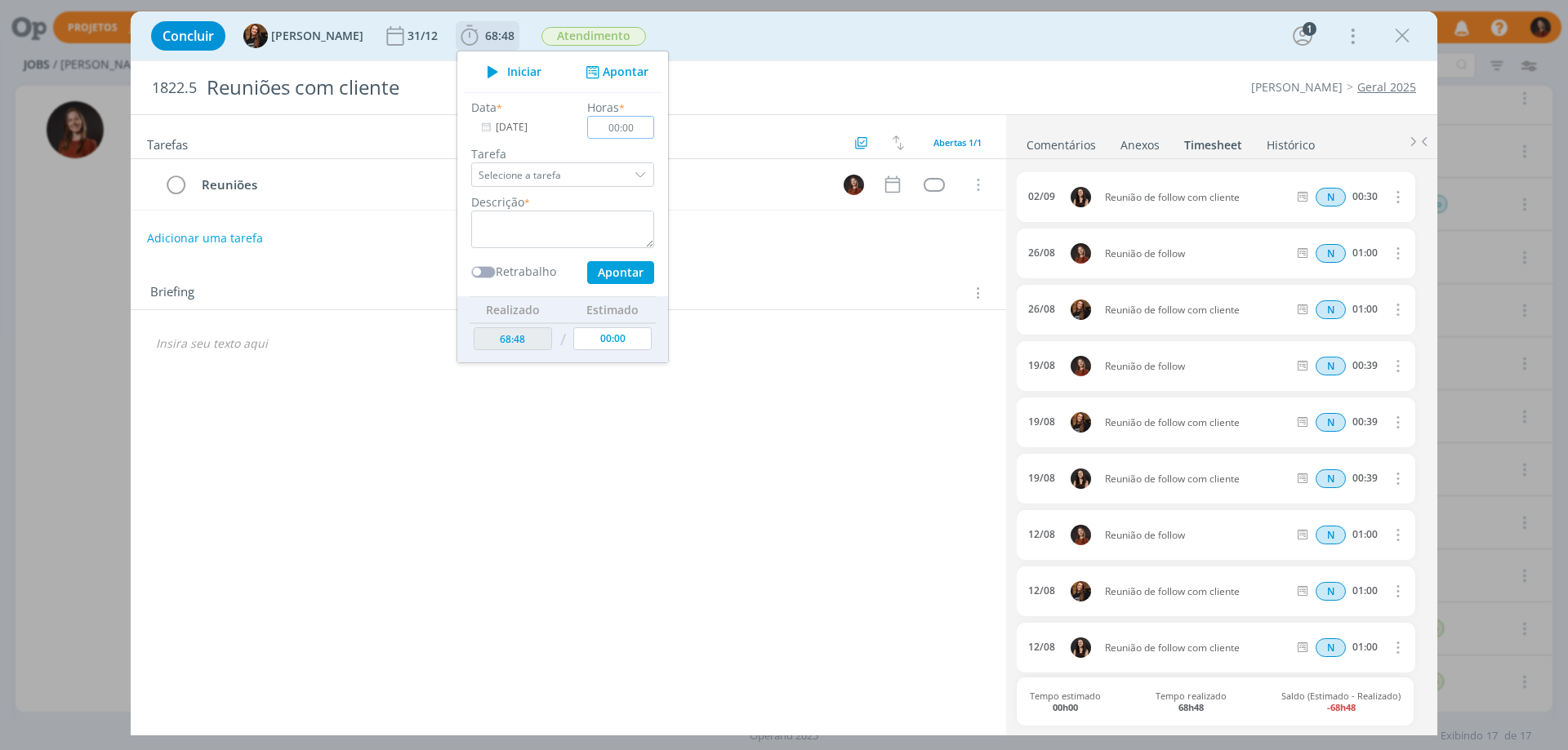
click at [623, 125] on input "00:00" at bounding box center [621, 127] width 67 height 23
type input "00:30"
click at [585, 232] on textarea "dialog" at bounding box center [562, 230] width 183 height 37
type textarea "Reunião de follow"
click at [613, 266] on button "Apontar" at bounding box center [621, 272] width 67 height 23
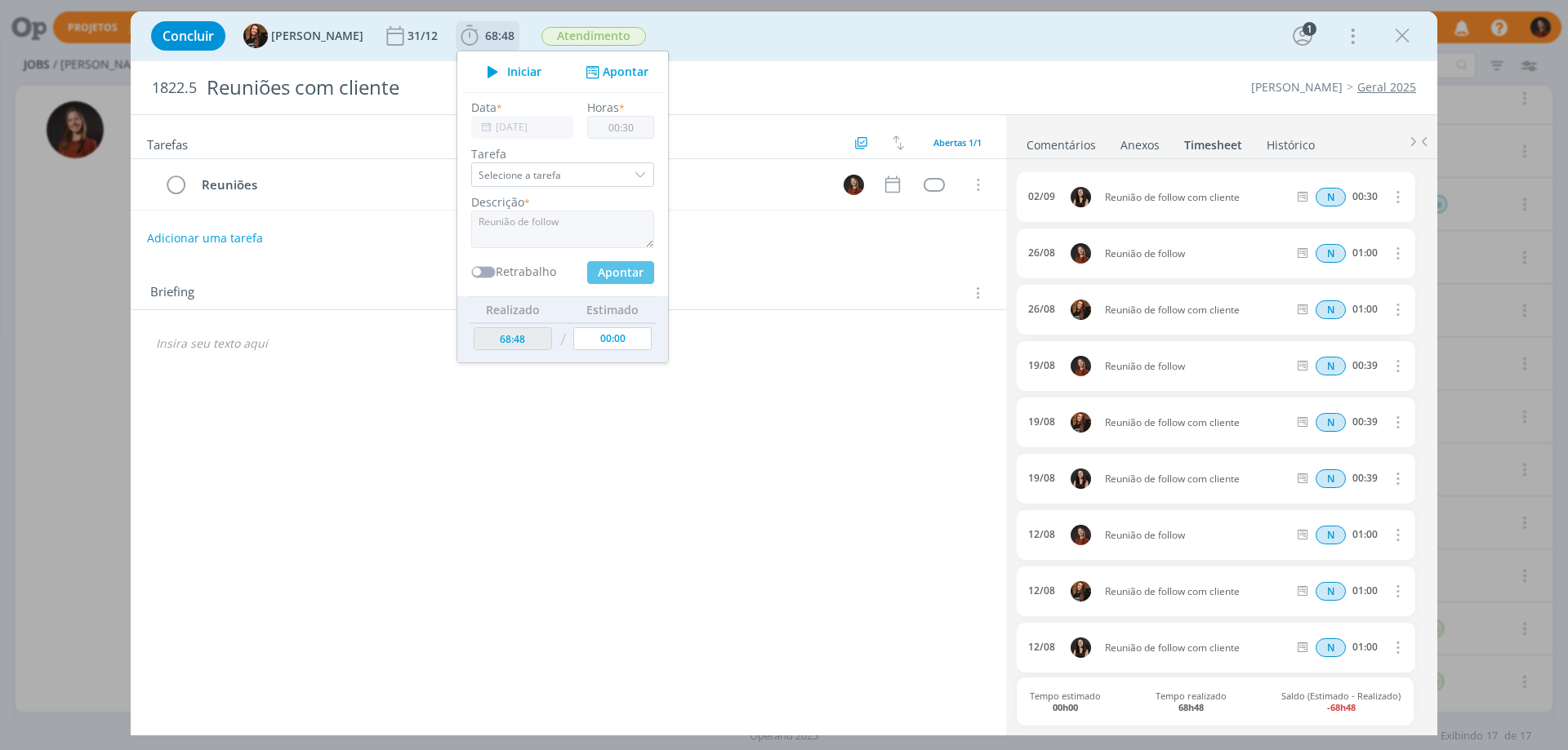
type input "69:18"
type input "[DATE]"
type input "00:00"
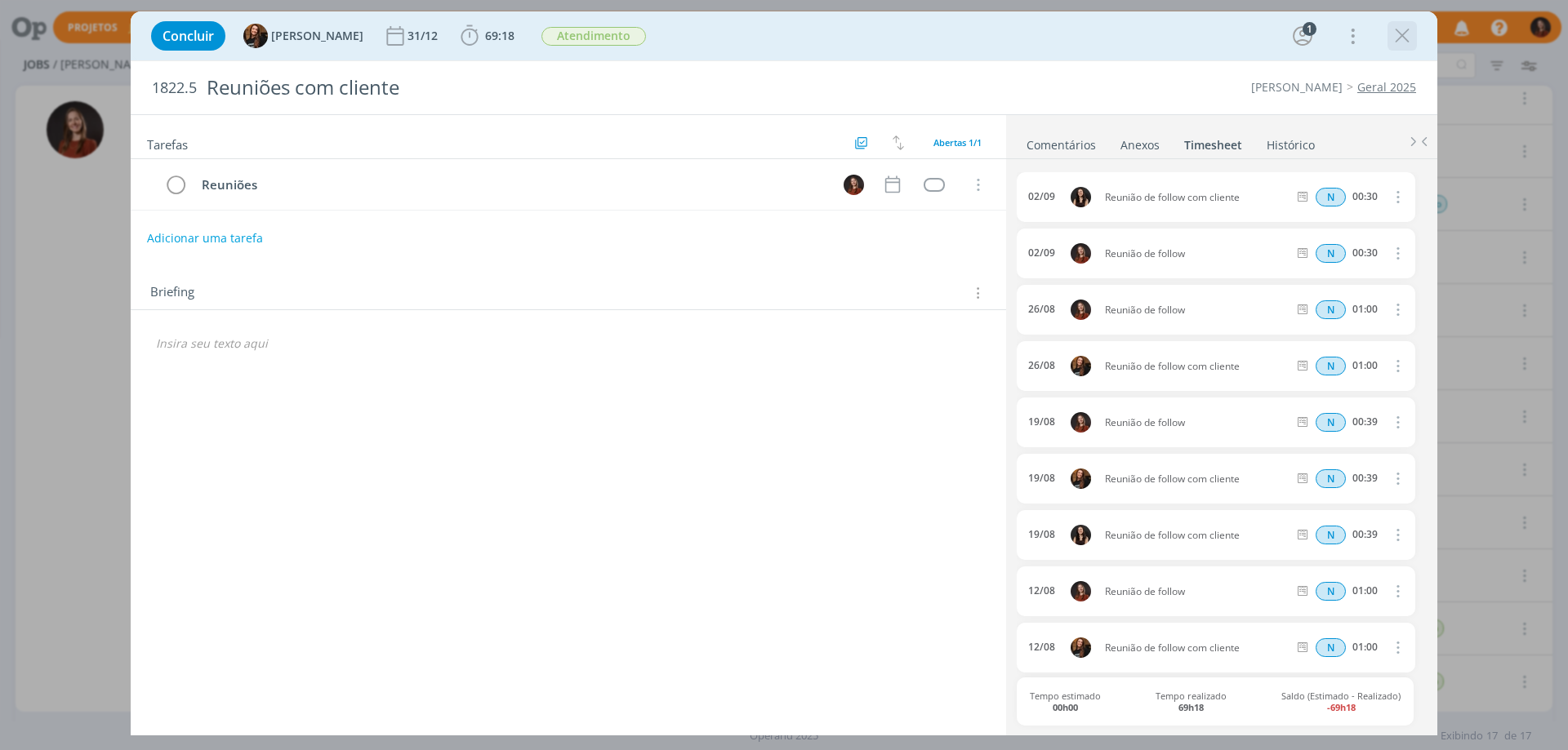
click at [1404, 39] on icon "dialog" at bounding box center [1402, 35] width 24 height 24
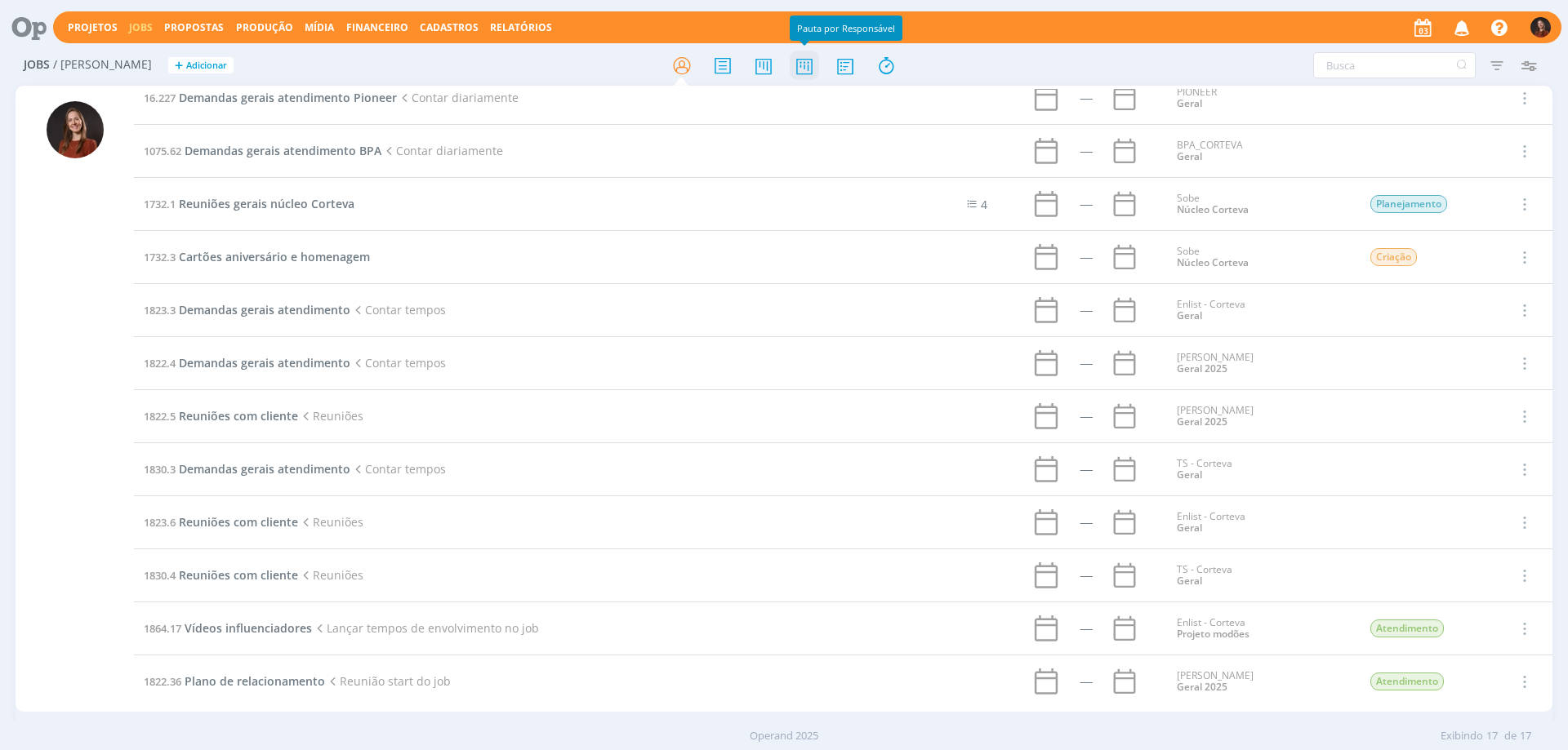
click at [809, 66] on icon at bounding box center [804, 66] width 30 height 32
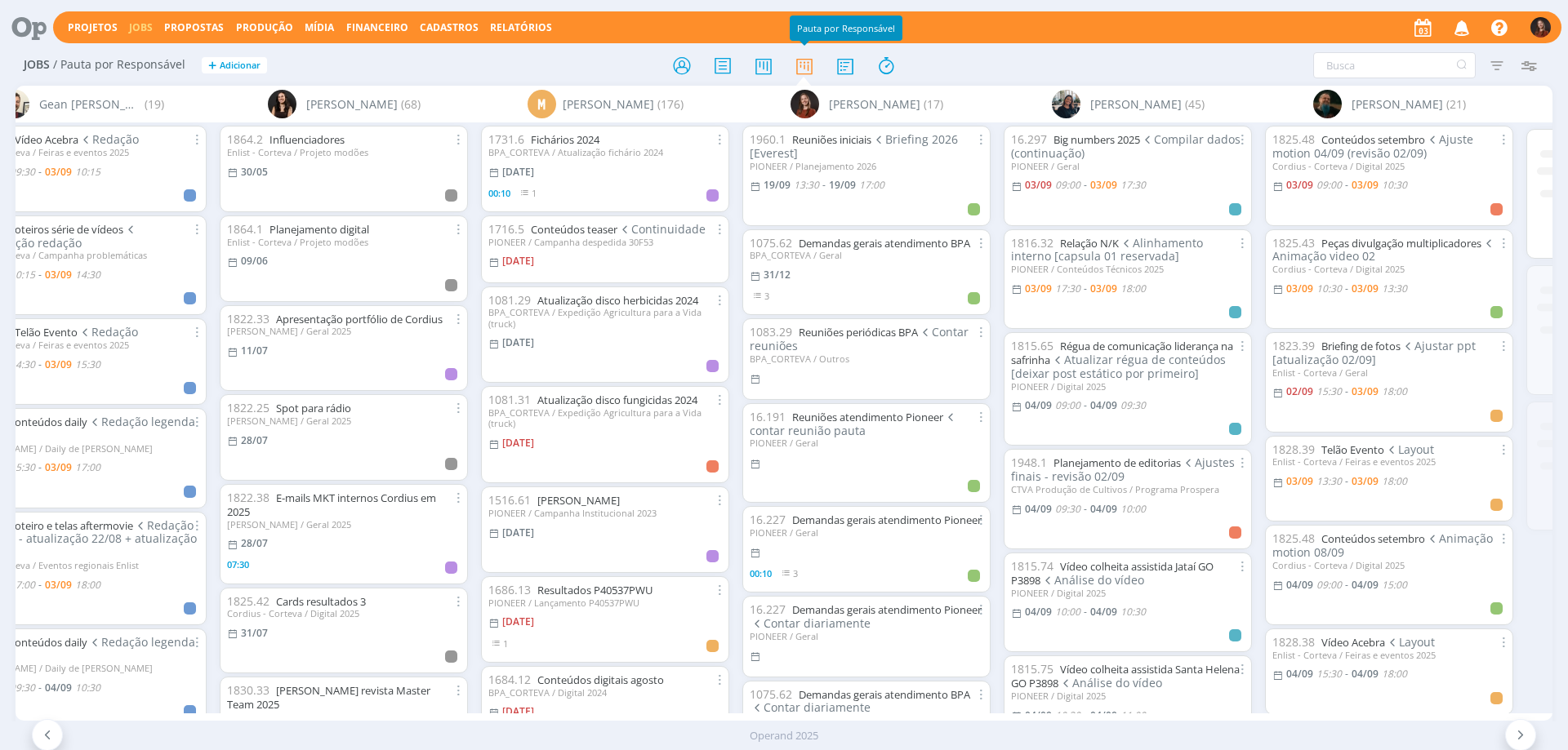
scroll to position [0, 2210]
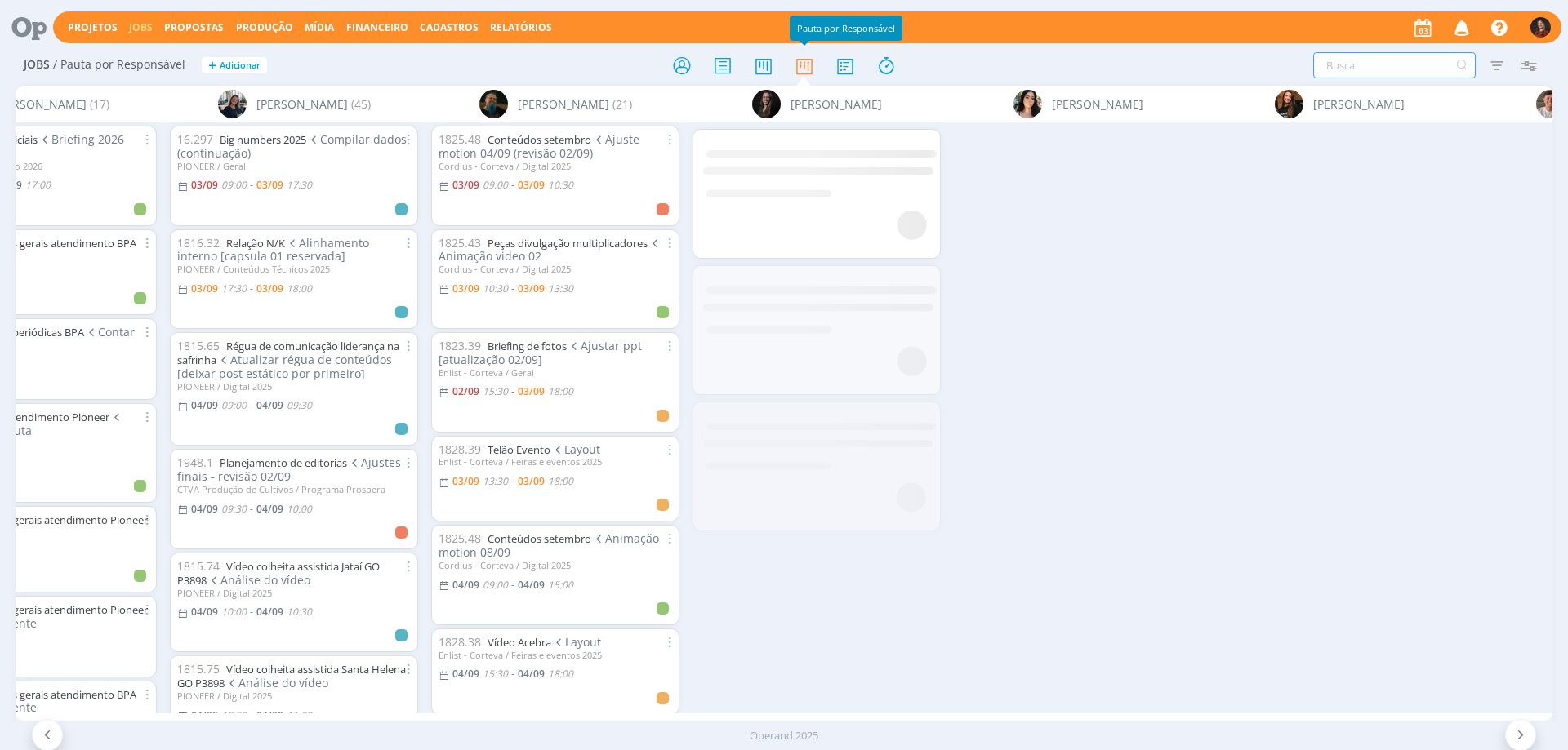
click at [1408, 71] on input "text" at bounding box center [1394, 65] width 163 height 26
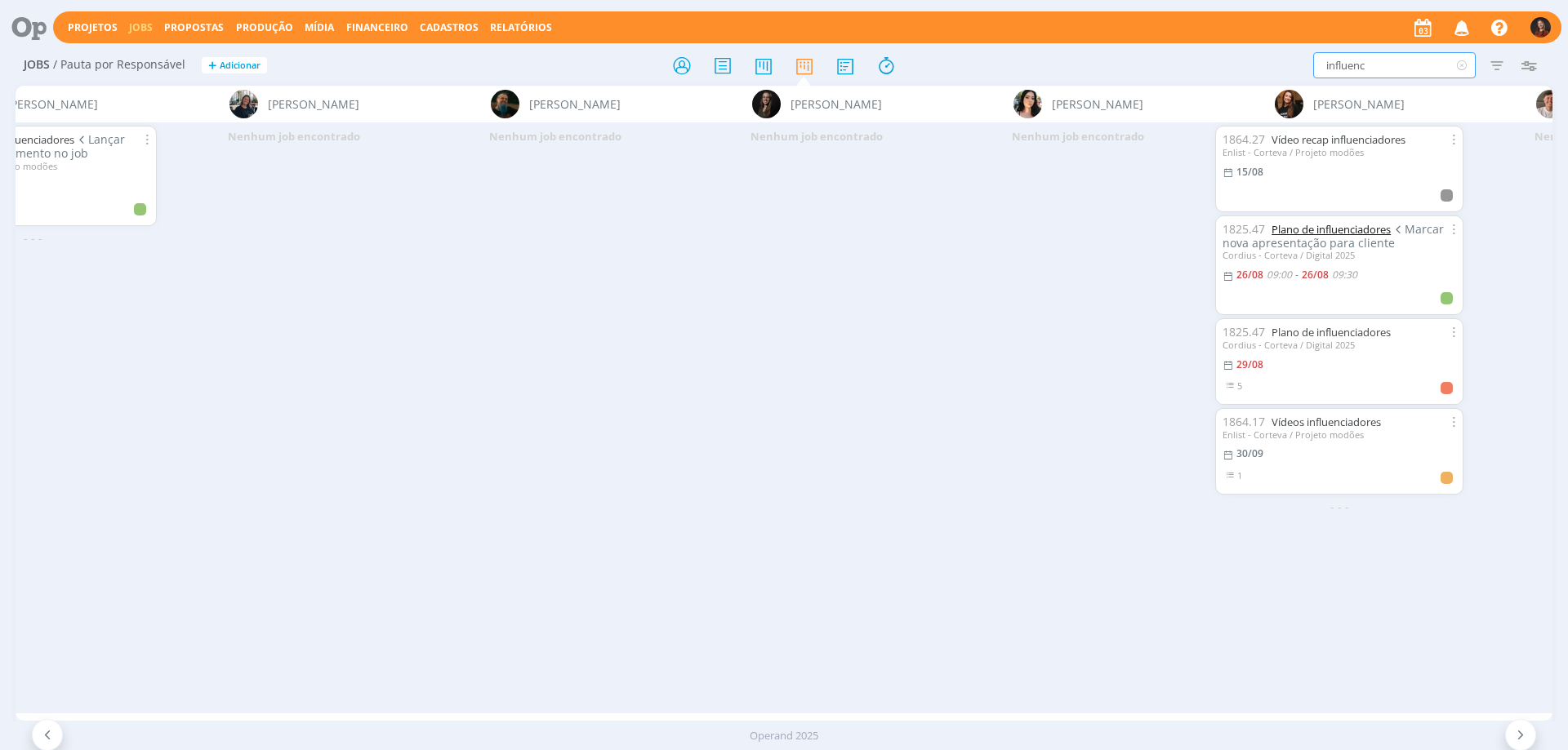
type input "influenc"
click at [1311, 232] on link "Plano de influenciadores" at bounding box center [1331, 230] width 119 height 15
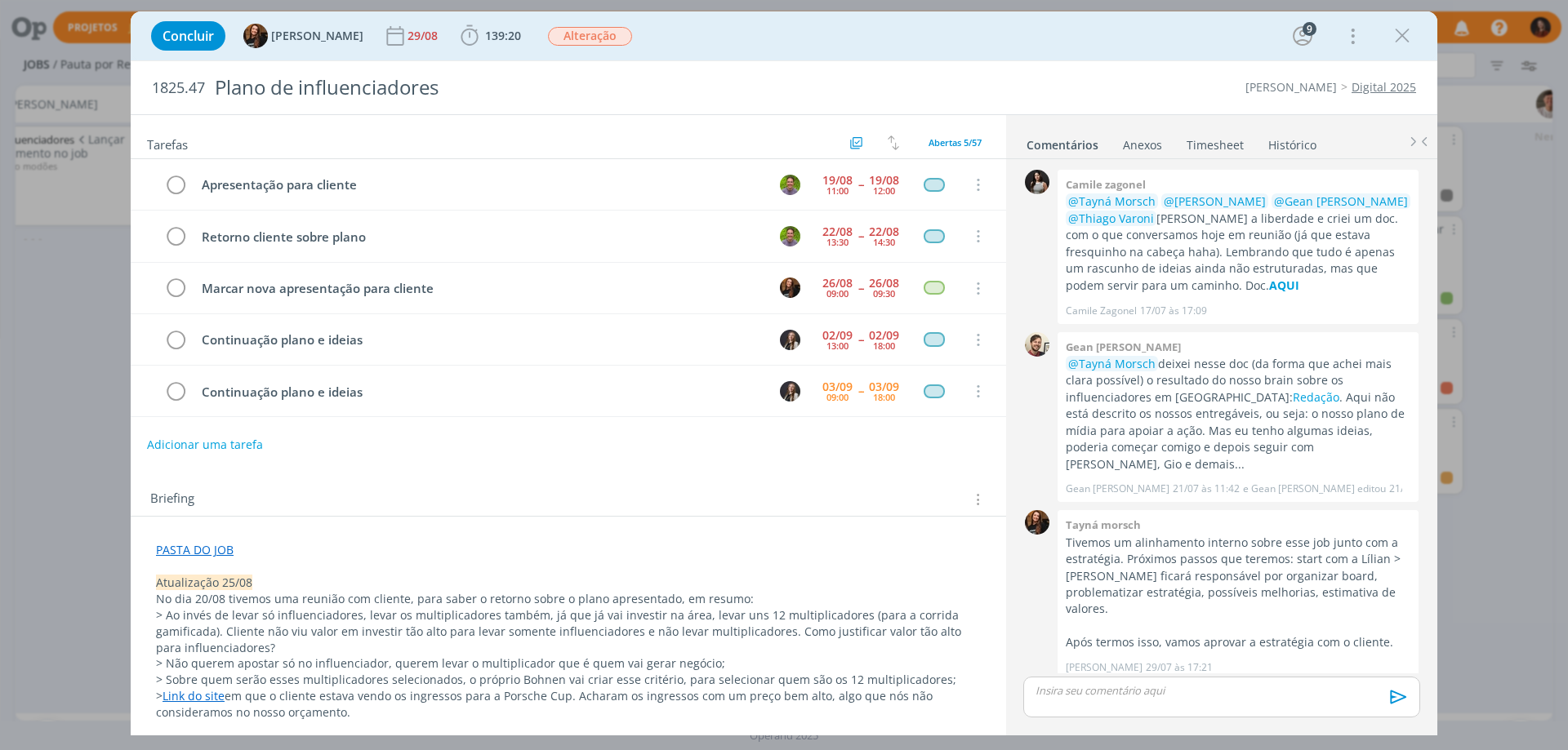
scroll to position [487, 0]
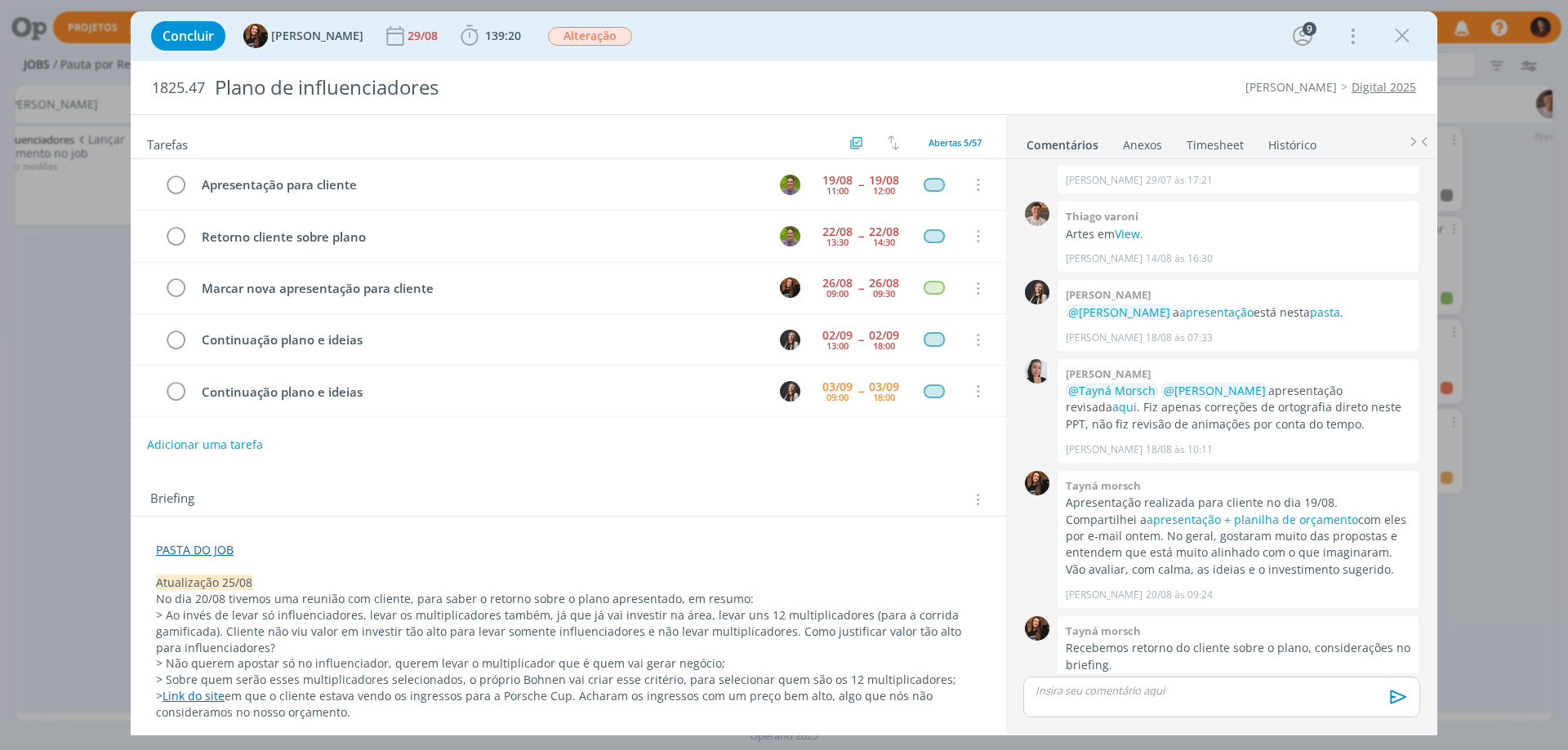
click at [1214, 140] on link "Timesheet" at bounding box center [1215, 141] width 59 height 23
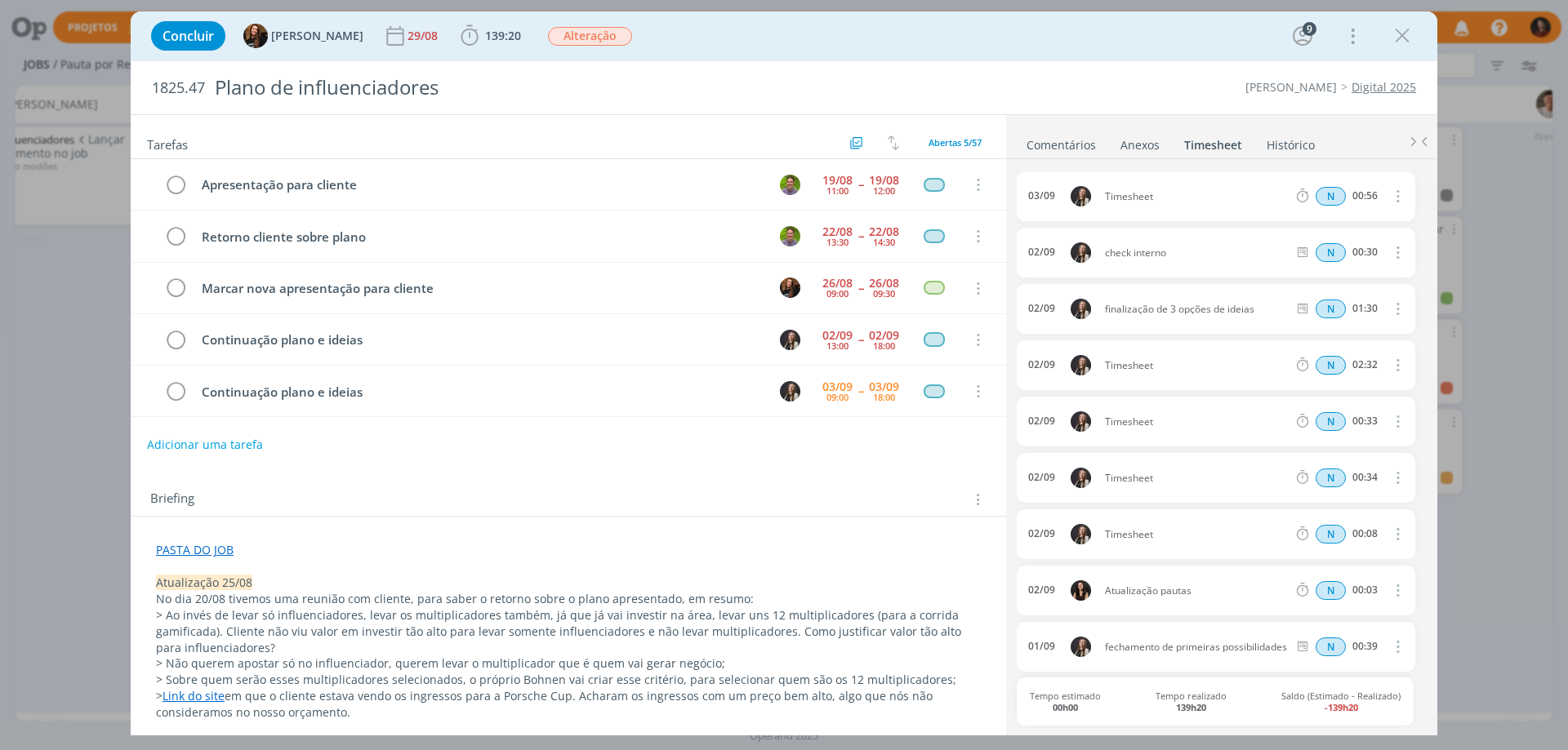
scroll to position [0, 0]
click at [457, 37] on icon "dialog" at bounding box center [469, 35] width 24 height 24
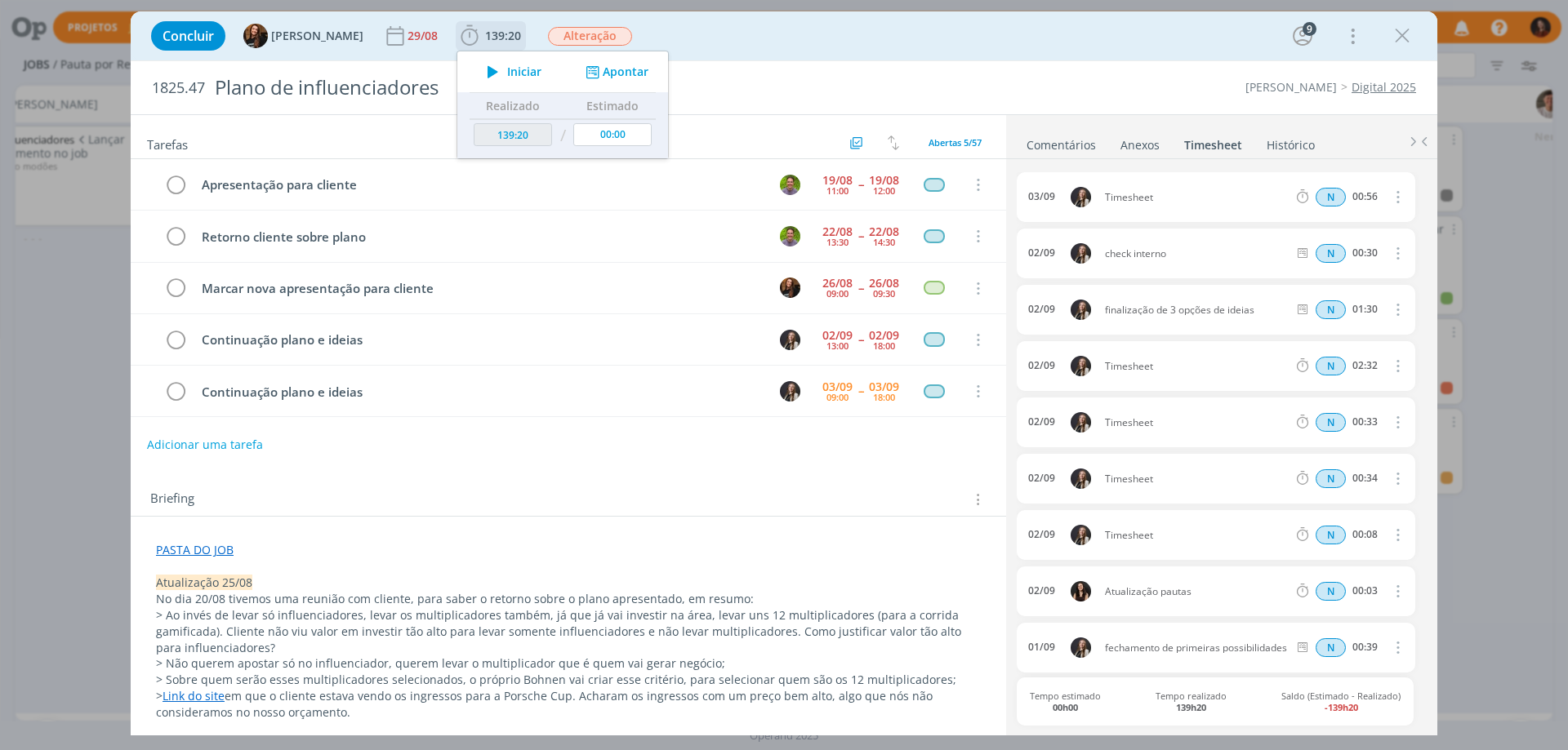
click at [606, 64] on button "Apontar" at bounding box center [614, 72] width 68 height 17
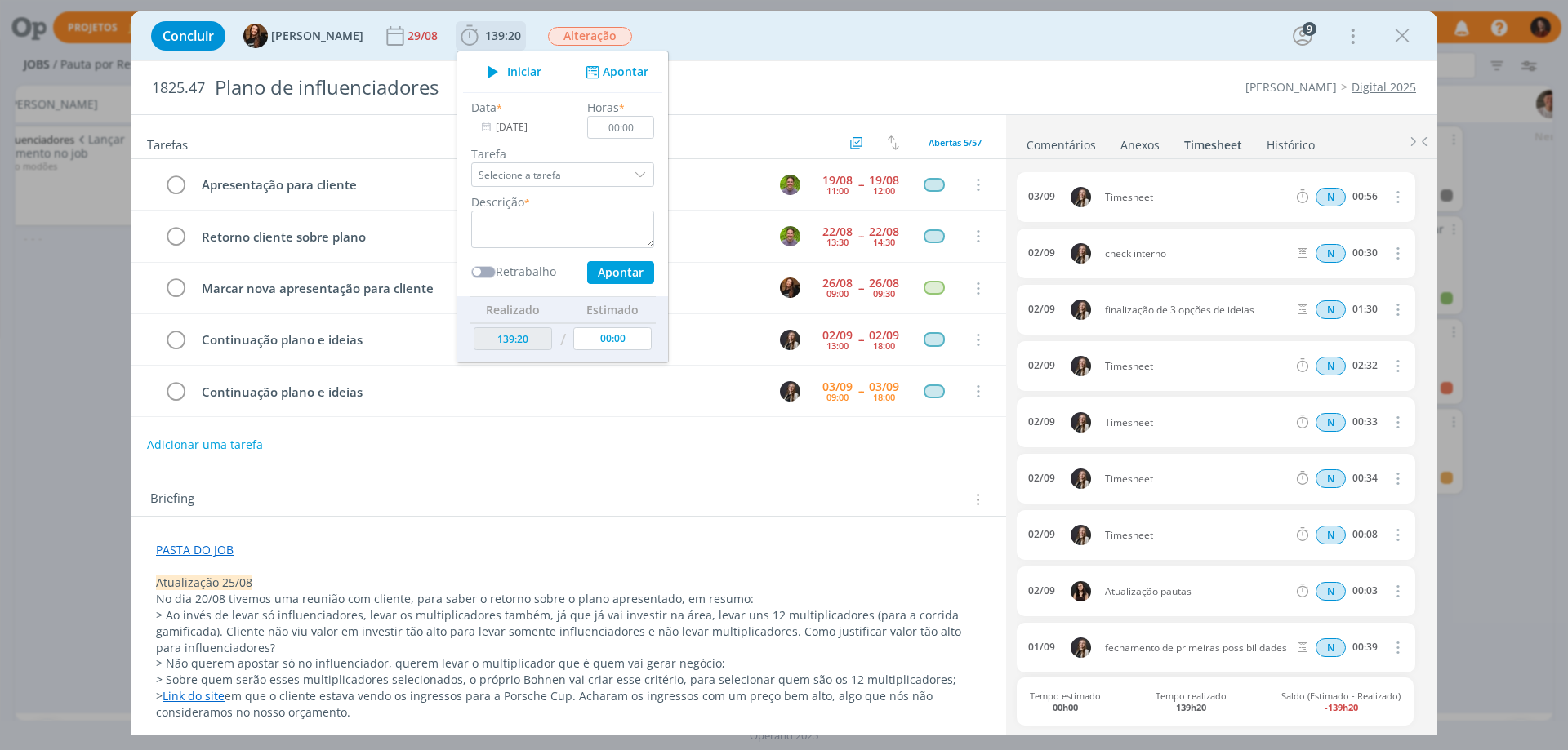
click at [526, 127] on input "[DATE]" at bounding box center [522, 127] width 102 height 23
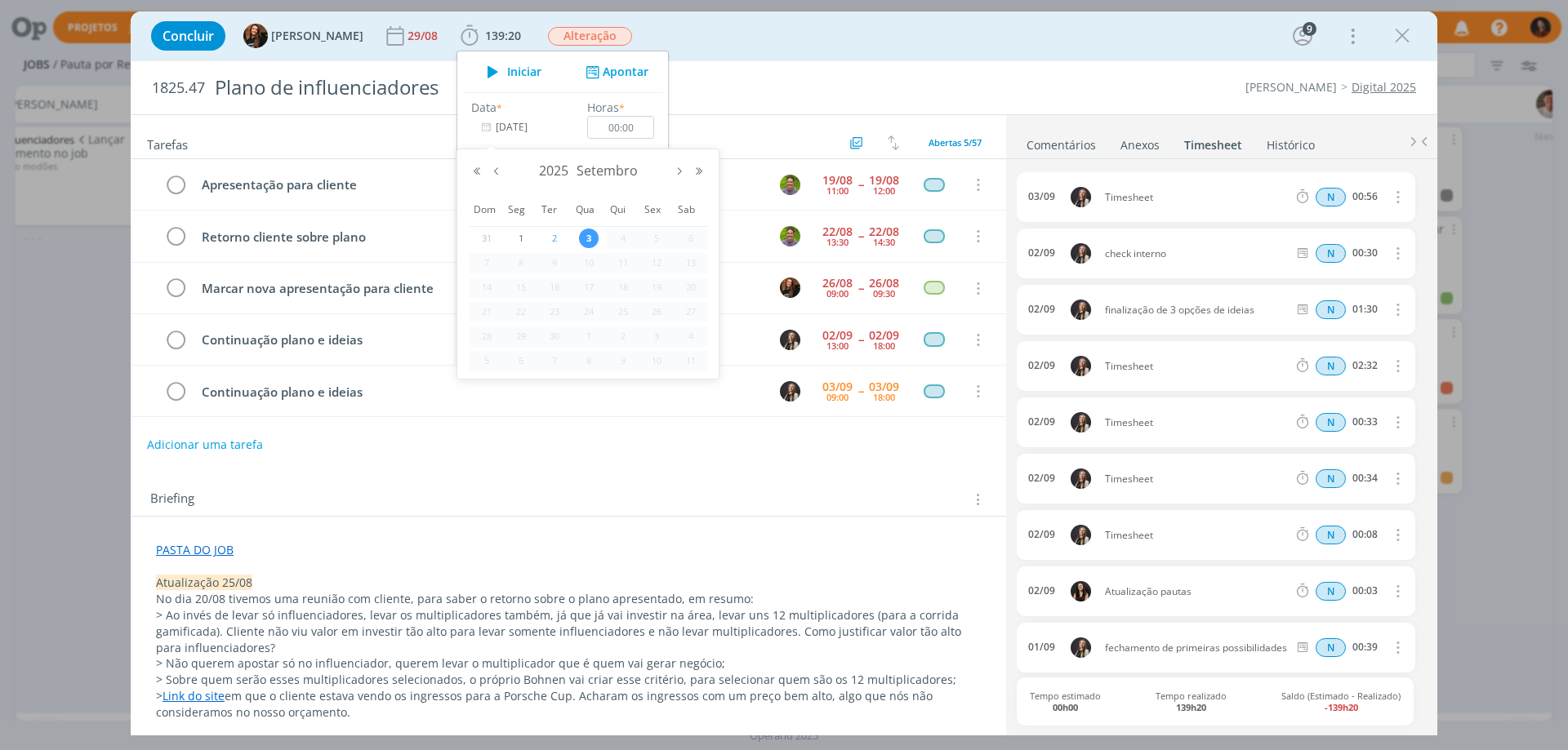
click at [552, 236] on span "2" at bounding box center [554, 238] width 20 height 20
type input "[DATE]"
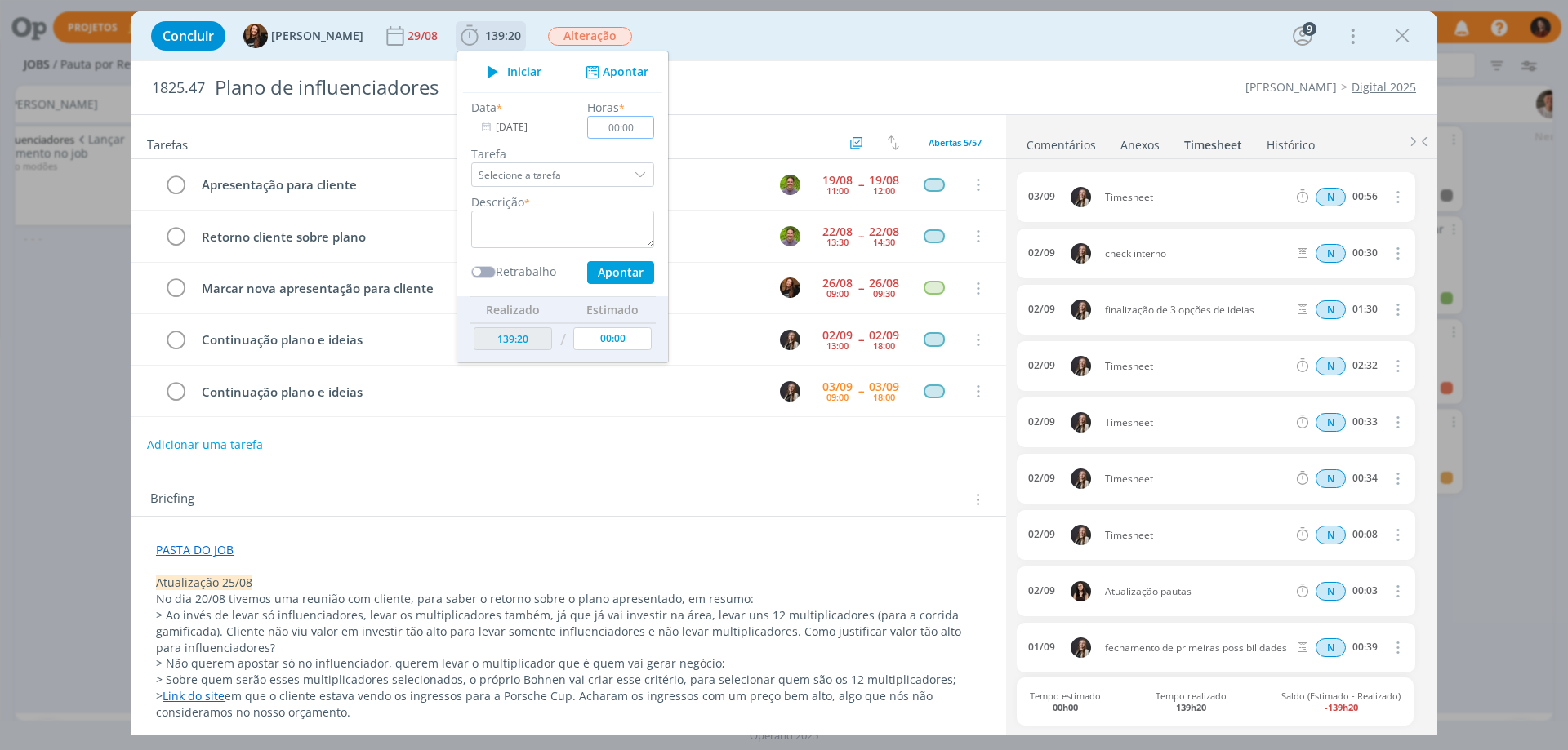
click at [622, 125] on input "00:00" at bounding box center [621, 127] width 67 height 23
type input "00:30"
click at [589, 224] on textarea "dialog" at bounding box center [562, 230] width 183 height 37
type textarea "Check interno"
click at [604, 276] on button "Apontar" at bounding box center [621, 272] width 67 height 23
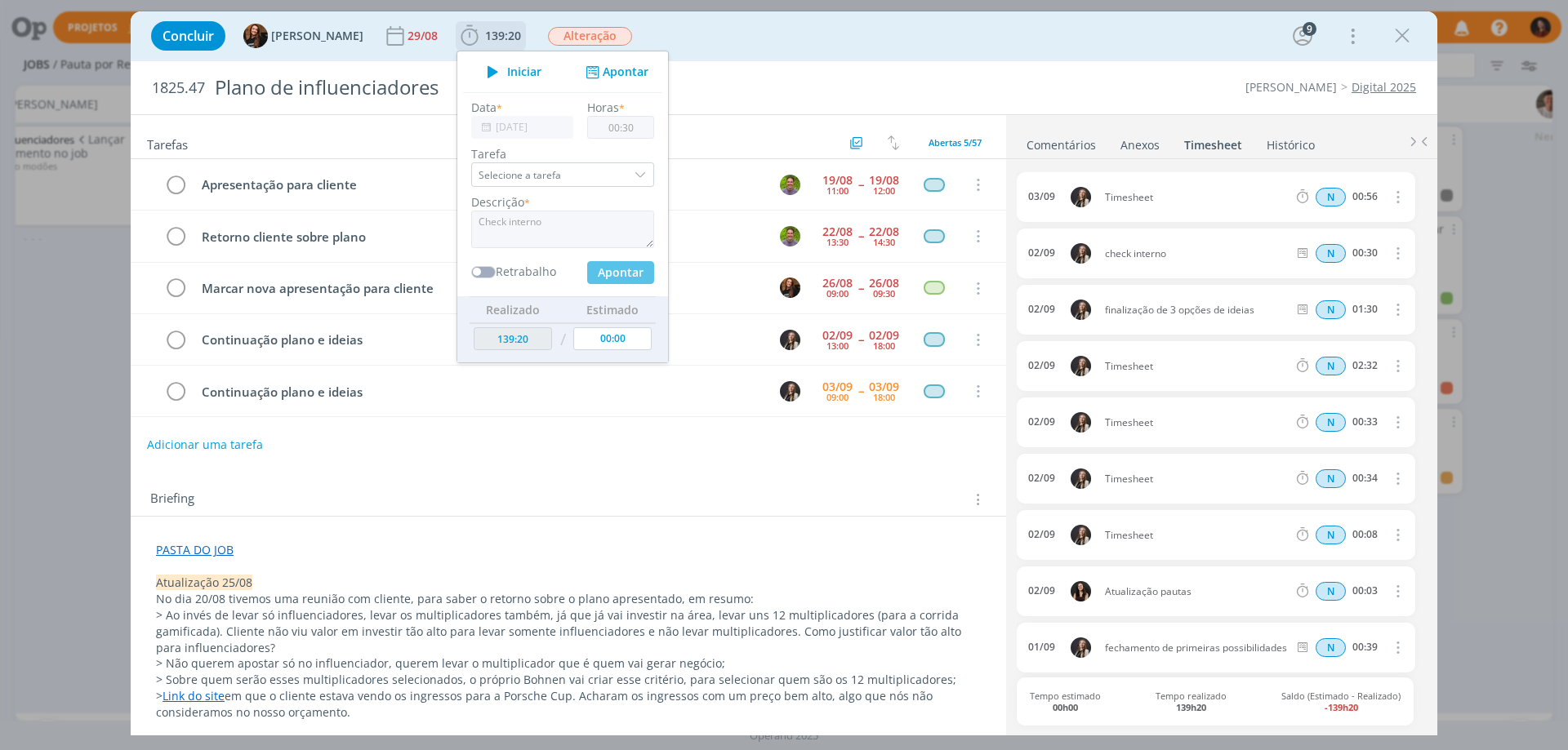
type input "[DATE]"
type input "00:00"
type input "139:50"
click at [600, 479] on div "Briefing Briefings Predefinidos Versões do Briefing Ver Briefing do Projeto" at bounding box center [569, 494] width 876 height 44
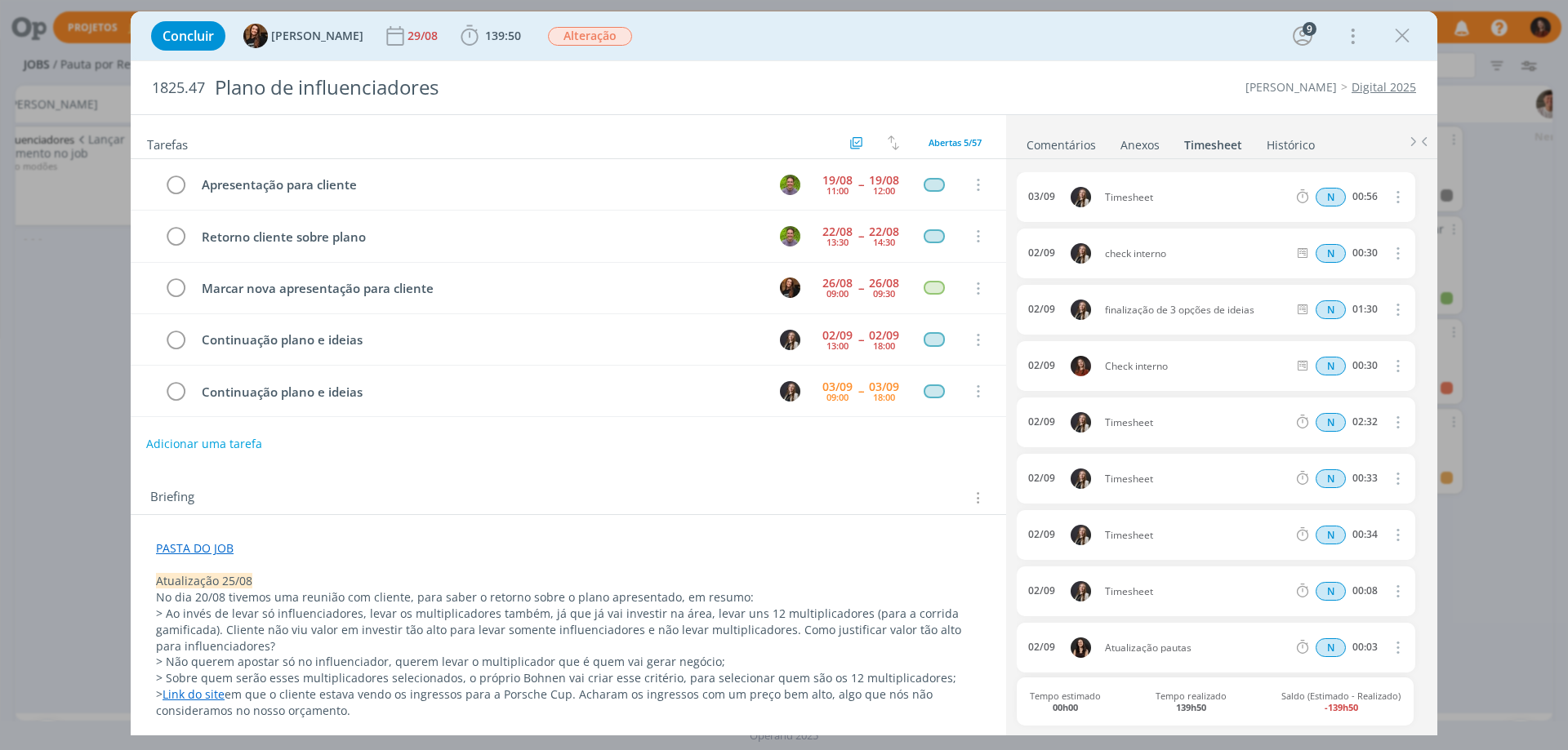
click at [182, 431] on button "Adicionar uma tarefa" at bounding box center [204, 444] width 116 height 28
click at [799, 450] on icon "dialog" at bounding box center [810, 444] width 20 height 20
type input "Check interno"
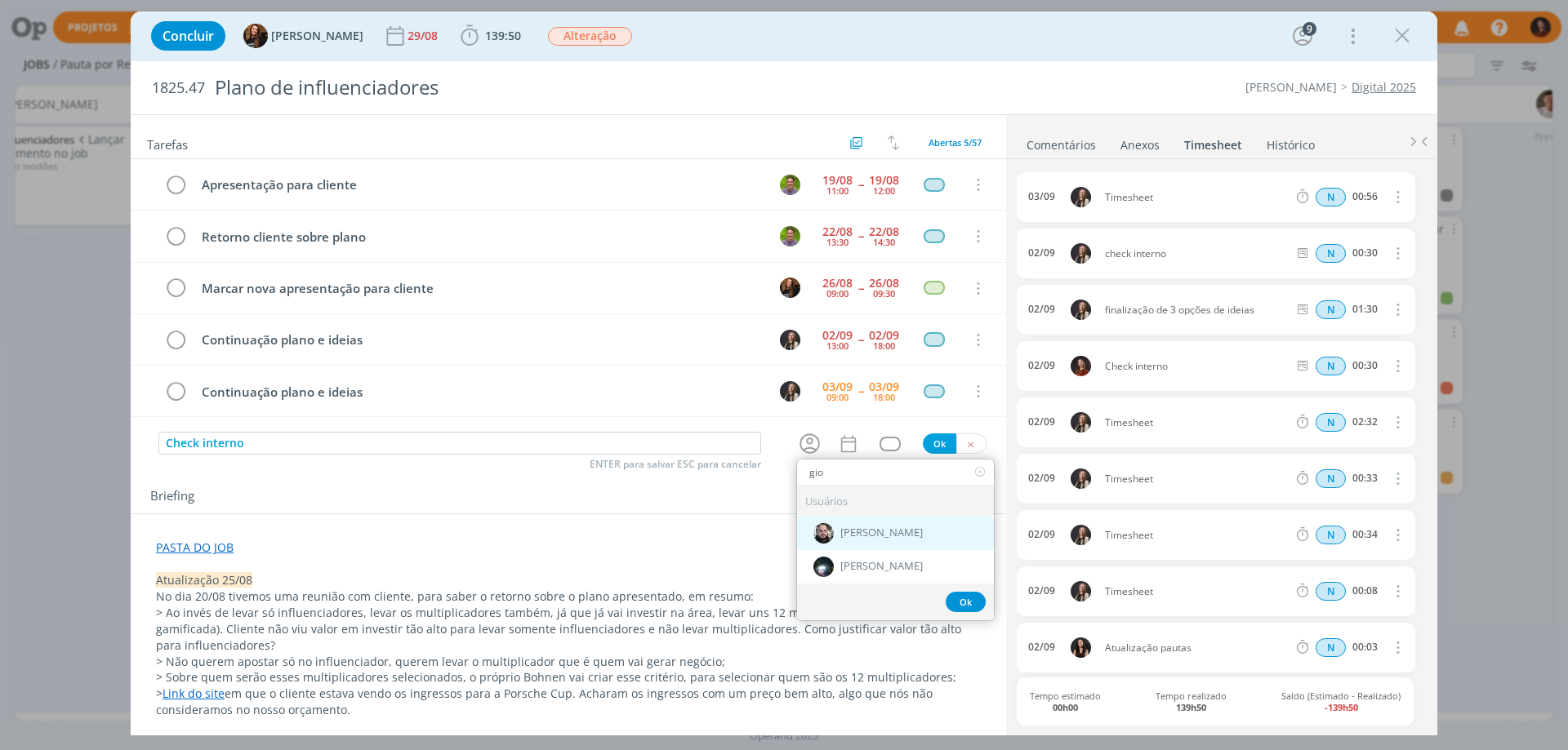
type input "gio"
click at [865, 539] on span "[PERSON_NAME]" at bounding box center [881, 533] width 83 height 13
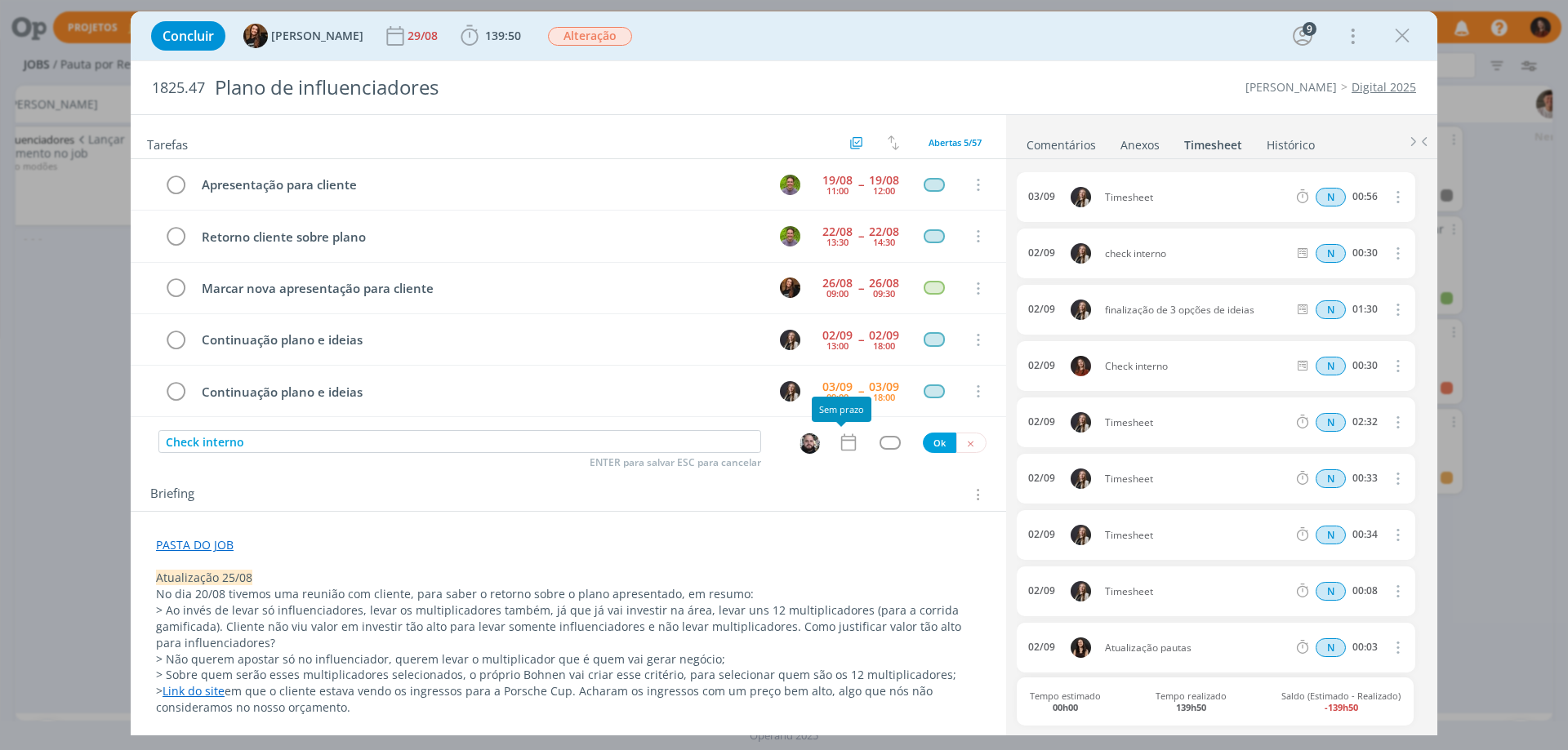
click at [837, 442] on icon "dialog" at bounding box center [848, 442] width 21 height 21
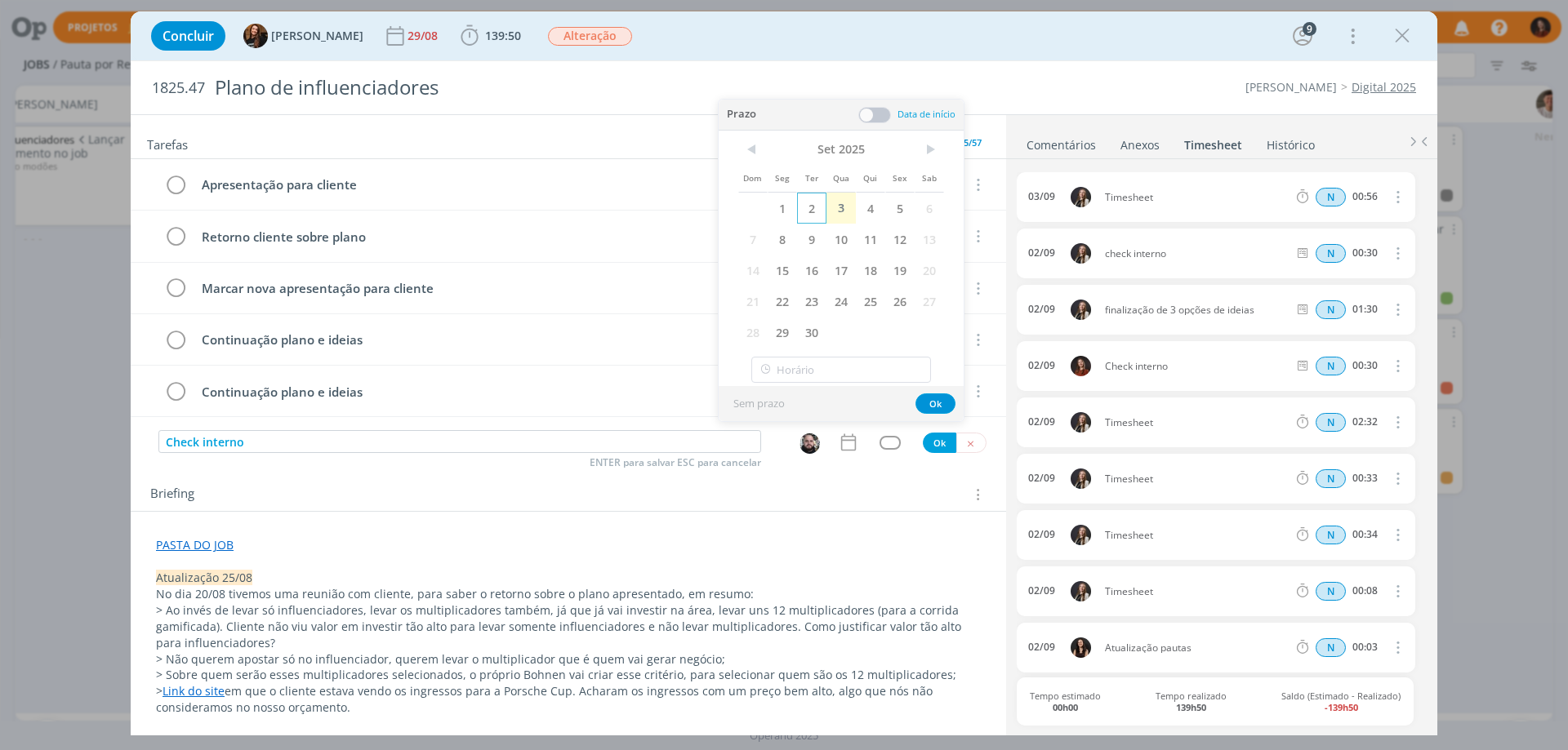
click at [811, 202] on span "2" at bounding box center [811, 207] width 30 height 31
click at [875, 112] on span at bounding box center [874, 115] width 33 height 17
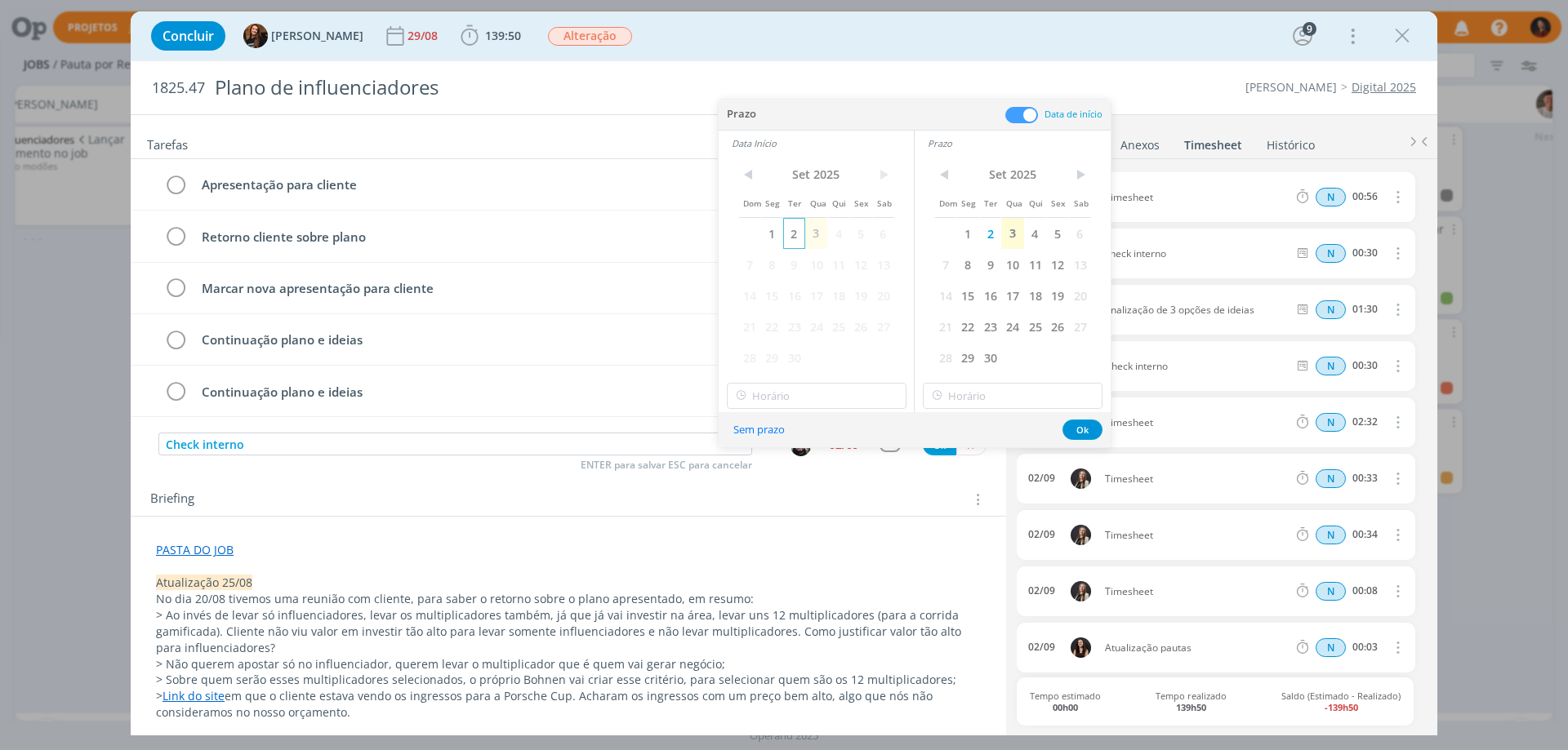
click at [799, 234] on span "2" at bounding box center [794, 233] width 22 height 31
type input "11:00"
click at [850, 395] on input "11:00" at bounding box center [816, 396] width 179 height 26
click at [784, 559] on div "11:00" at bounding box center [819, 559] width 183 height 30
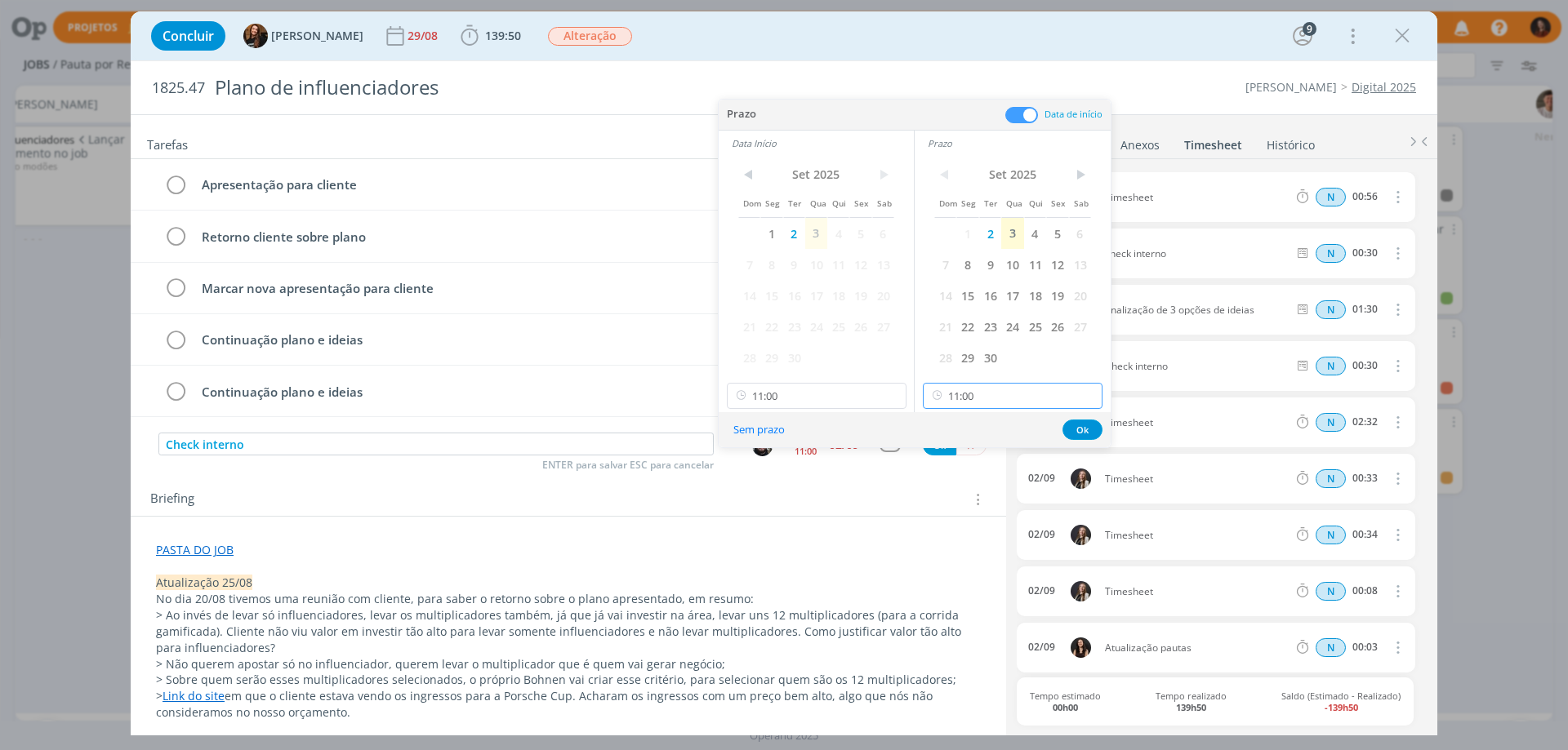
click at [1025, 387] on input "11:00" at bounding box center [1012, 396] width 179 height 26
click at [945, 529] on div "11:30" at bounding box center [1015, 535] width 183 height 30
type input "11:30"
click at [1082, 432] on button "Ok" at bounding box center [1082, 430] width 40 height 20
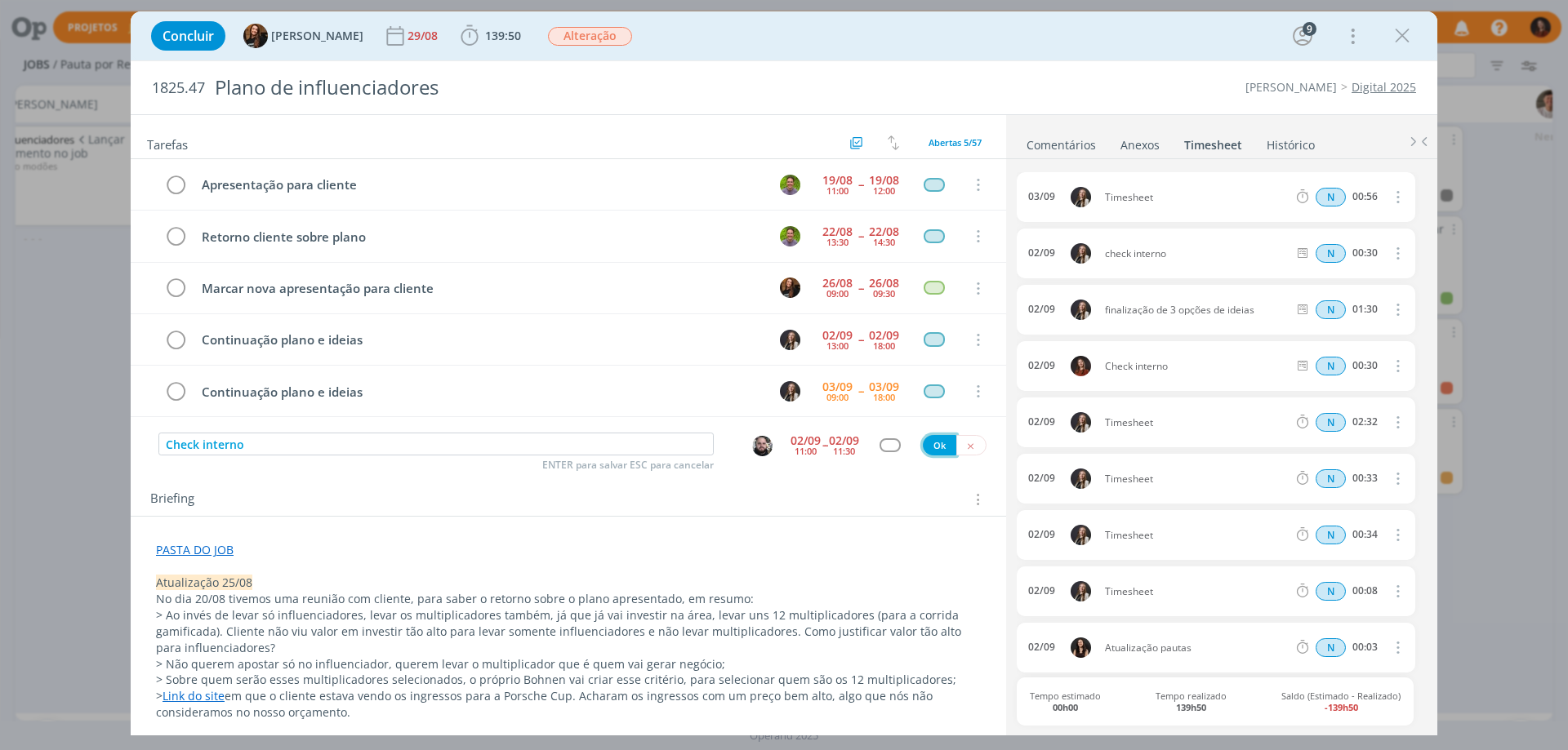
click at [933, 447] on button "Ok" at bounding box center [940, 445] width 33 height 20
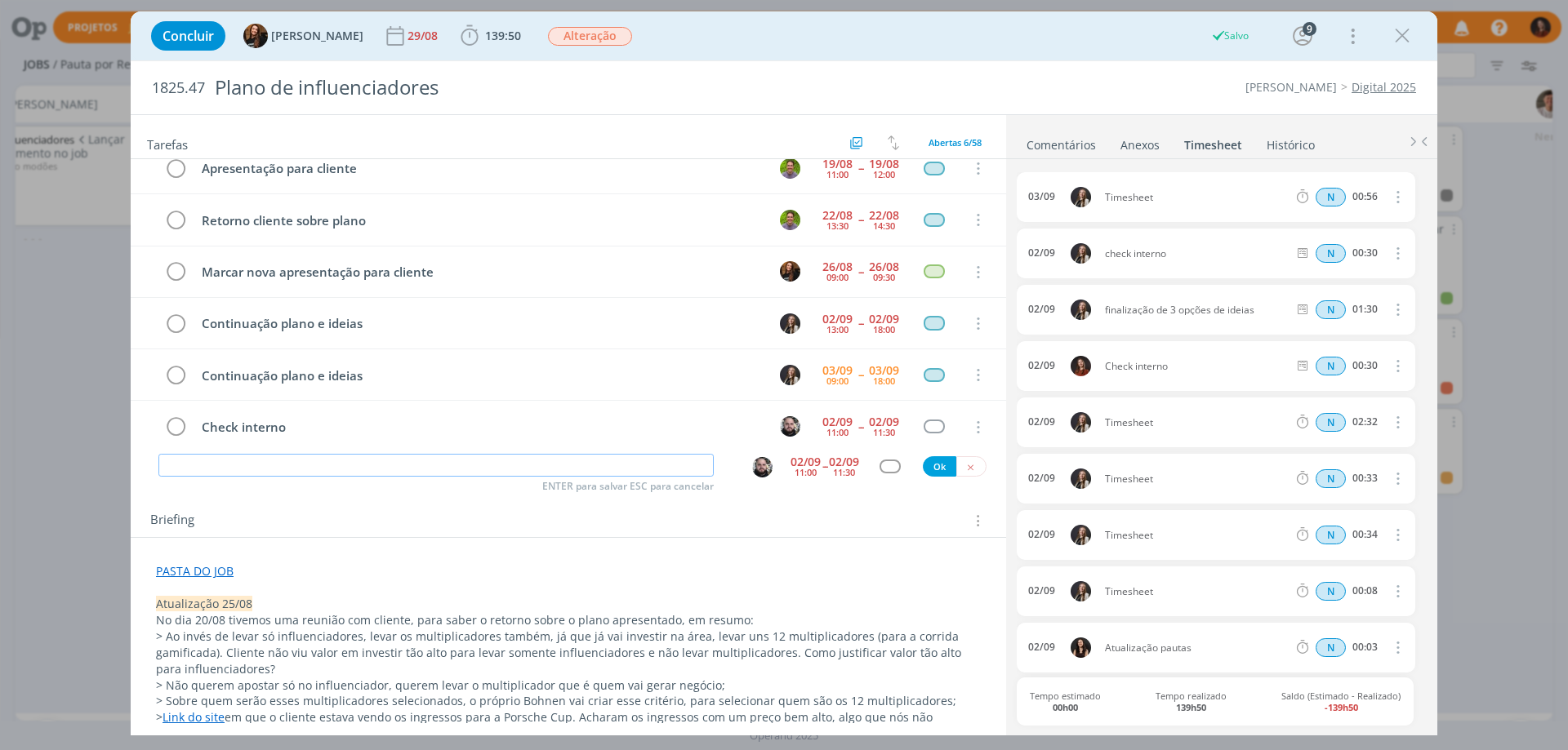
scroll to position [0, 0]
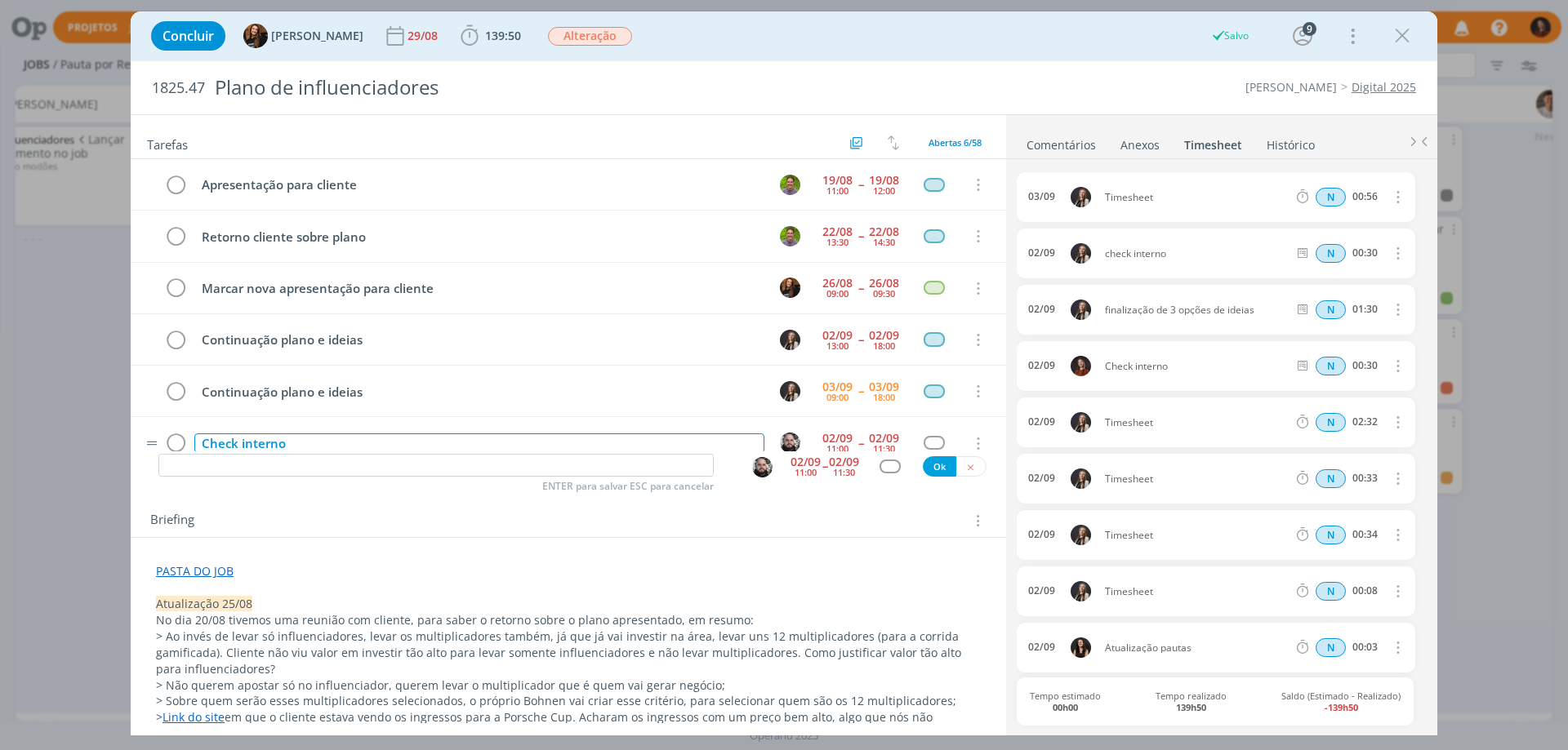
click at [262, 441] on div "Check interno" at bounding box center [479, 443] width 570 height 20
copy div "Check interno"
click at [266, 471] on input "dialog" at bounding box center [435, 465] width 555 height 23
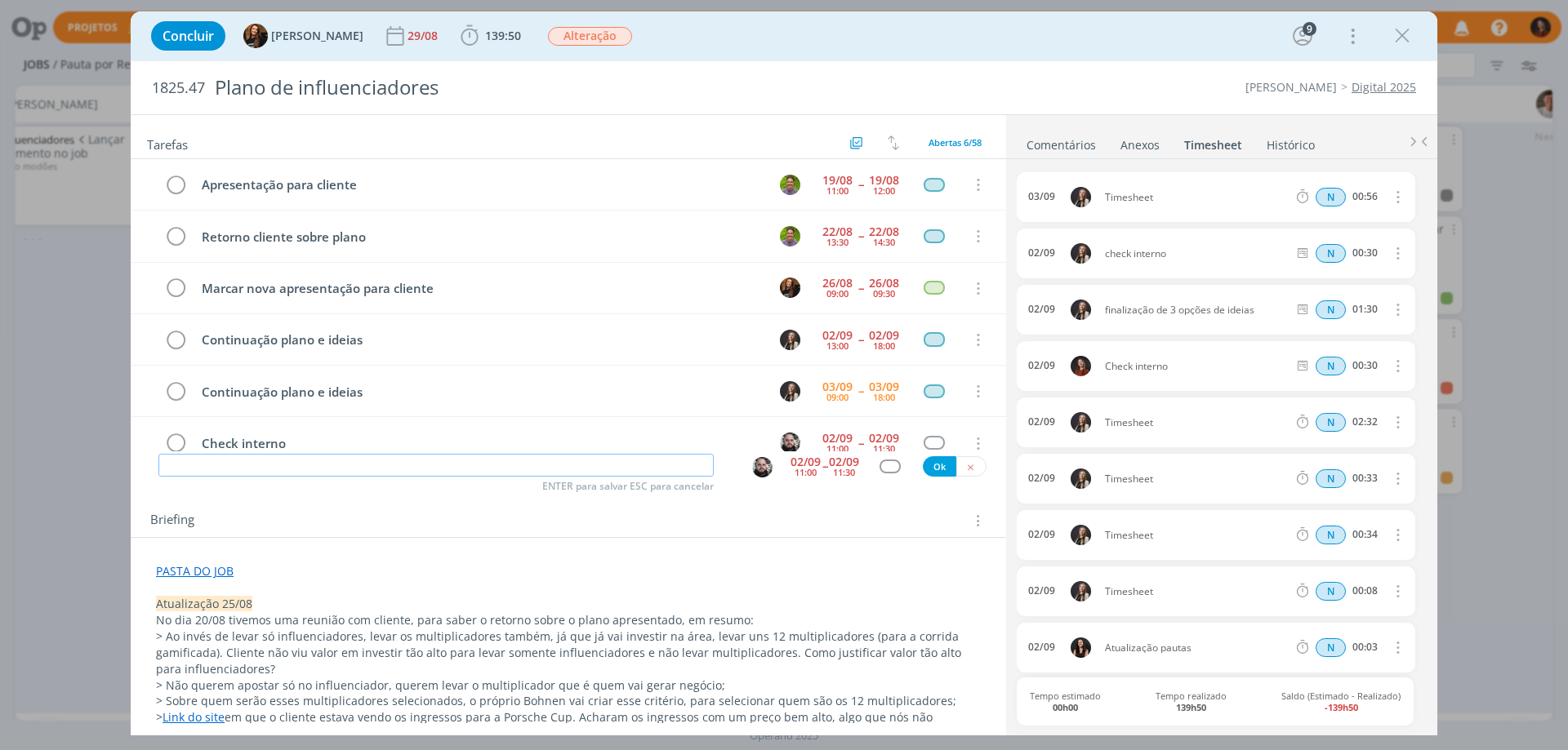
paste input "Check interno"
click at [761, 467] on img "dialog" at bounding box center [762, 467] width 20 height 20
type input "Check interno"
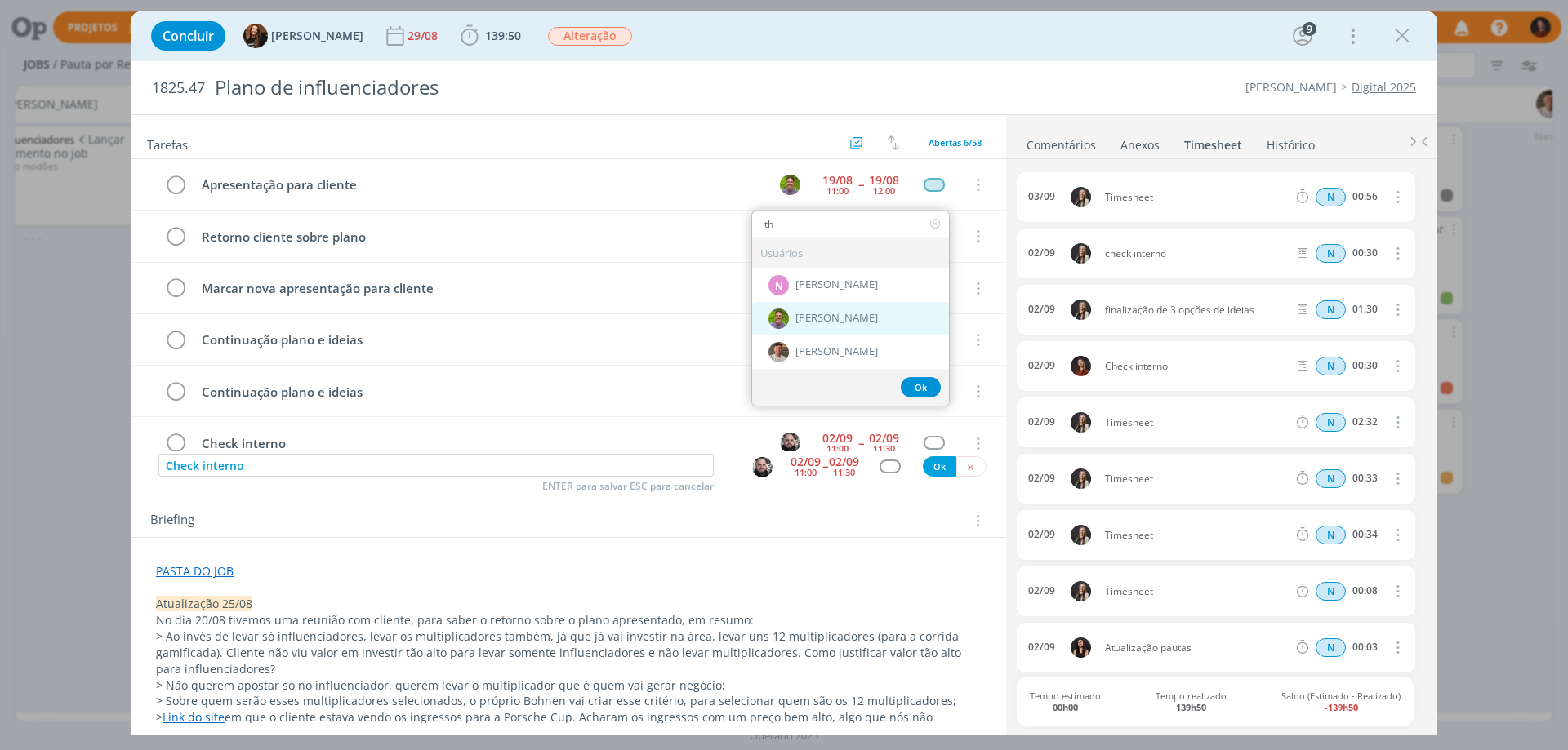
type input "th"
click at [862, 318] on div "[PERSON_NAME]" at bounding box center [850, 319] width 197 height 33
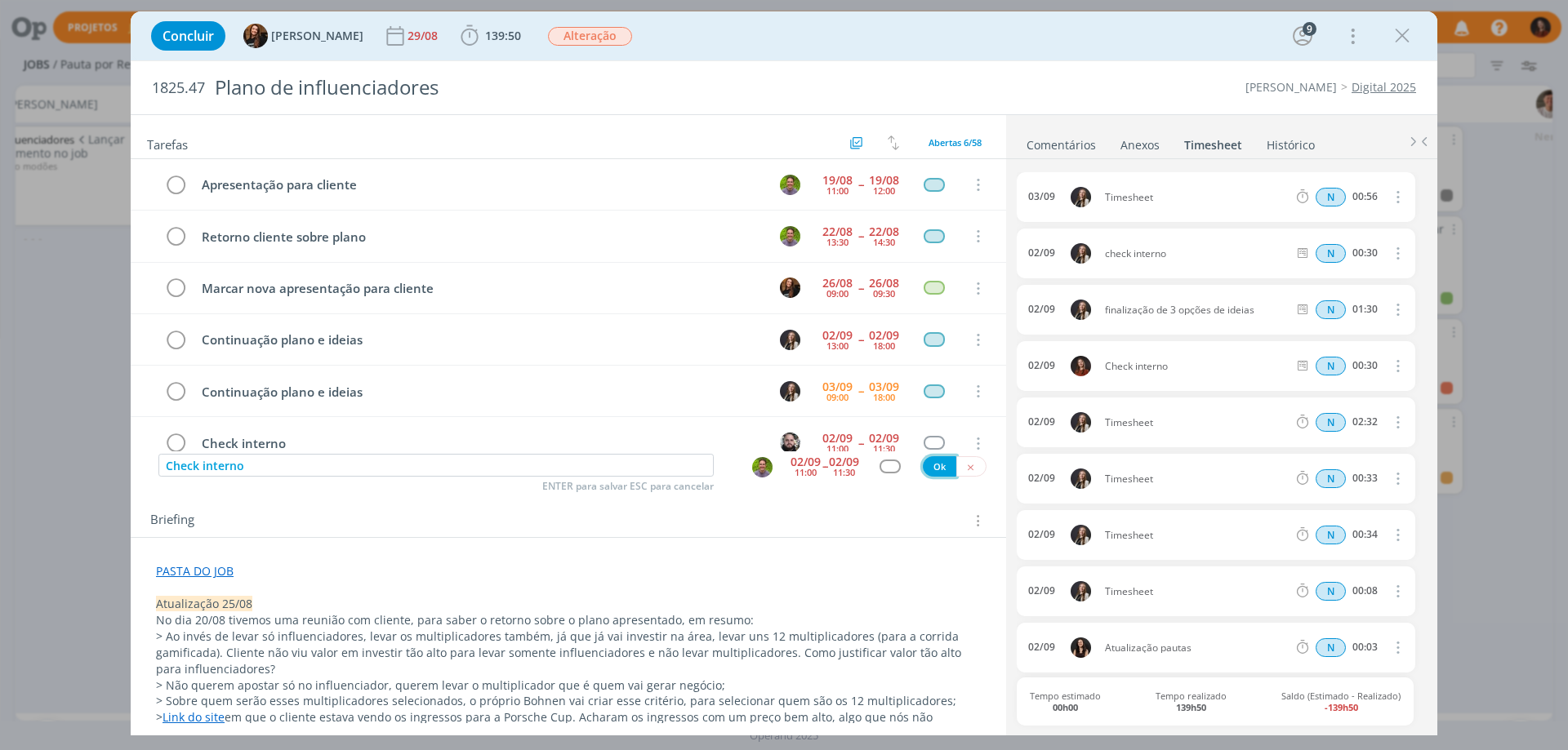
click at [930, 473] on button "Ok" at bounding box center [940, 467] width 33 height 20
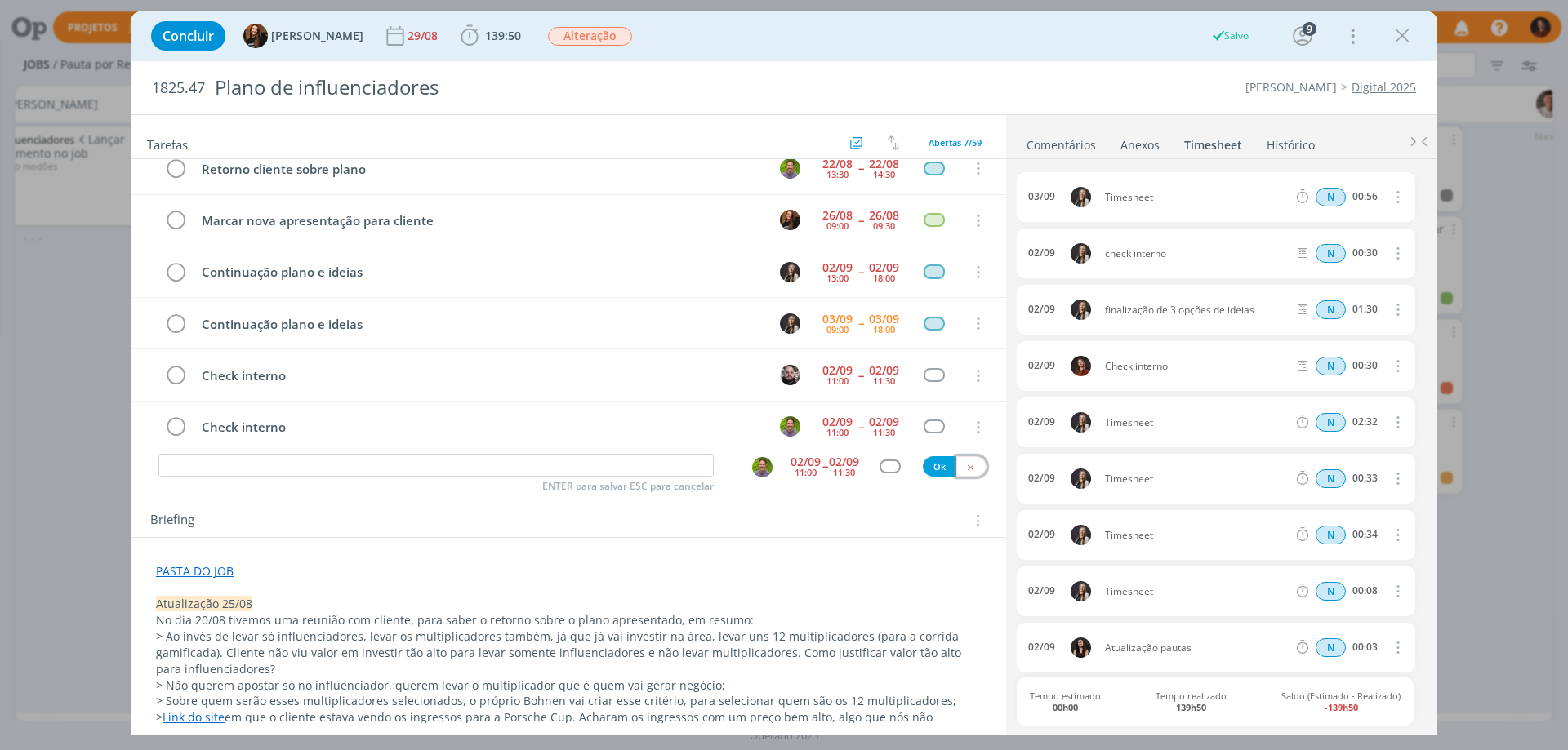
click at [959, 473] on button "dialog" at bounding box center [971, 467] width 31 height 20
click at [736, 493] on div "Tarefas Usar Job de template Criar template a partir deste job Visualizar Templ…" at bounding box center [569, 419] width 876 height 608
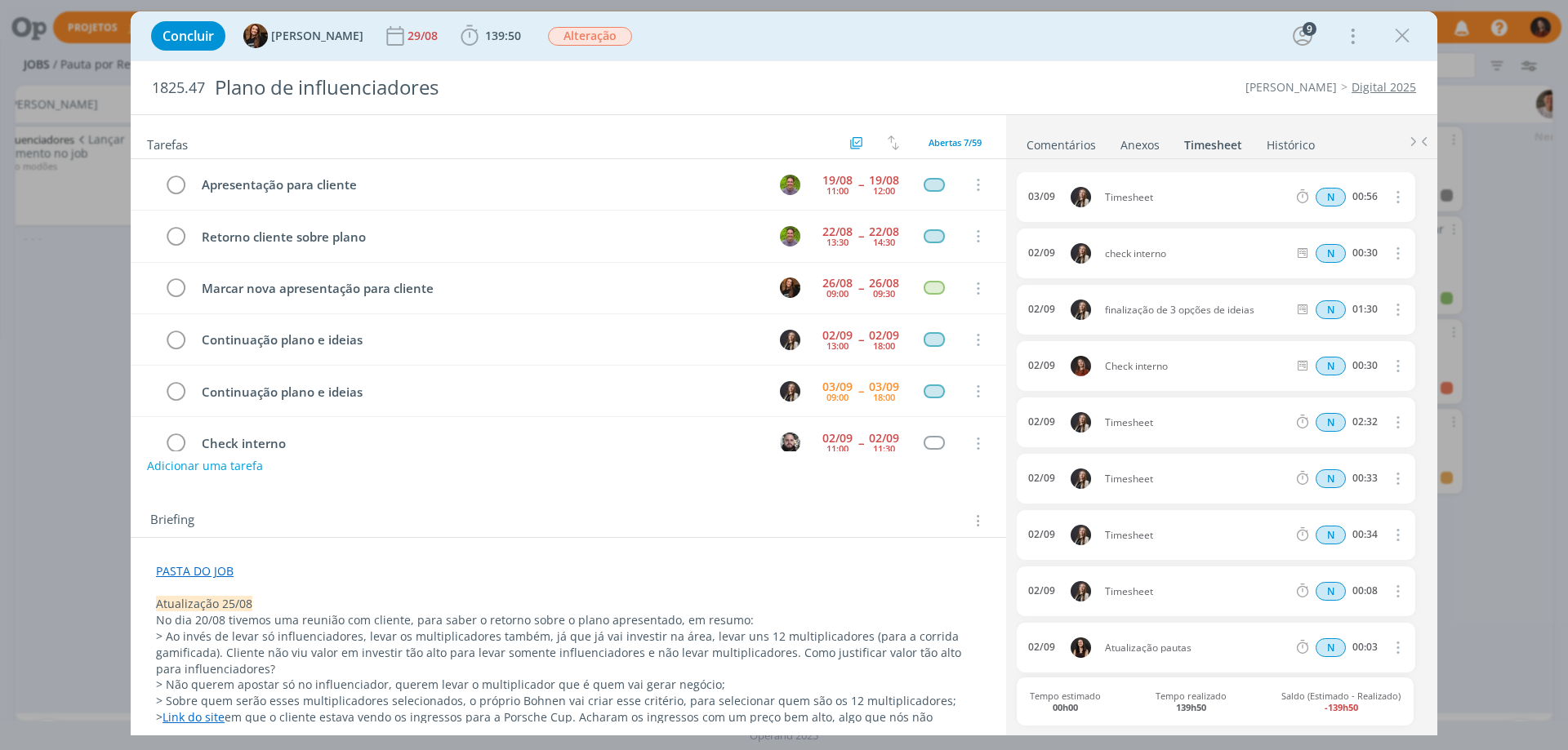
drag, startPoint x: 732, startPoint y: 515, endPoint x: 744, endPoint y: 515, distance: 12.0
click at [732, 515] on div "Briefing Briefings Predefinidos Versões do Briefing Ver Briefing do Projeto" at bounding box center [571, 520] width 840 height 21
click at [1400, 34] on icon "dialog" at bounding box center [1402, 35] width 24 height 24
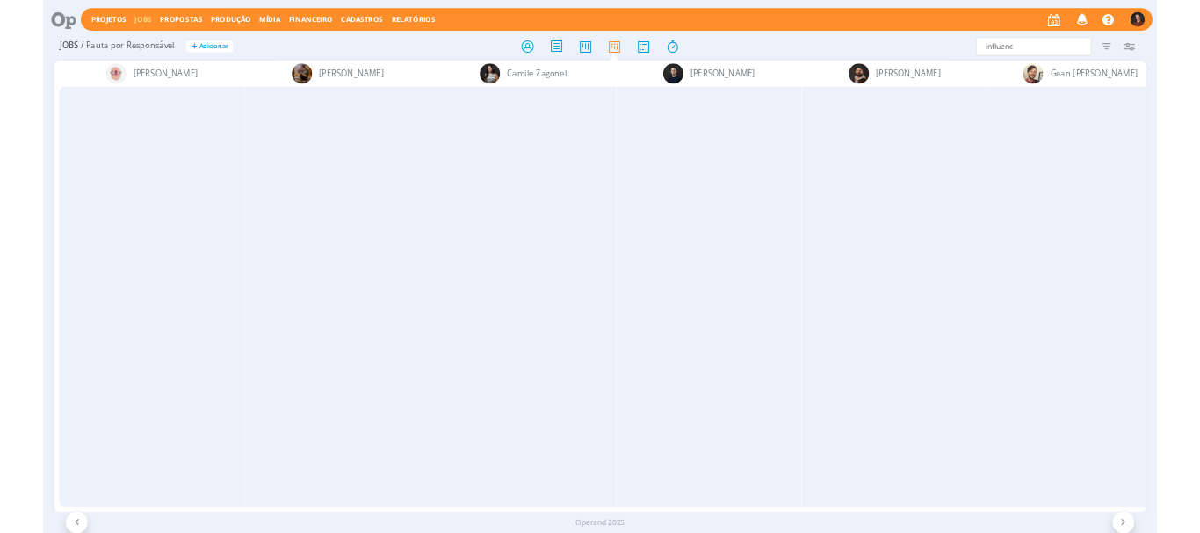
scroll to position [0, 2378]
